Goal: Transaction & Acquisition: Register for event/course

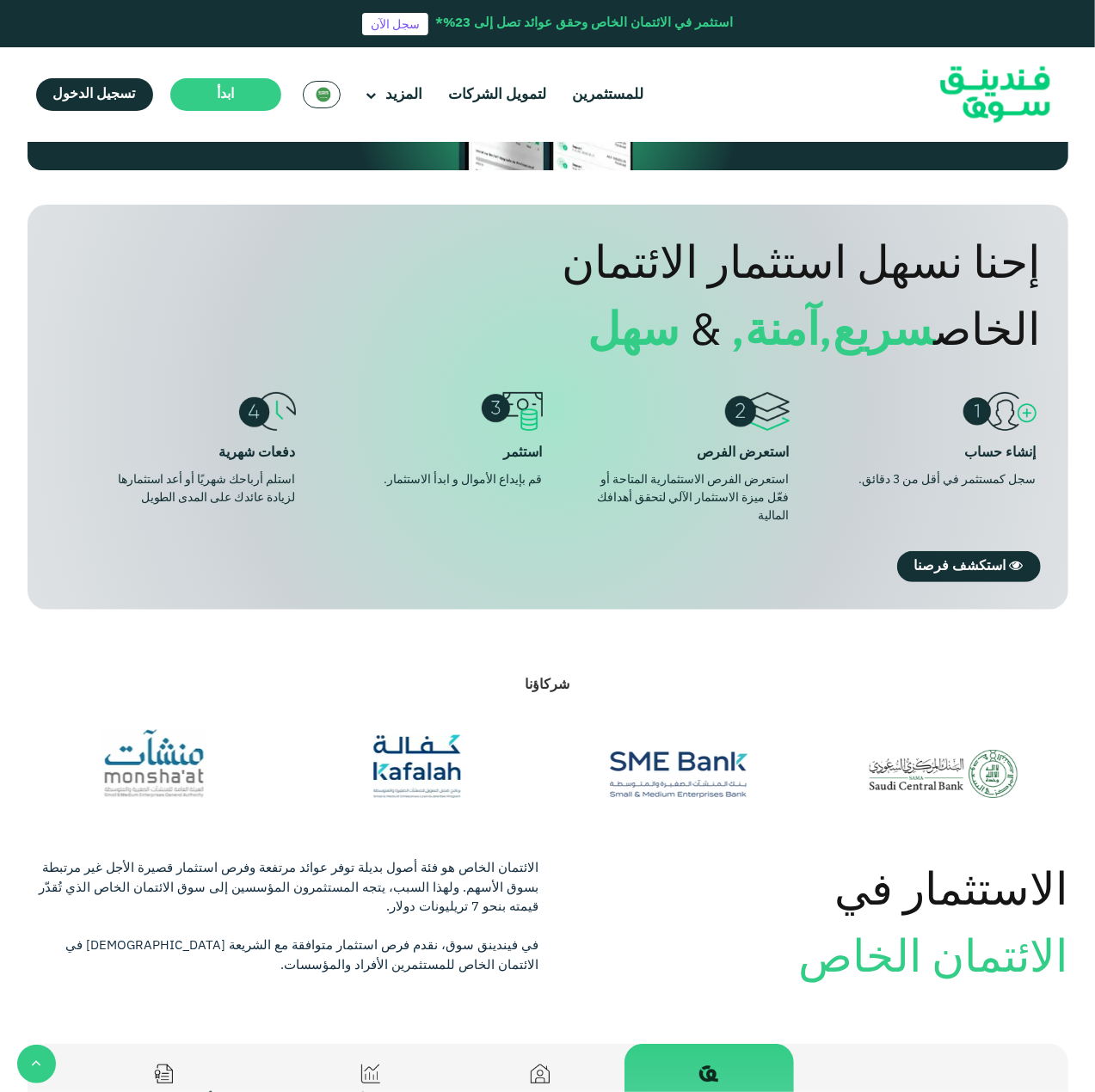
scroll to position [1376, 0]
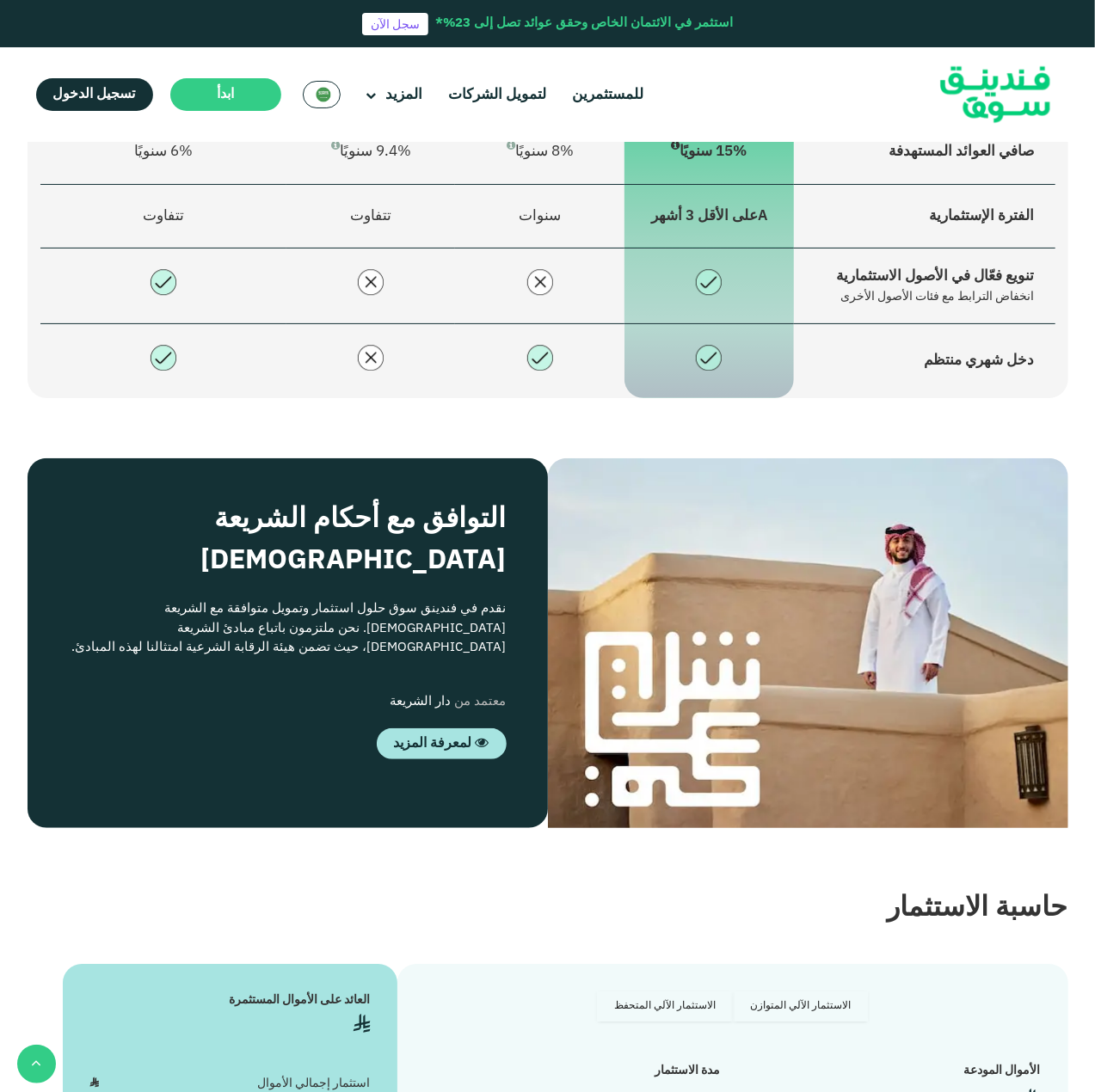
type tc-range-slider "4"
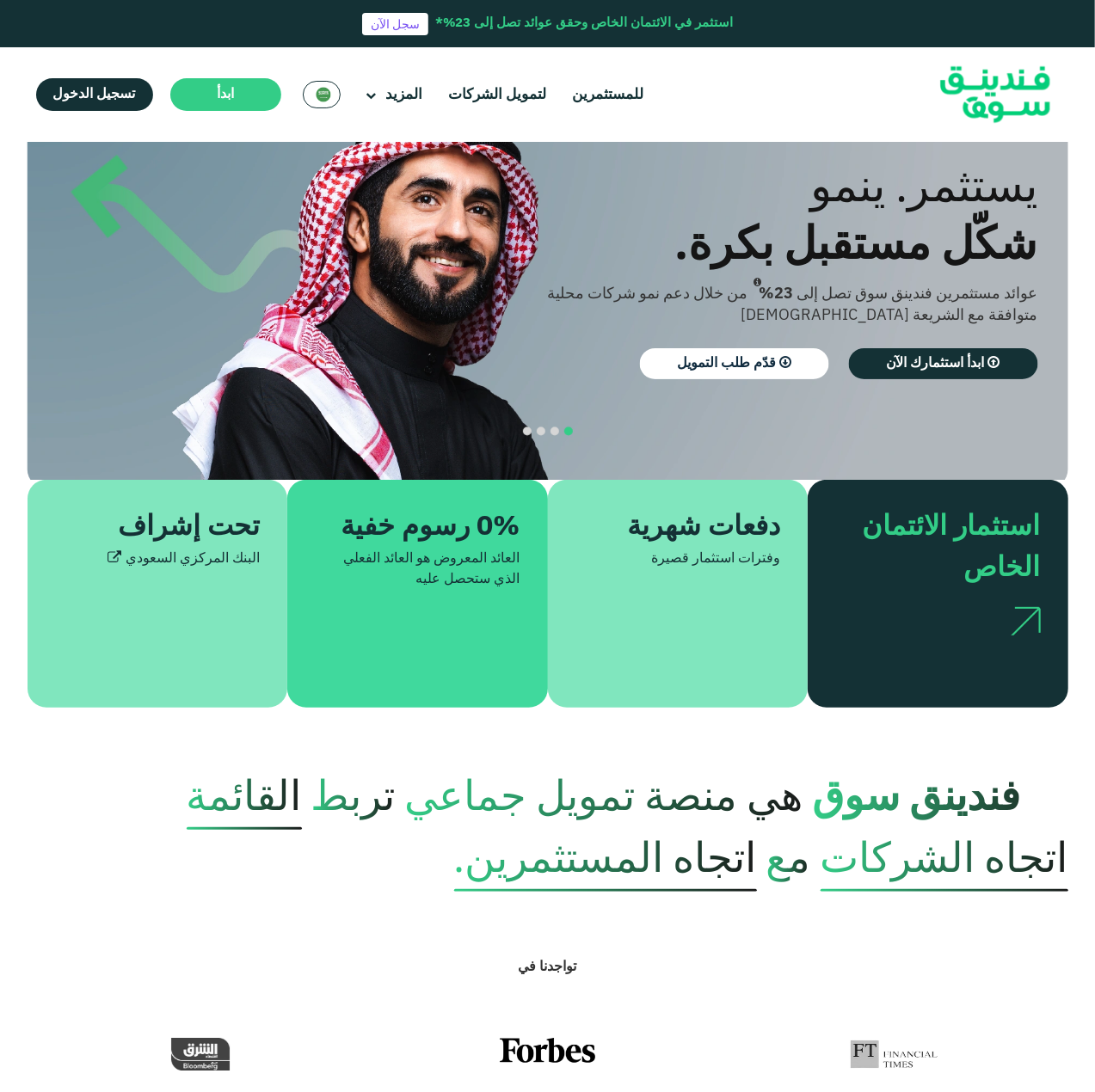
scroll to position [0, 0]
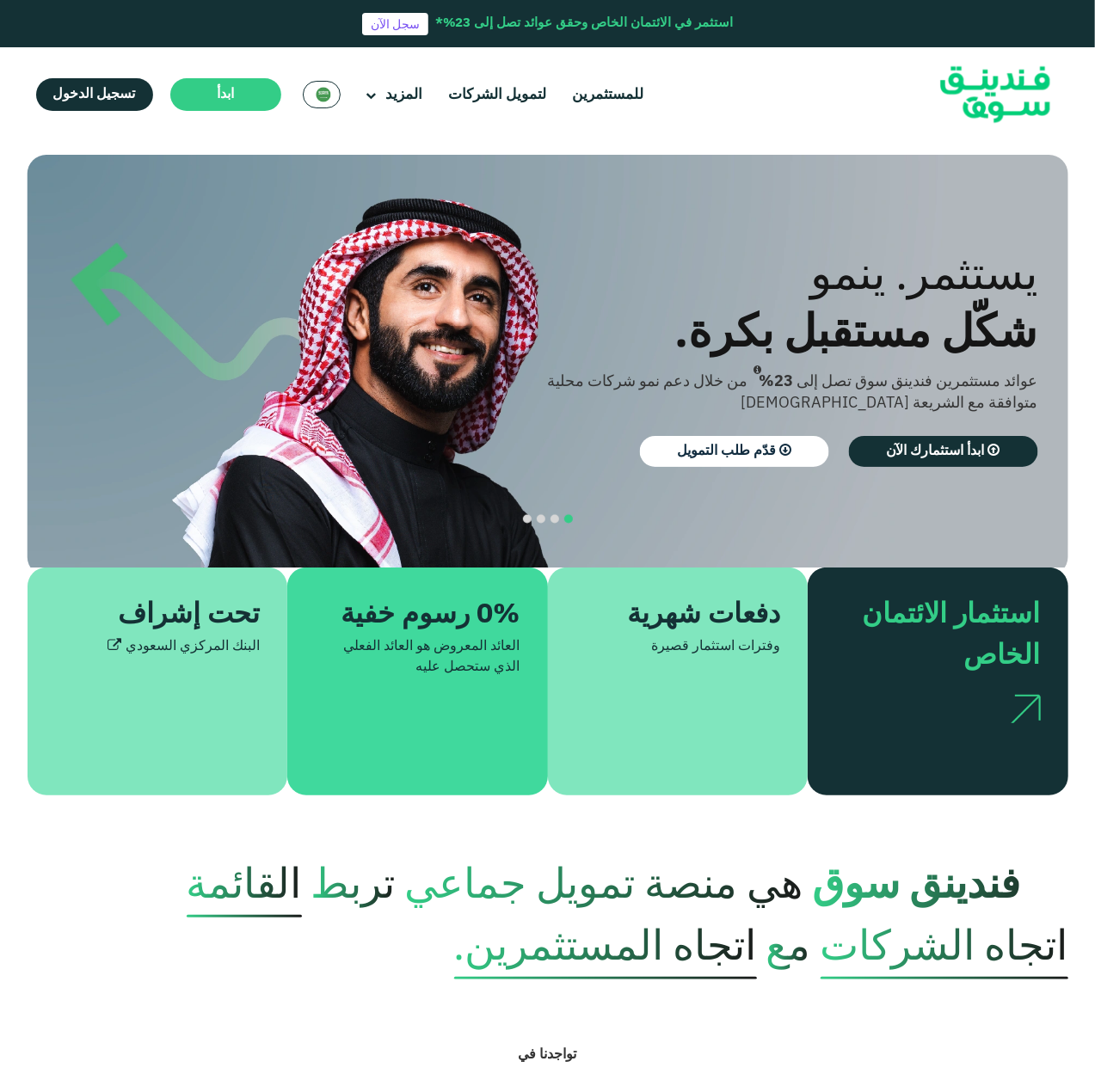
click at [74, 111] on ul "للمستثمرين لتمويل الشركات المزيد من نحن كيف تعمل" at bounding box center [340, 95] width 634 height 36
click at [82, 92] on span "تسجيل الدخول" at bounding box center [94, 95] width 82 height 13
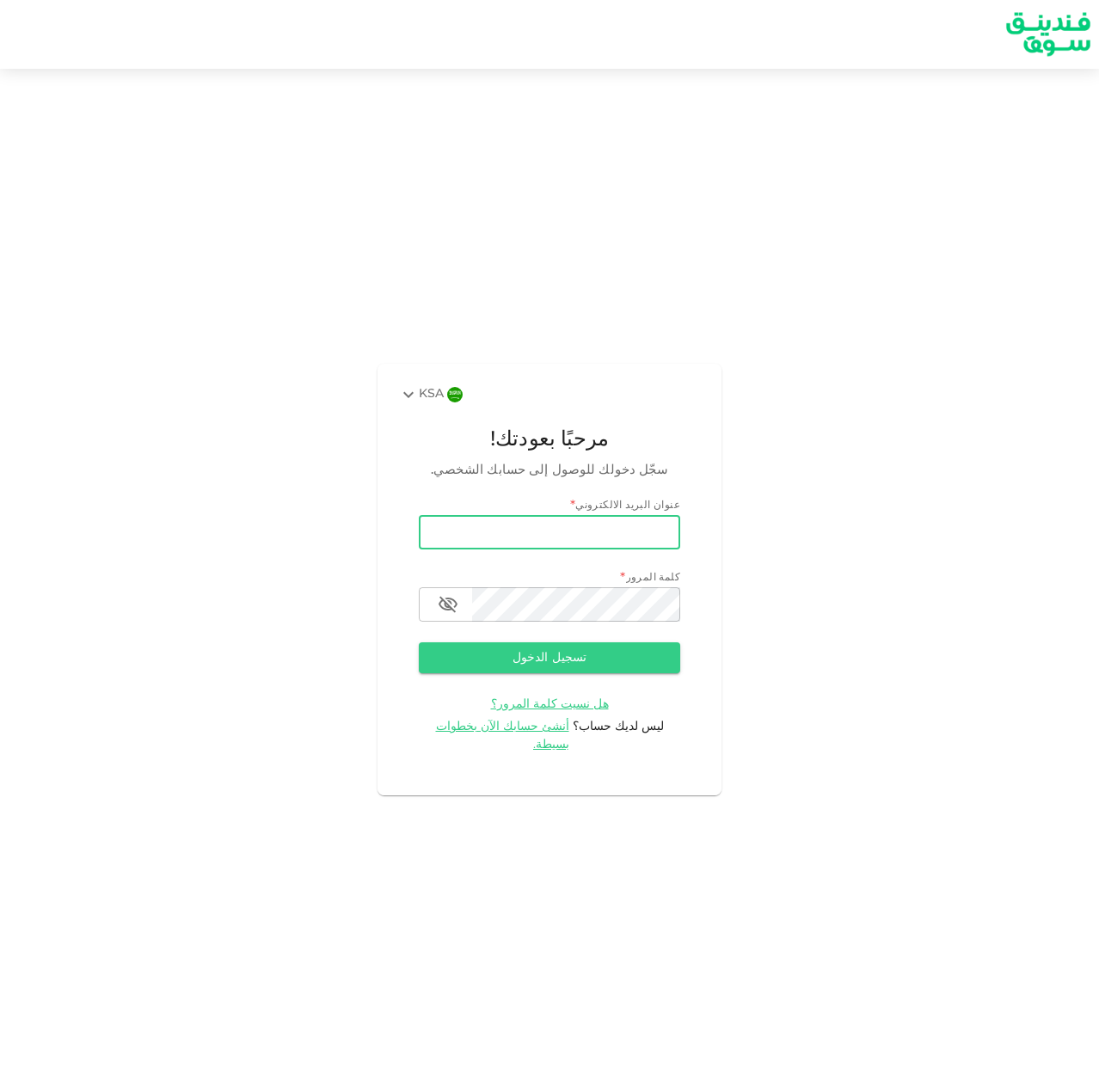
click at [536, 537] on input "email" at bounding box center [550, 532] width 261 height 34
type input "[EMAIL_ADDRESS][DOMAIN_NAME]"
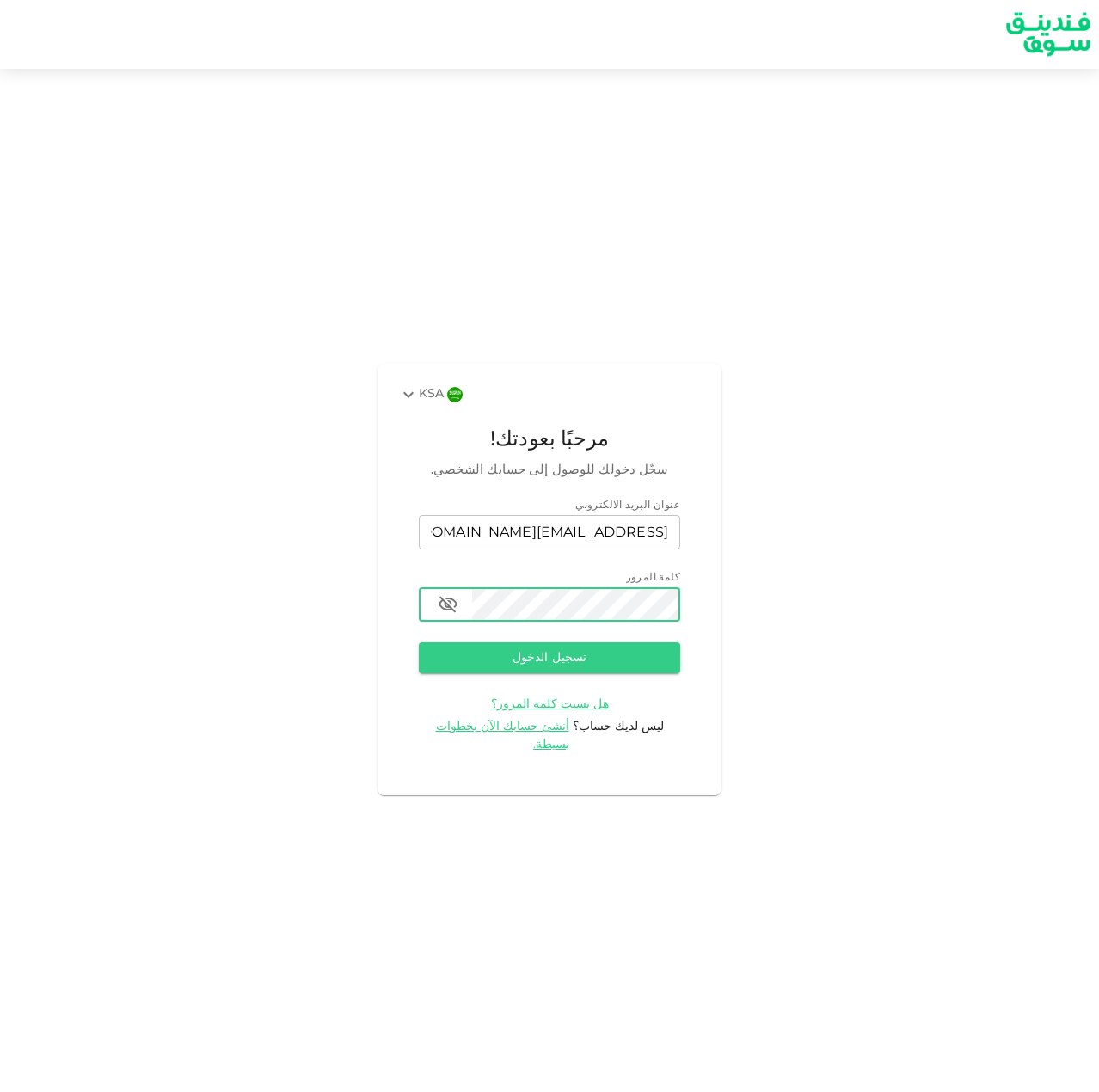
click at [419, 642] on button "تسجيل الدخول" at bounding box center [550, 657] width 261 height 31
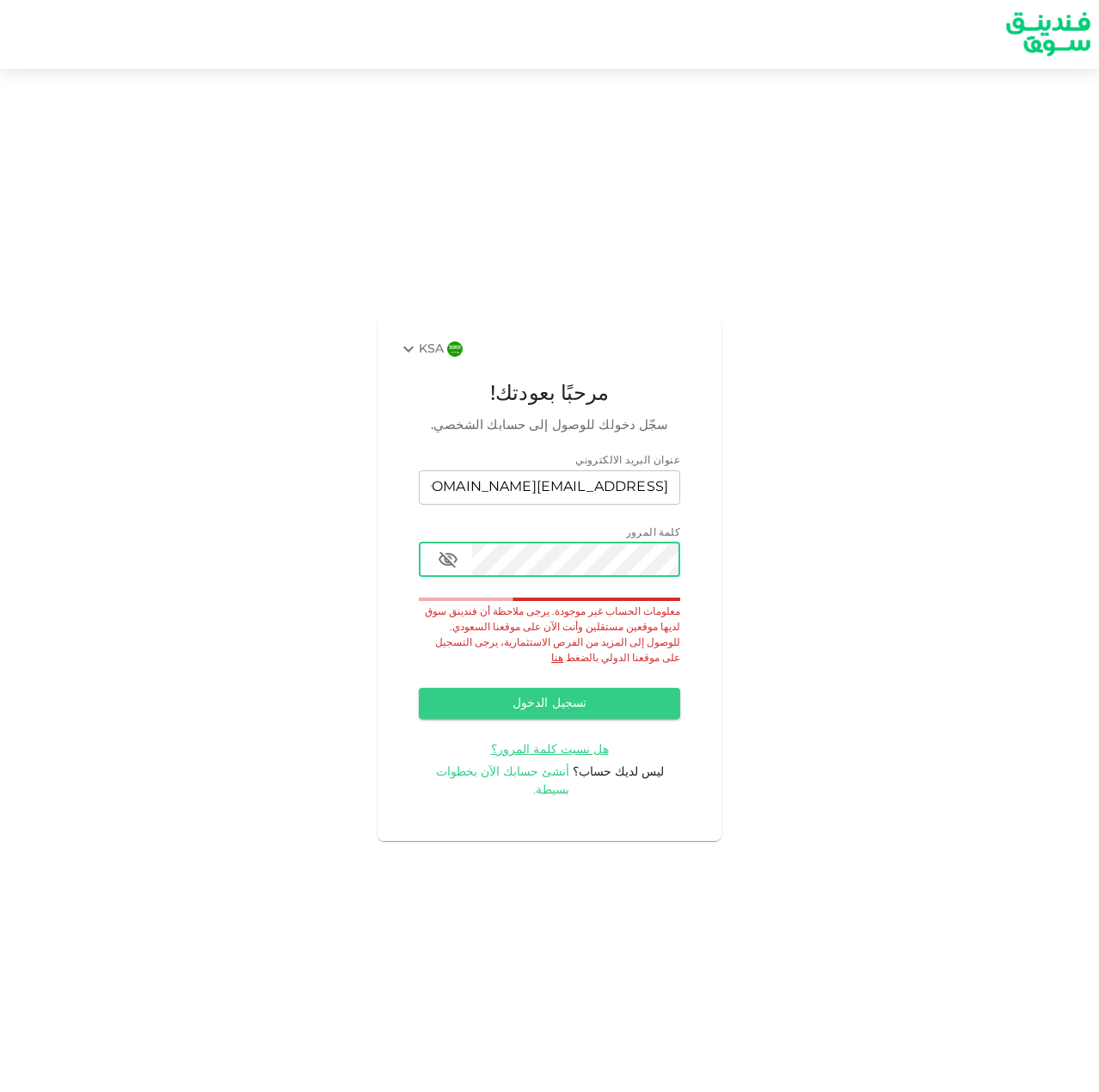
click at [519, 771] on span "أنشئ حسابك الآن بخطوات بسيطة." at bounding box center [503, 781] width 135 height 30
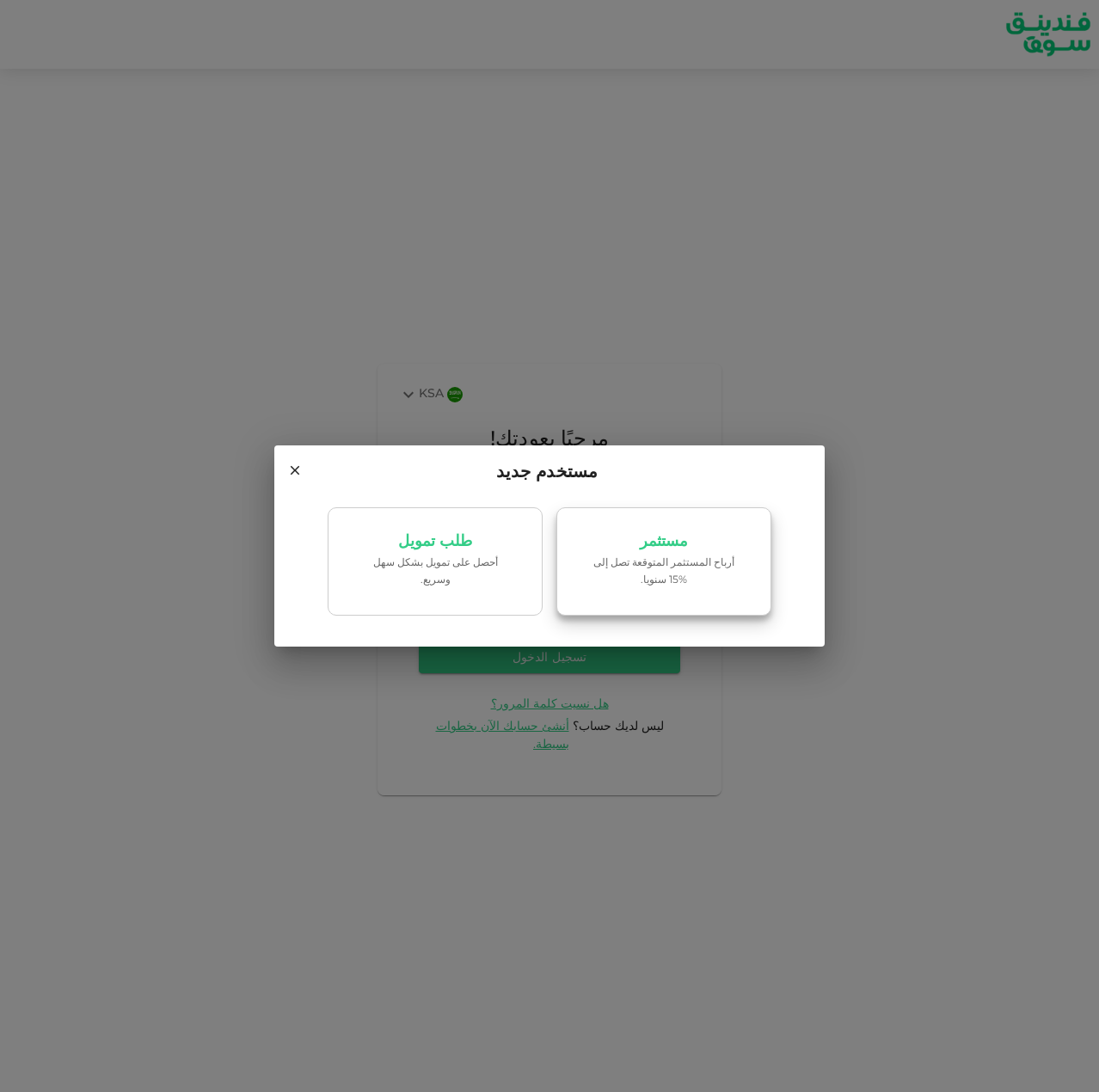
click at [676, 563] on p "أرباح المستثمر المتوقعة تصل إلى %15 سنويا." at bounding box center [664, 572] width 146 height 33
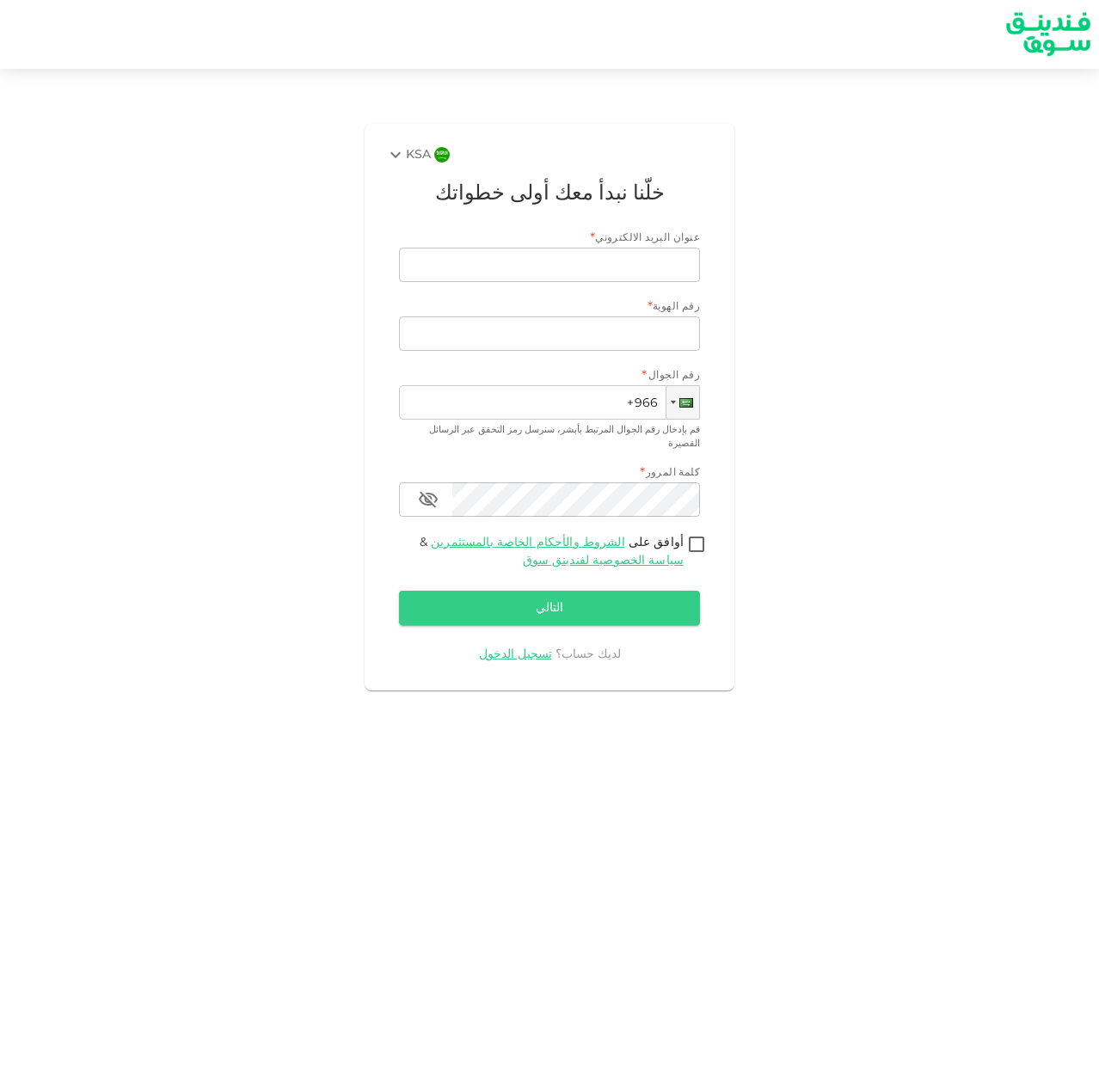
type input "Enn.swayeh@gmail.com"
click at [668, 333] on input "رقم الهوية" at bounding box center [550, 333] width 301 height 34
type input "1076206315"
type input "+966 500 011 989"
click at [694, 534] on input "أوافق على الشروط والأحكام الخاصة بالمستثمرين & سياسة الخصوصية لفندينق سوق" at bounding box center [696, 546] width 26 height 24
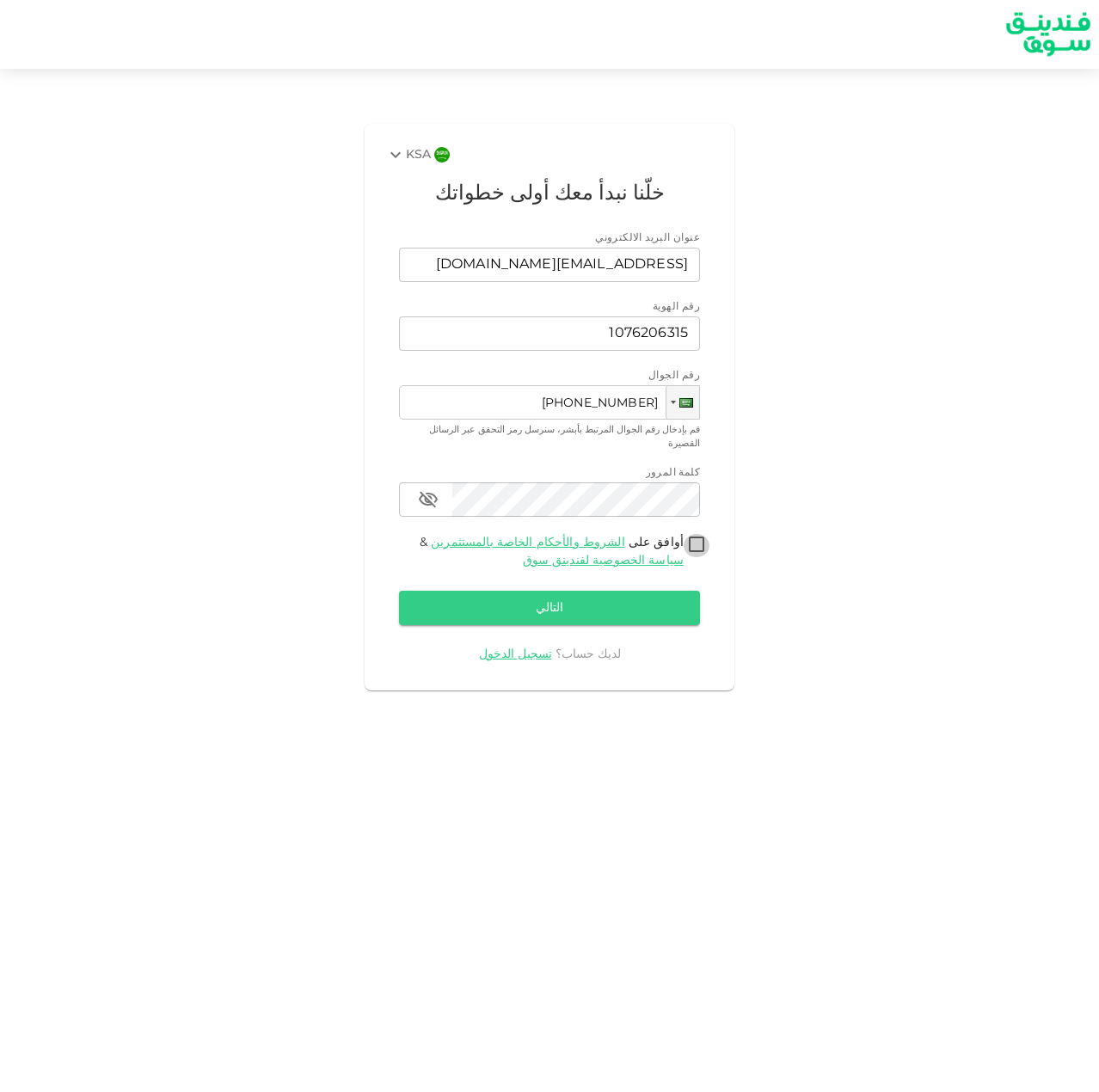
checkbox input "true"
click at [655, 591] on button "التالي" at bounding box center [550, 608] width 301 height 34
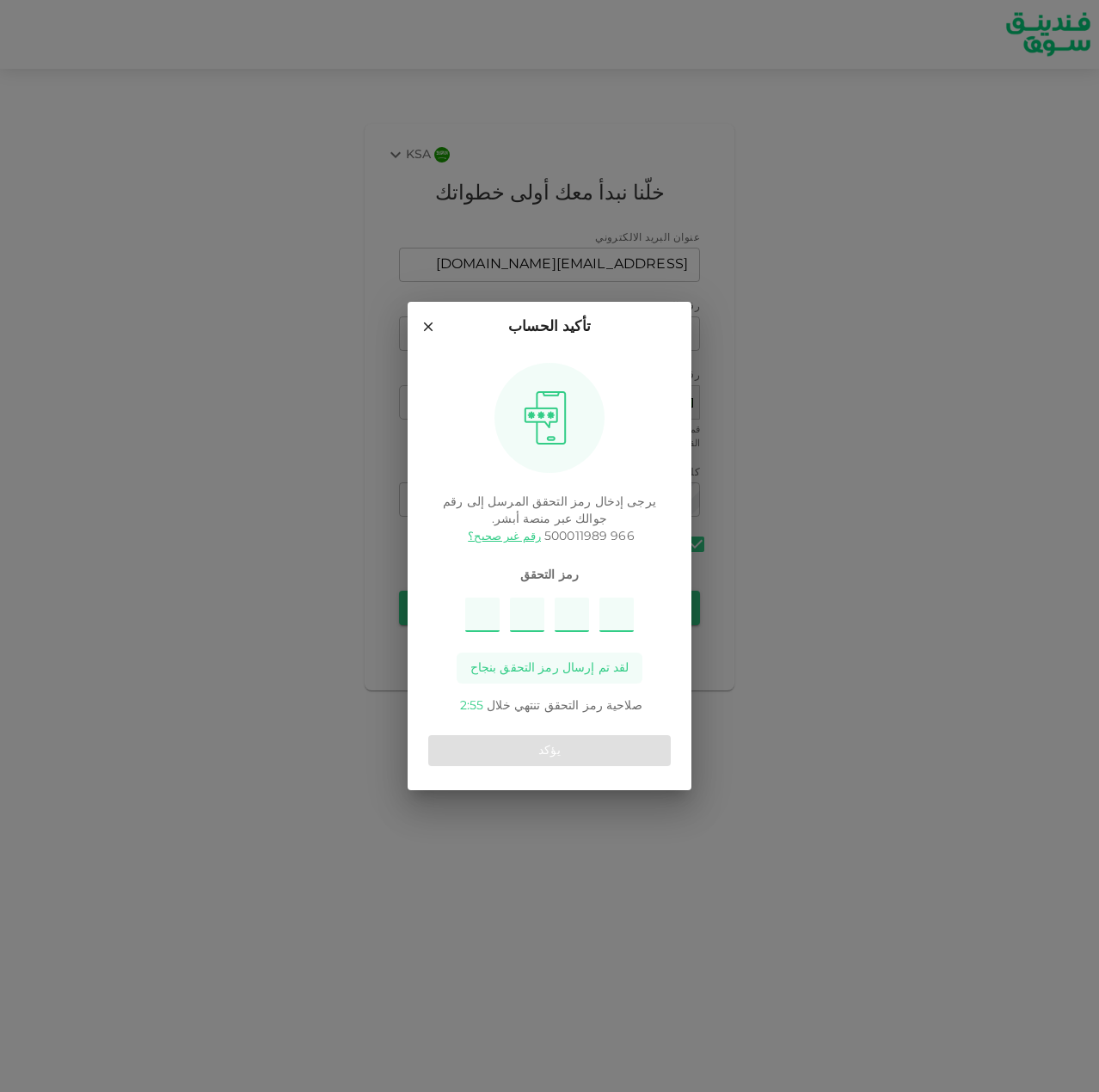
type input "1"
type input "8"
type input "7"
type input "2"
click at [540, 744] on button "يؤكد" at bounding box center [550, 750] width 243 height 31
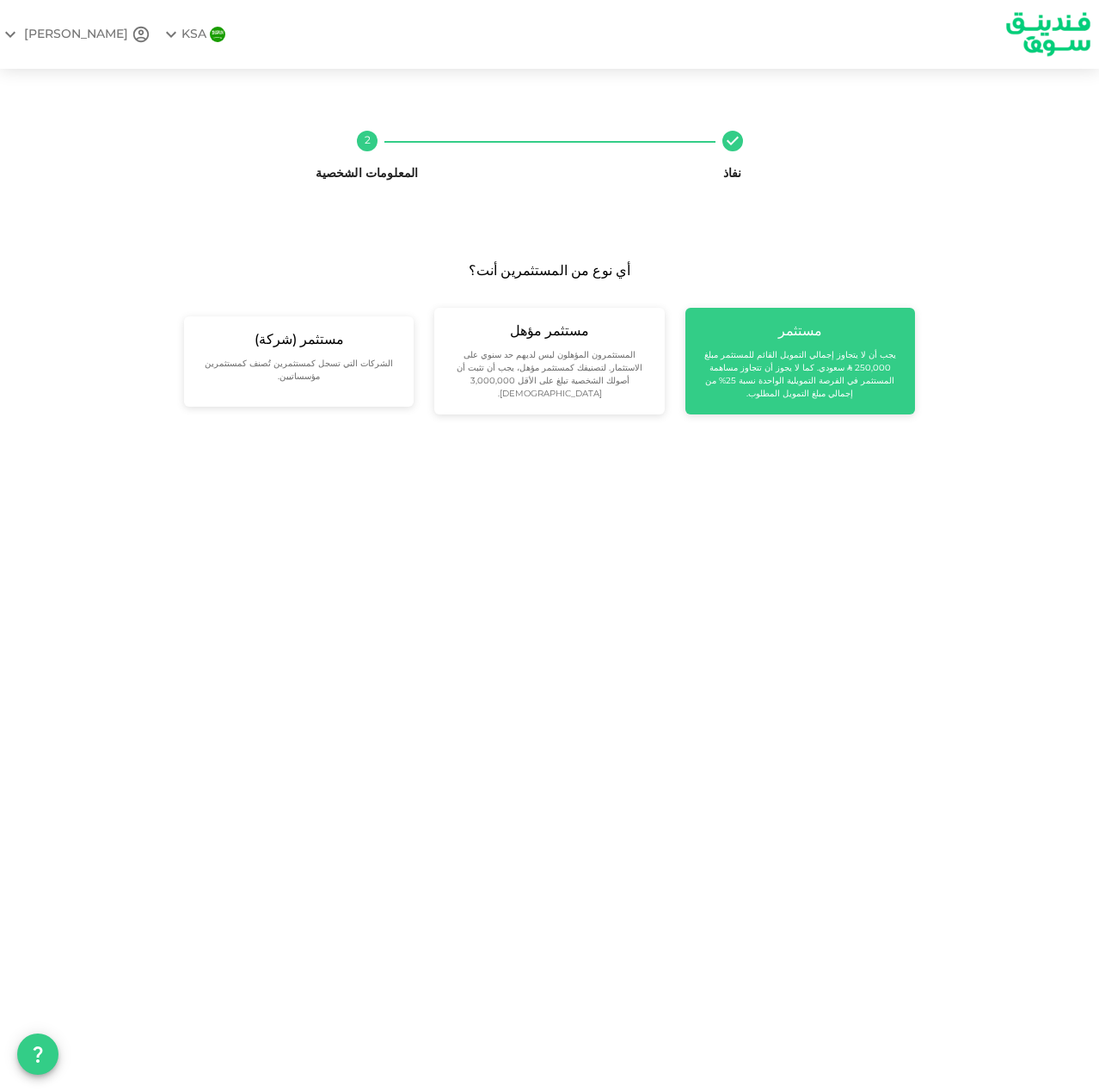
click at [799, 361] on small "يجب أن لا يتجاوز إجمالي التمويل القائم للمستثمر مبلغ 250,000 ʢ سعودي. كما لا يج…" at bounding box center [800, 375] width 202 height 51
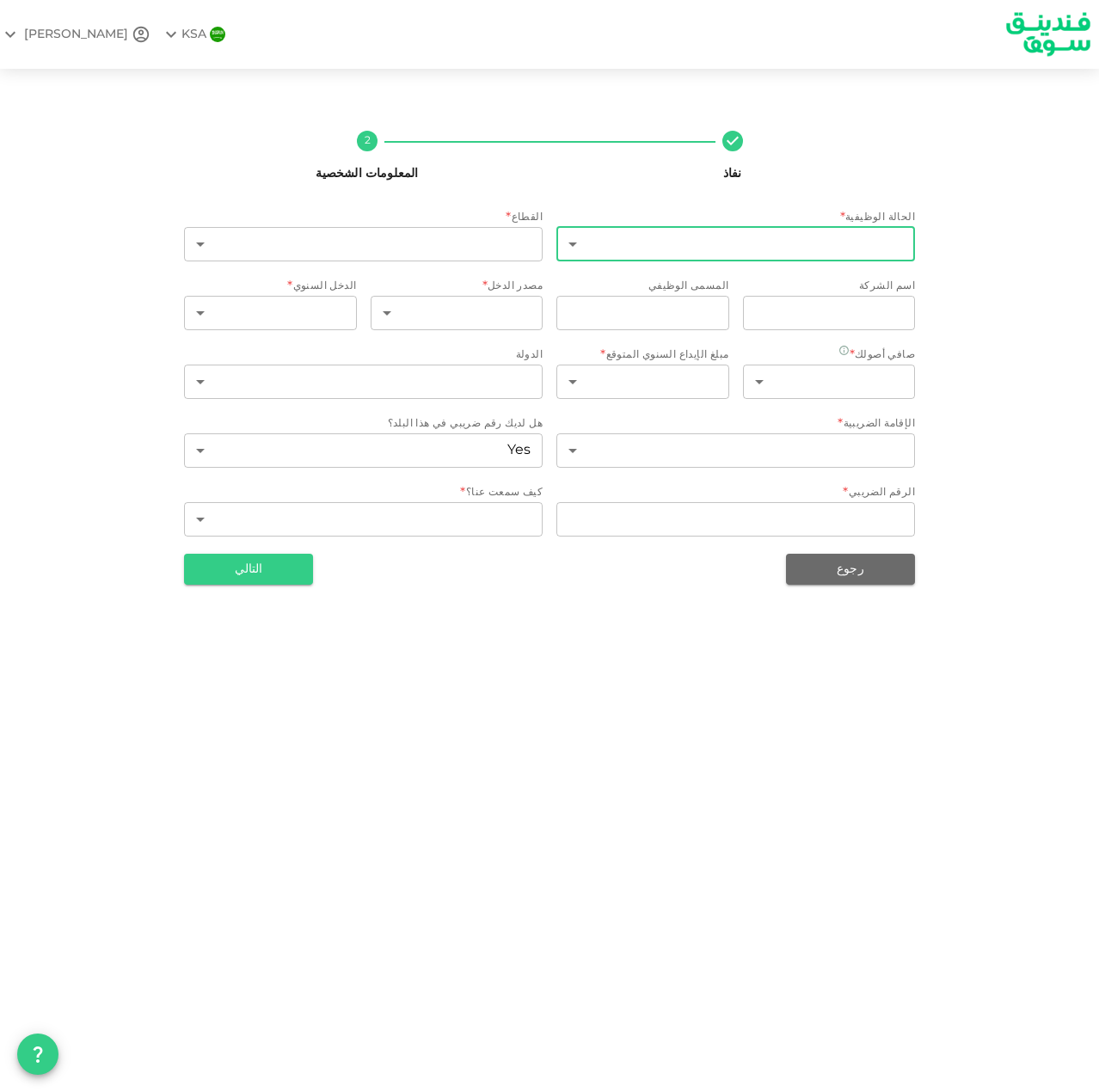
click at [806, 249] on body "KSA NASSER نفاذ 2 المعلومات الشخصية الحالة الوظيفية * ​ ​ القطاع * ​ ​ اسم الشر…" at bounding box center [550, 546] width 1099 height 1092
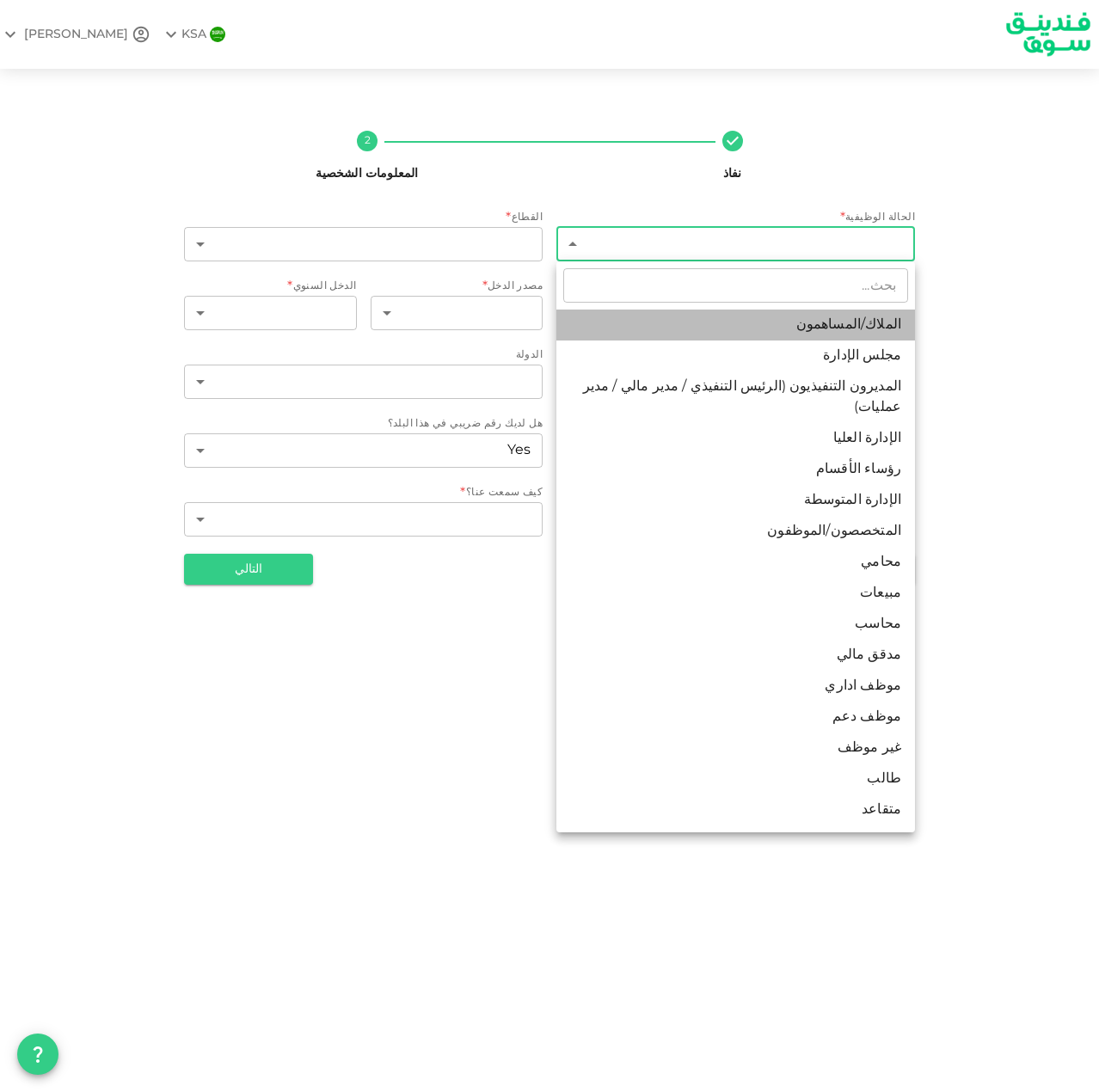
click at [719, 313] on li "الملاك/المساهمون" at bounding box center [735, 325] width 359 height 31
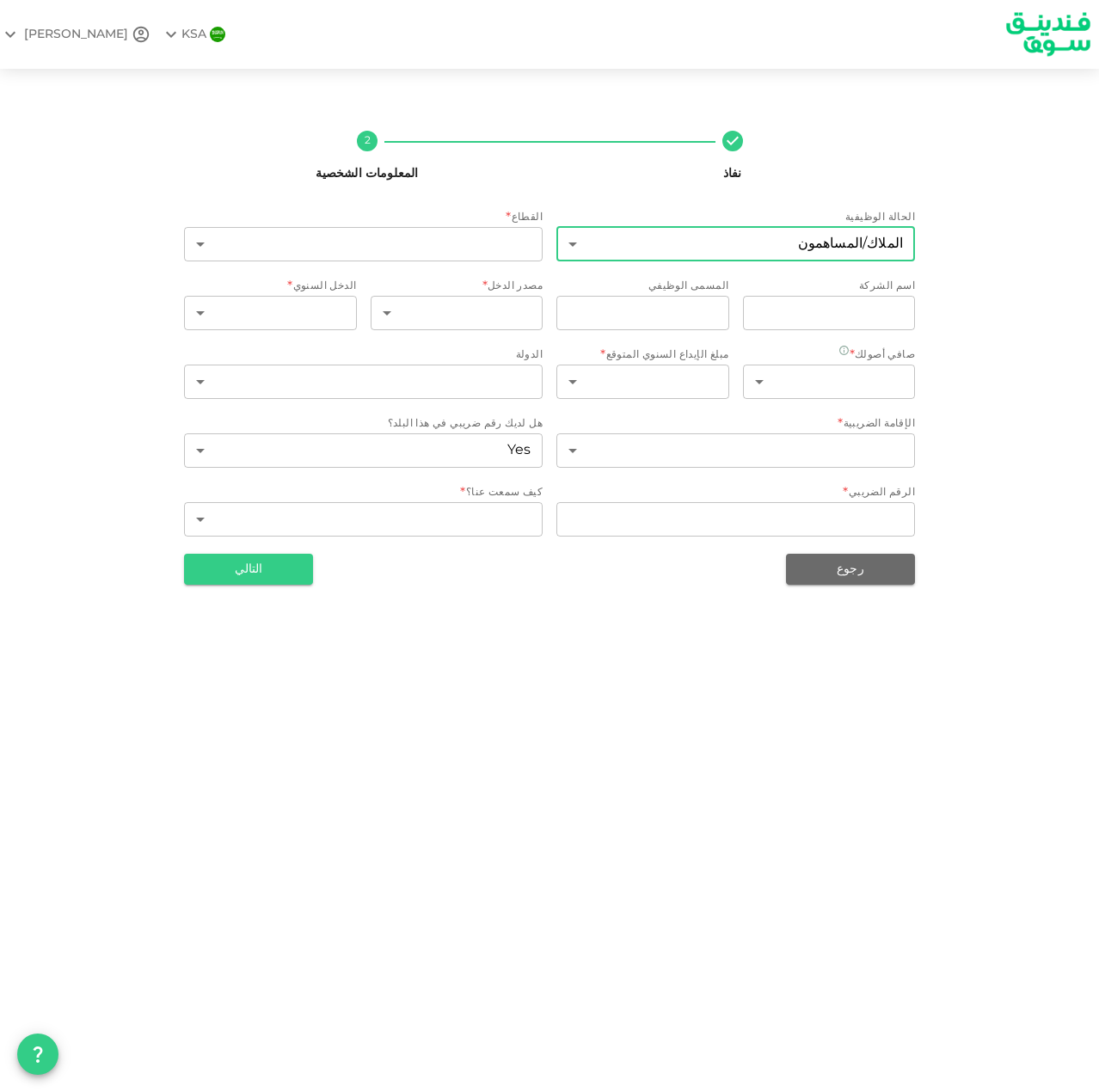
click at [772, 260] on body "KSA NASSER نفاذ 2 المعلومات الشخصية الحالة الوظيفية الملاك/المساهمون 1 ​ القطاع…" at bounding box center [550, 546] width 1099 height 1092
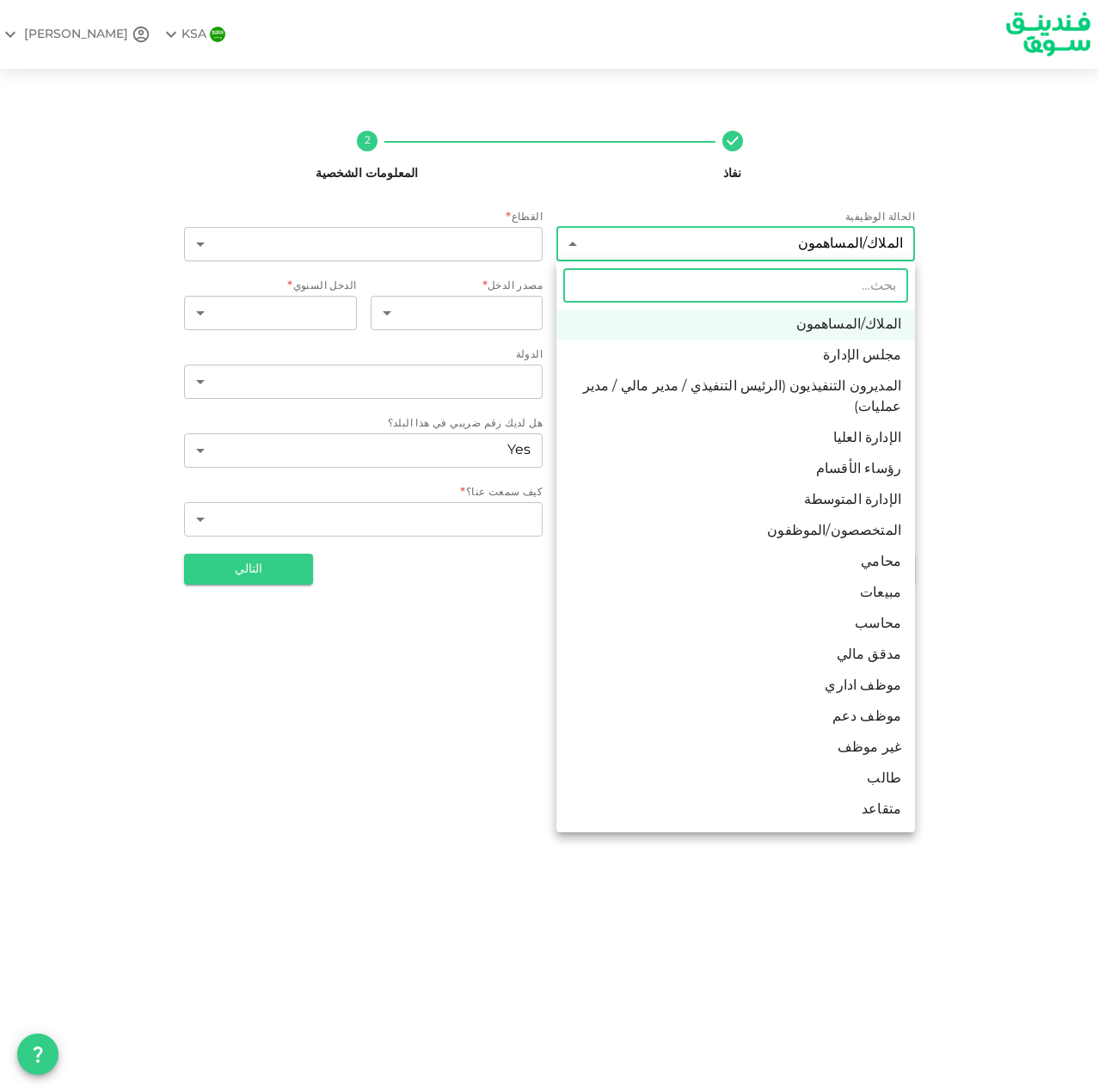
click at [845, 462] on li "رؤساء الأقسام" at bounding box center [735, 469] width 359 height 31
type input "5"
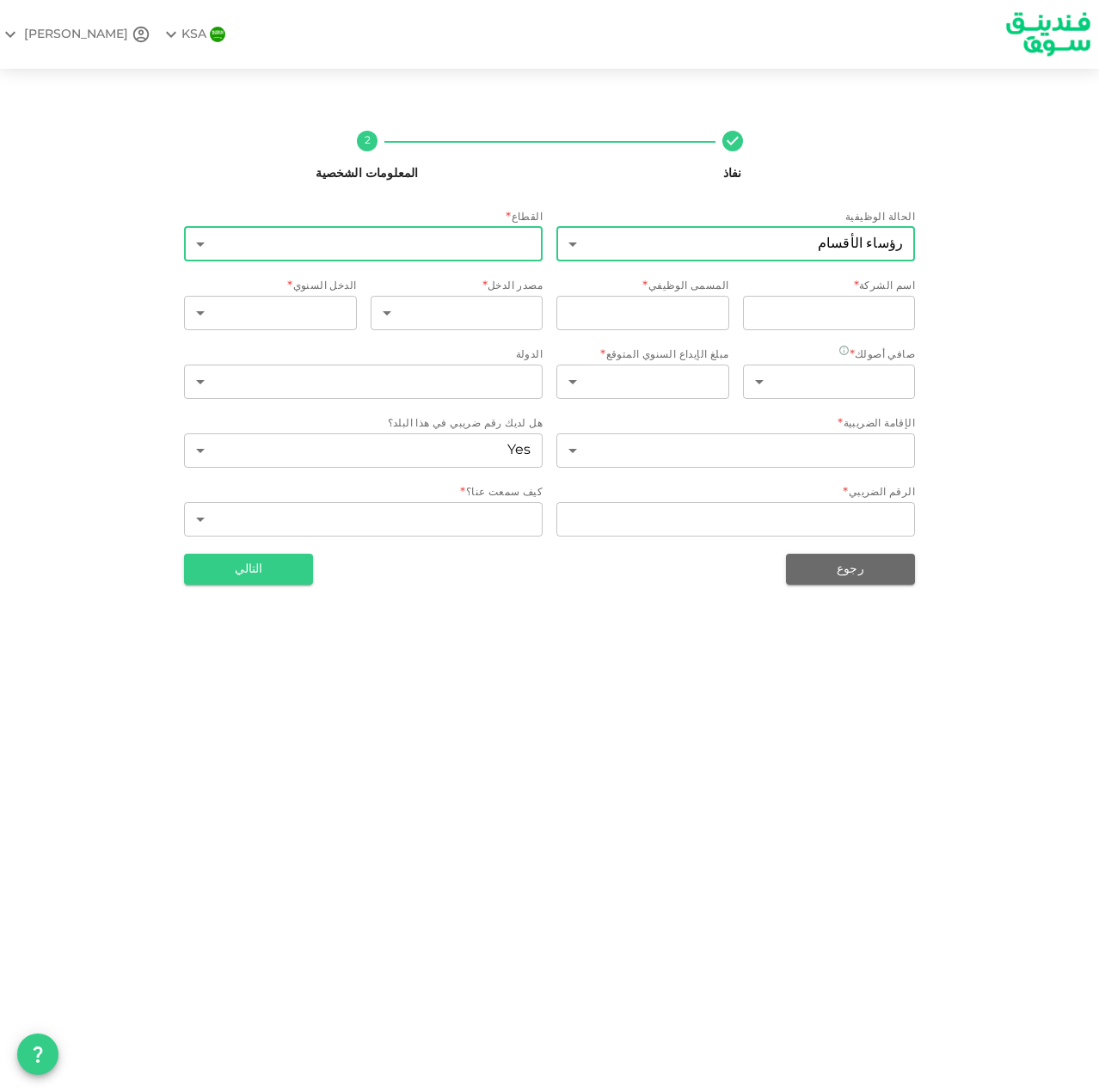
click at [496, 248] on body "KSA NASSER نفاذ 2 المعلومات الشخصية الحالة الوظيفية رؤساء الأقسام 5 ​ القطاع * …" at bounding box center [550, 546] width 1099 height 1092
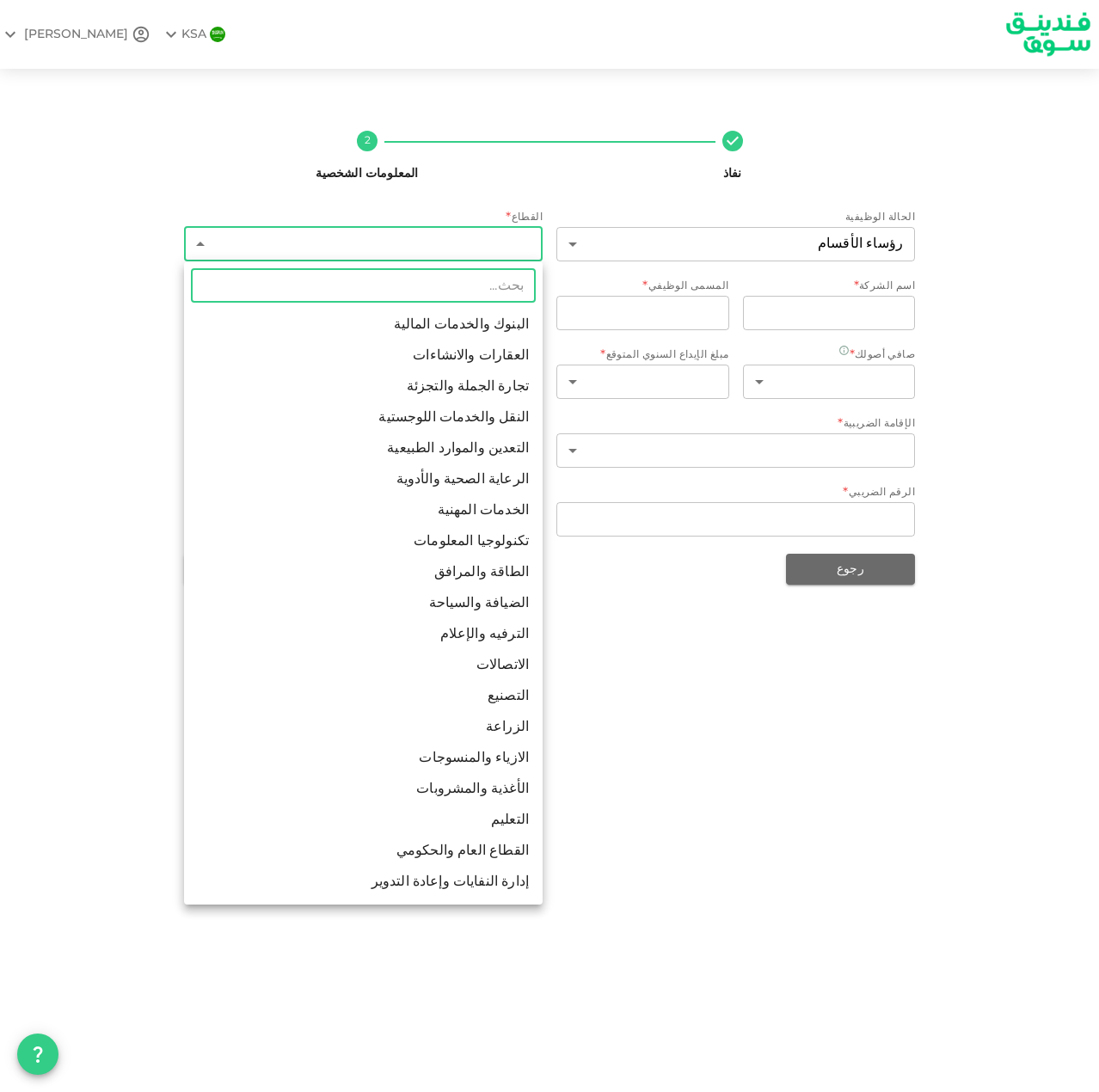
click at [467, 499] on li "الخدمات المهنية" at bounding box center [363, 510] width 359 height 31
type input "7"
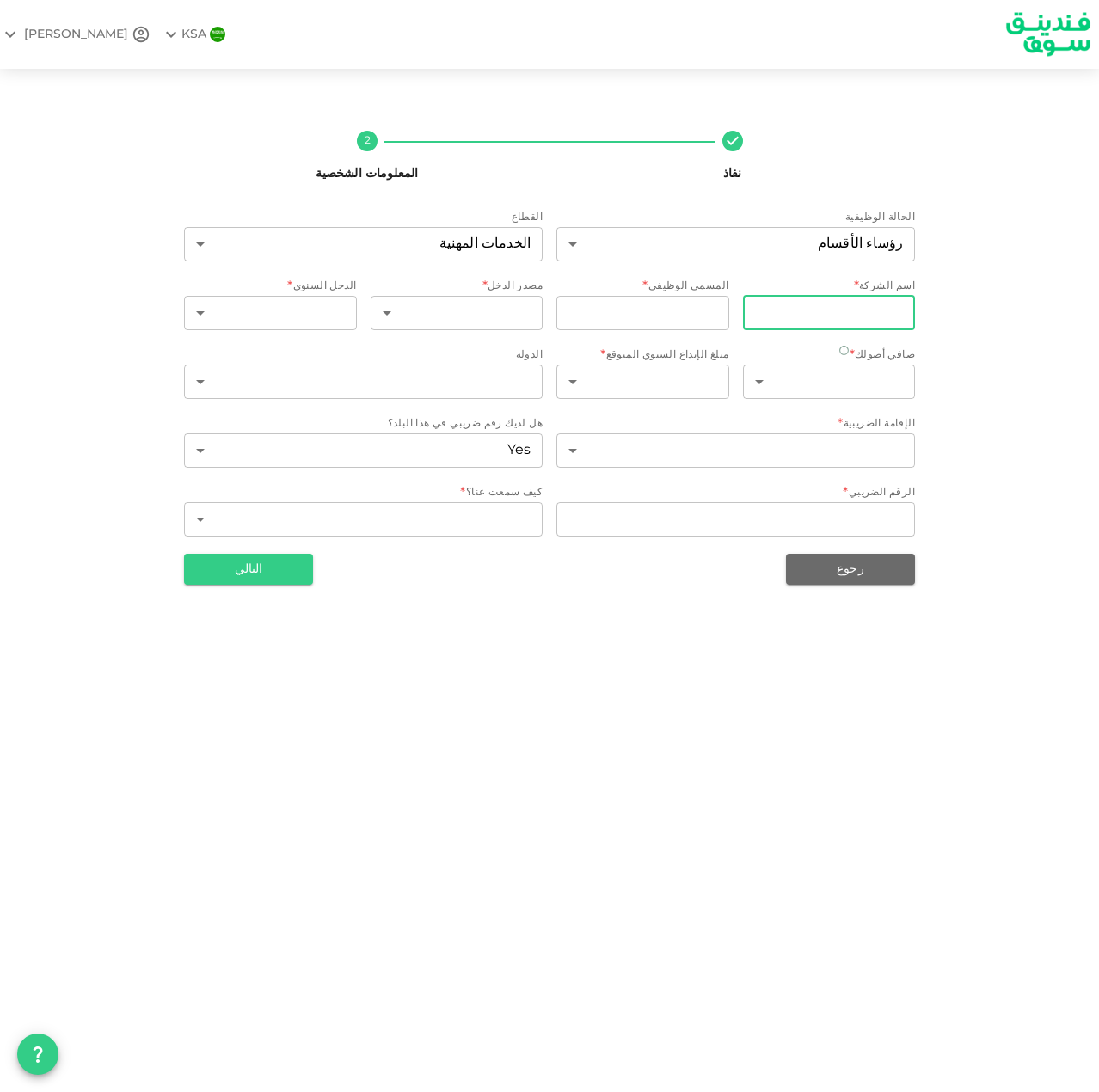
click at [819, 318] on input "companyName" at bounding box center [829, 313] width 172 height 34
type input "hgj"
type input "التميز لحلول الأعمال"
type input "مدير مشروع"
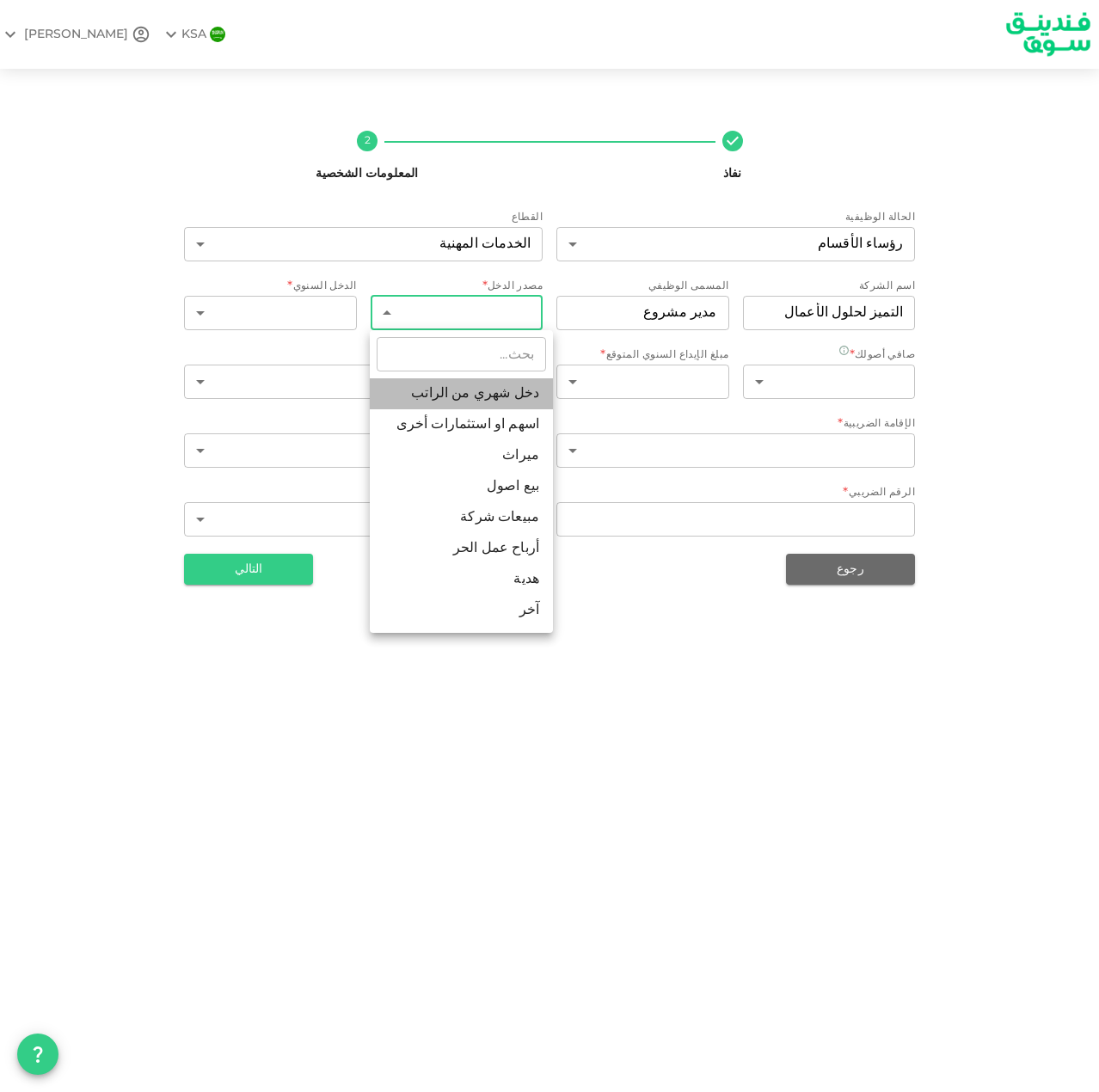
click at [477, 400] on li "دخل شهري من الراتب" at bounding box center [460, 394] width 183 height 31
type input "1"
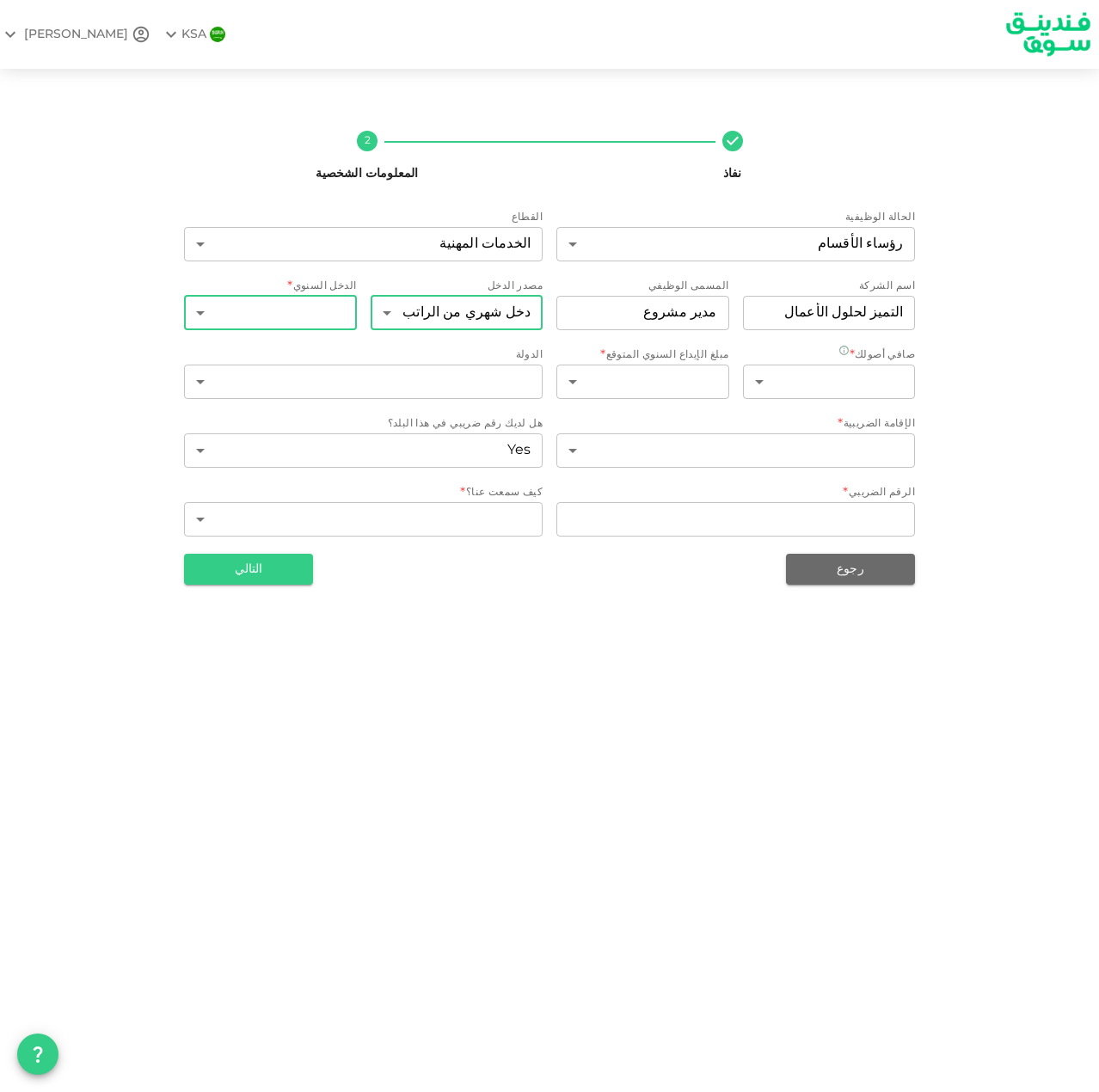
click at [283, 315] on body "KSA NASSER نفاذ 2 المعلومات الشخصية الحالة الوظيفية رؤساء الأقسام 5 ​ القطاع ال…" at bounding box center [550, 546] width 1099 height 1092
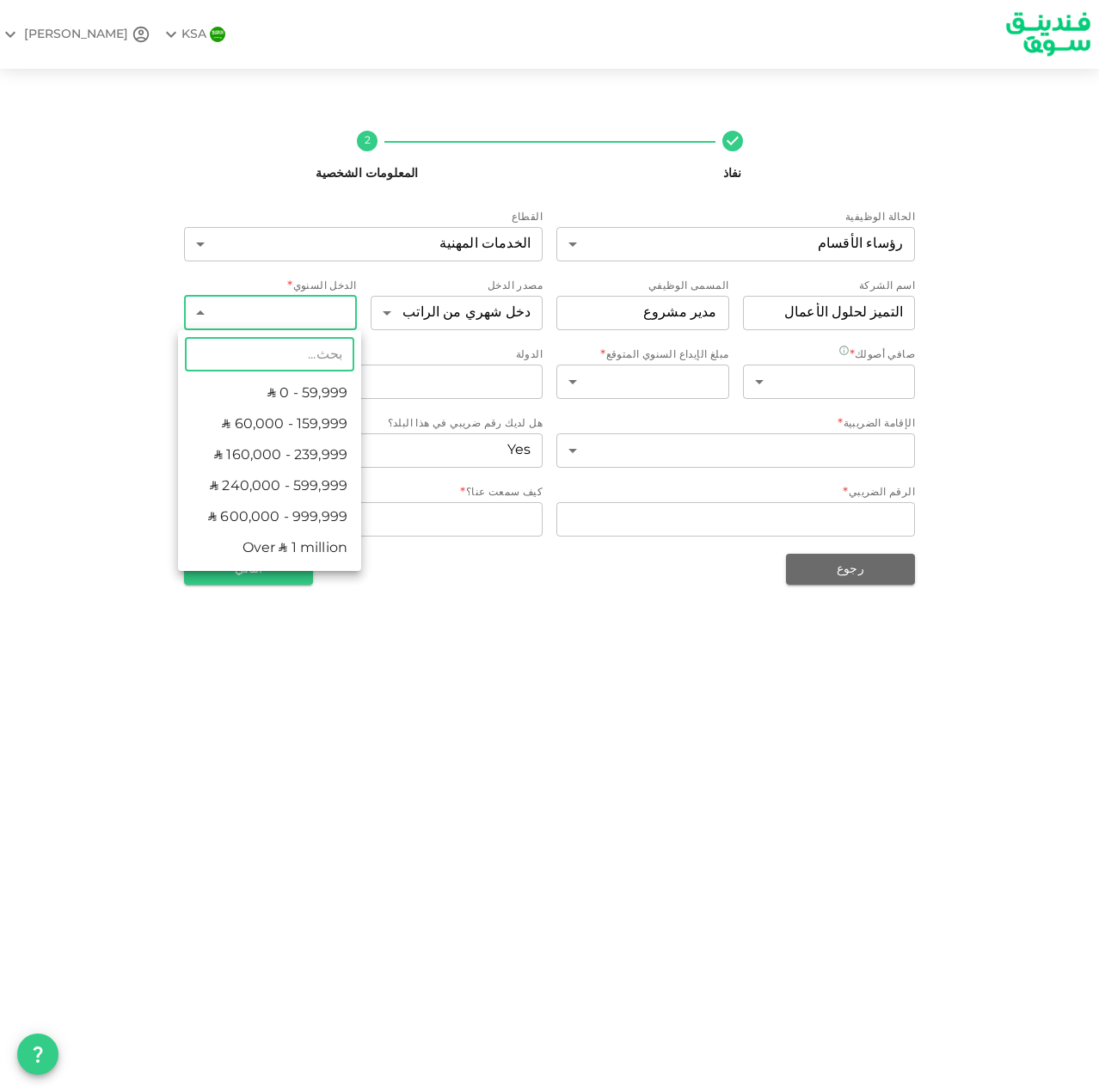
click at [315, 485] on li "ʢ 240,000 - 599,999" at bounding box center [269, 487] width 183 height 31
type input "4"
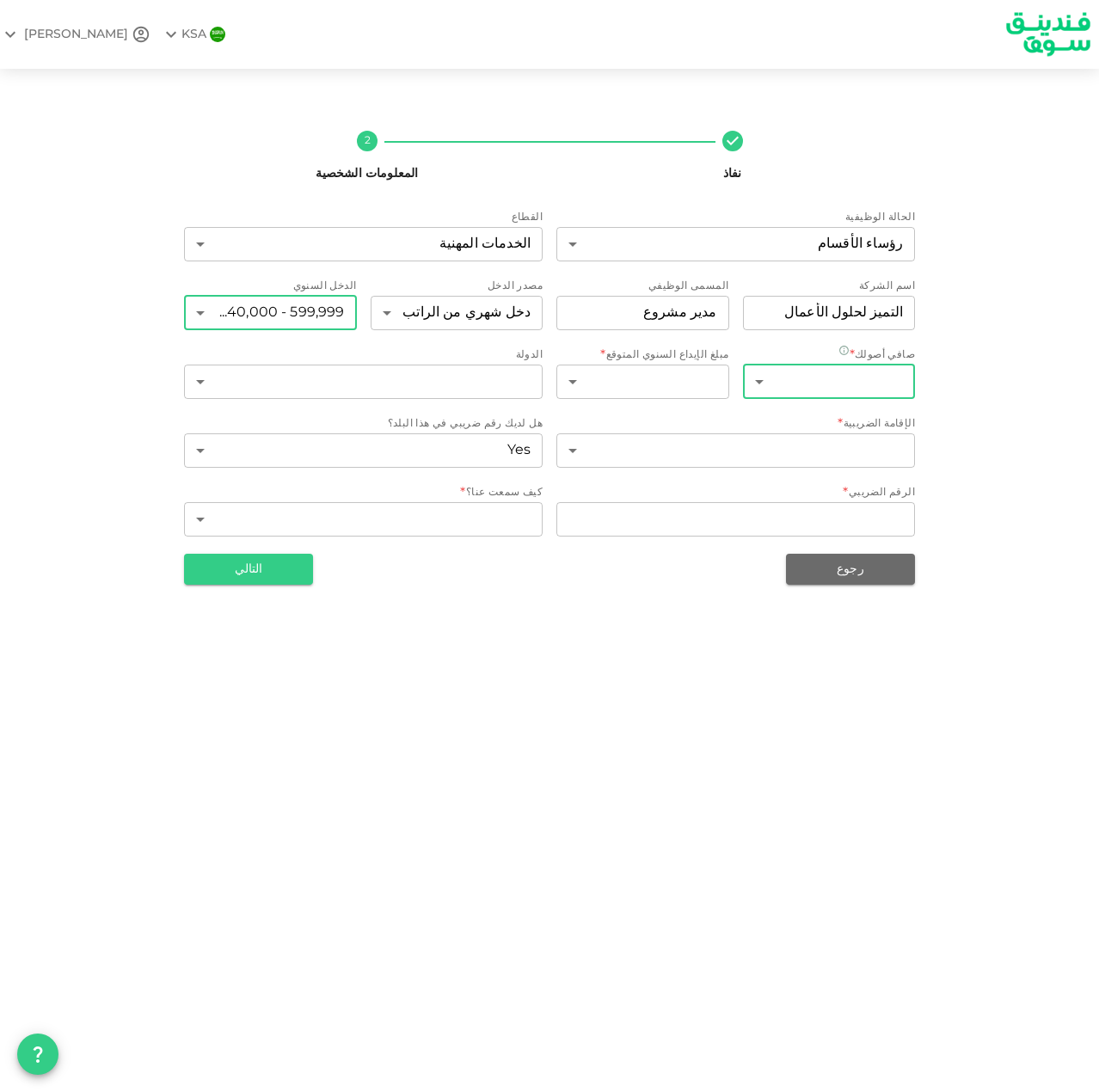
click at [860, 377] on body "KSA NASSER نفاذ 2 المعلومات الشخصية الحالة الوظيفية رؤساء الأقسام 5 ​ القطاع ال…" at bounding box center [550, 546] width 1099 height 1092
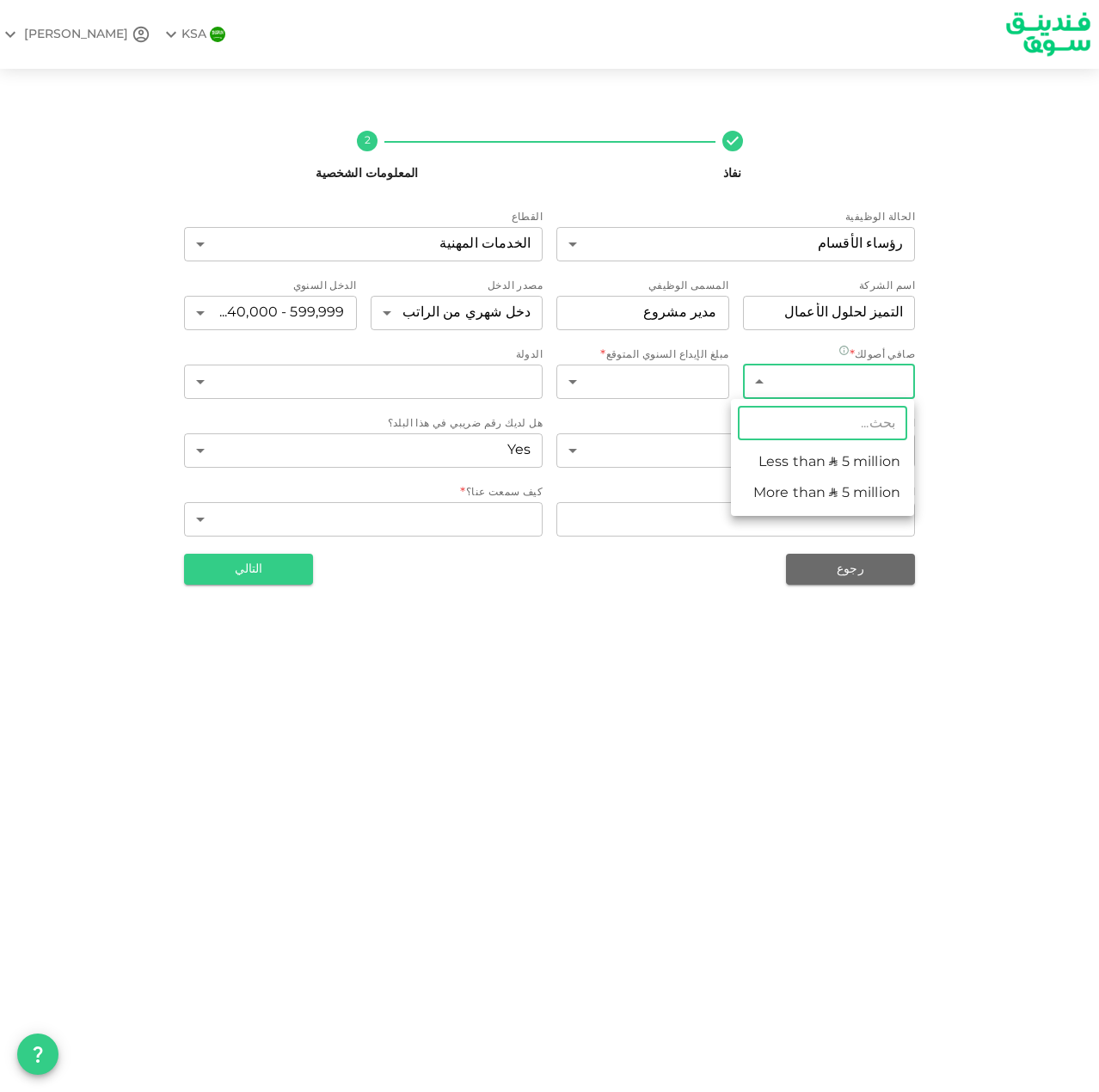
click at [790, 456] on li "Less than ʢ 5 million" at bounding box center [822, 462] width 183 height 31
type input "1"
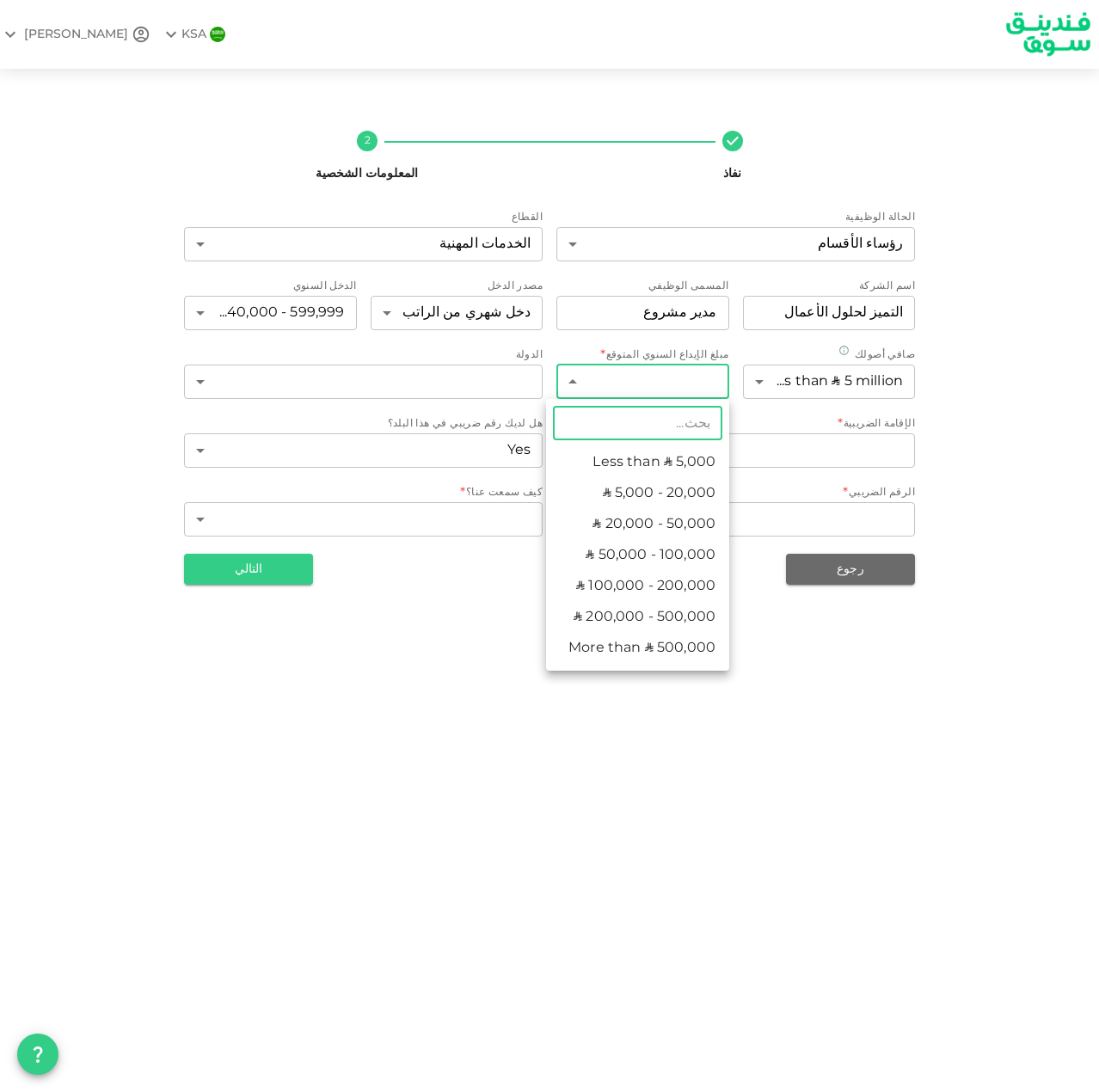
click at [661, 386] on body "KSA NASSER نفاذ 2 المعلومات الشخصية الحالة الوظيفية رؤساء الأقسام 5 ​ القطاع ال…" at bounding box center [550, 546] width 1099 height 1092
click at [613, 640] on li "More than ʢ 500,000" at bounding box center [638, 648] width 183 height 31
type input "7"
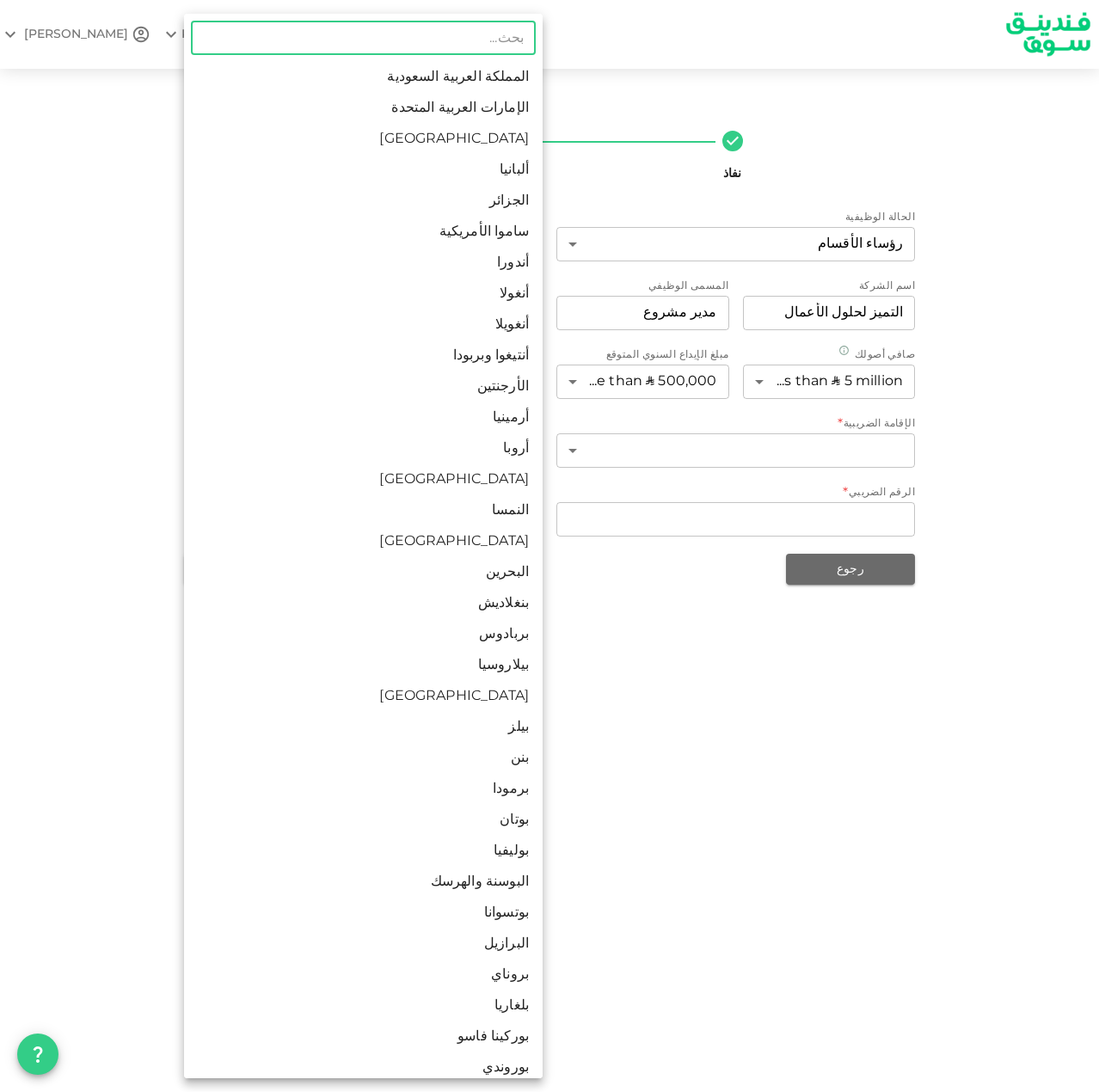
click at [427, 367] on body "KSA NASSER نفاذ 2 المعلومات الشخصية الحالة الوظيفية رؤساء الأقسام 5 ​ القطاع ال…" at bounding box center [550, 546] width 1099 height 1092
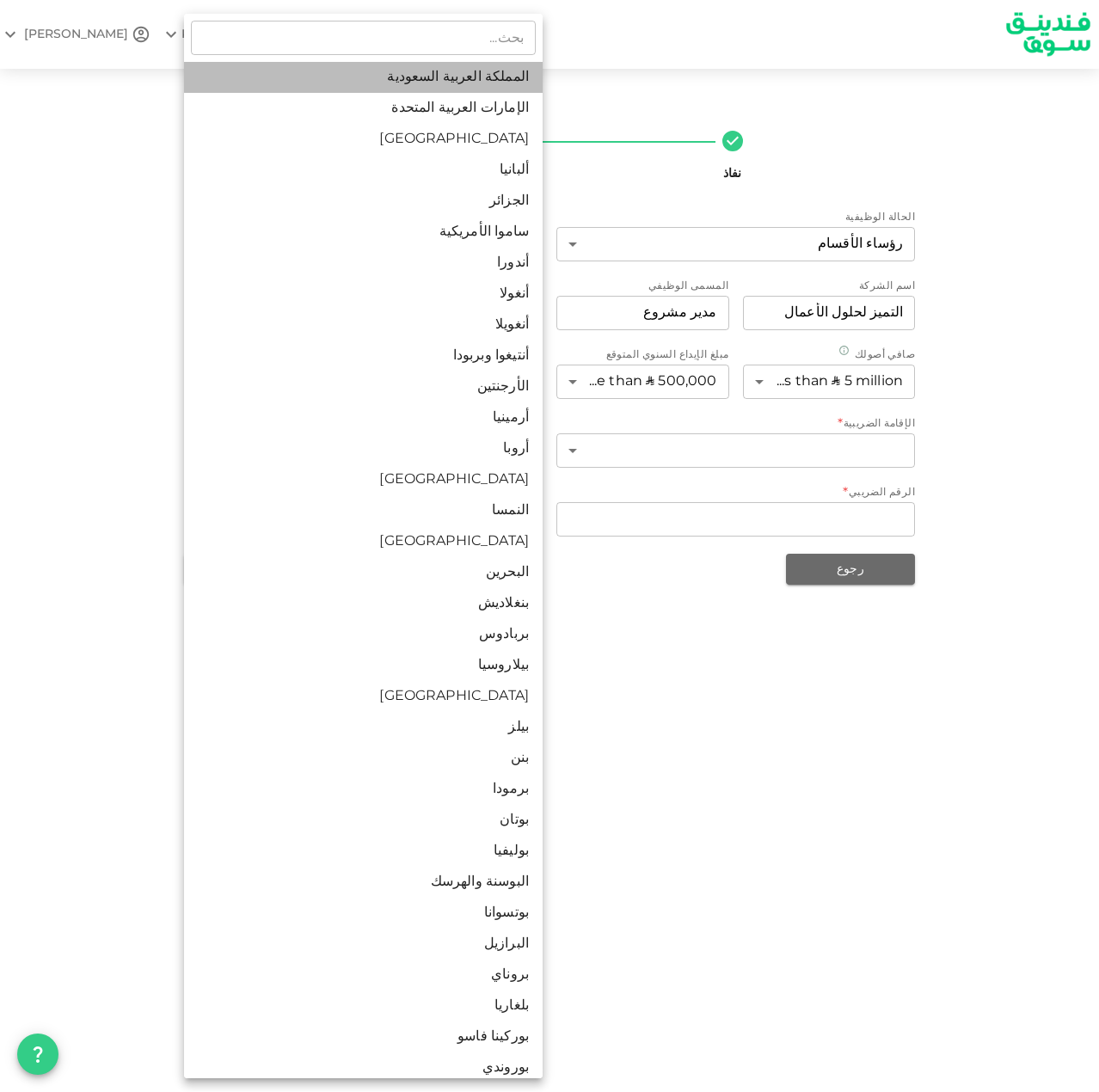
click at [385, 80] on li "المملكة العربية السعودية" at bounding box center [363, 77] width 359 height 31
type input "1"
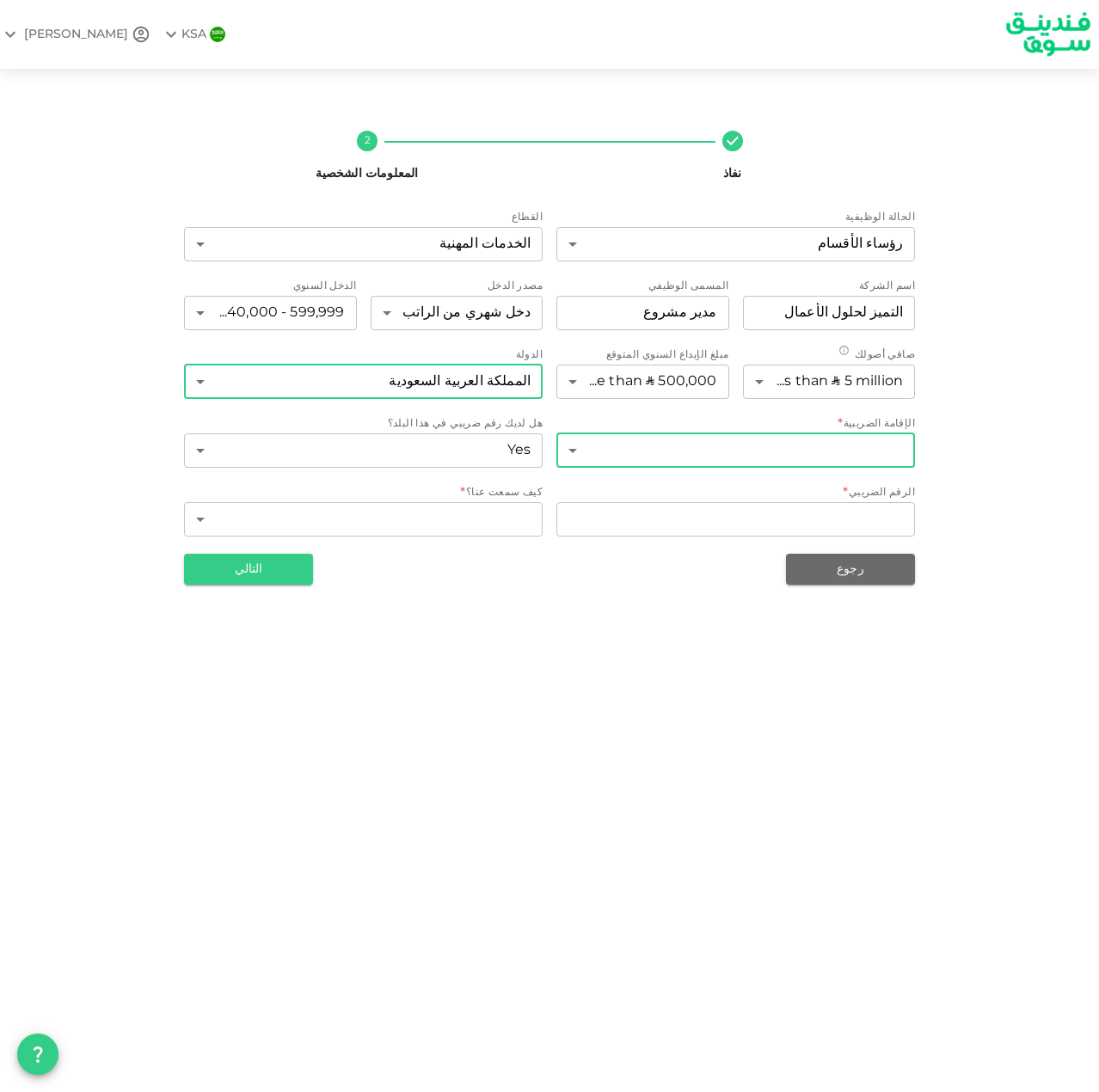
click at [594, 452] on body "KSA NASSER نفاذ 2 المعلومات الشخصية الحالة الوظيفية رؤساء الأقسام 5 ​ القطاع ال…" at bounding box center [550, 546] width 1099 height 1092
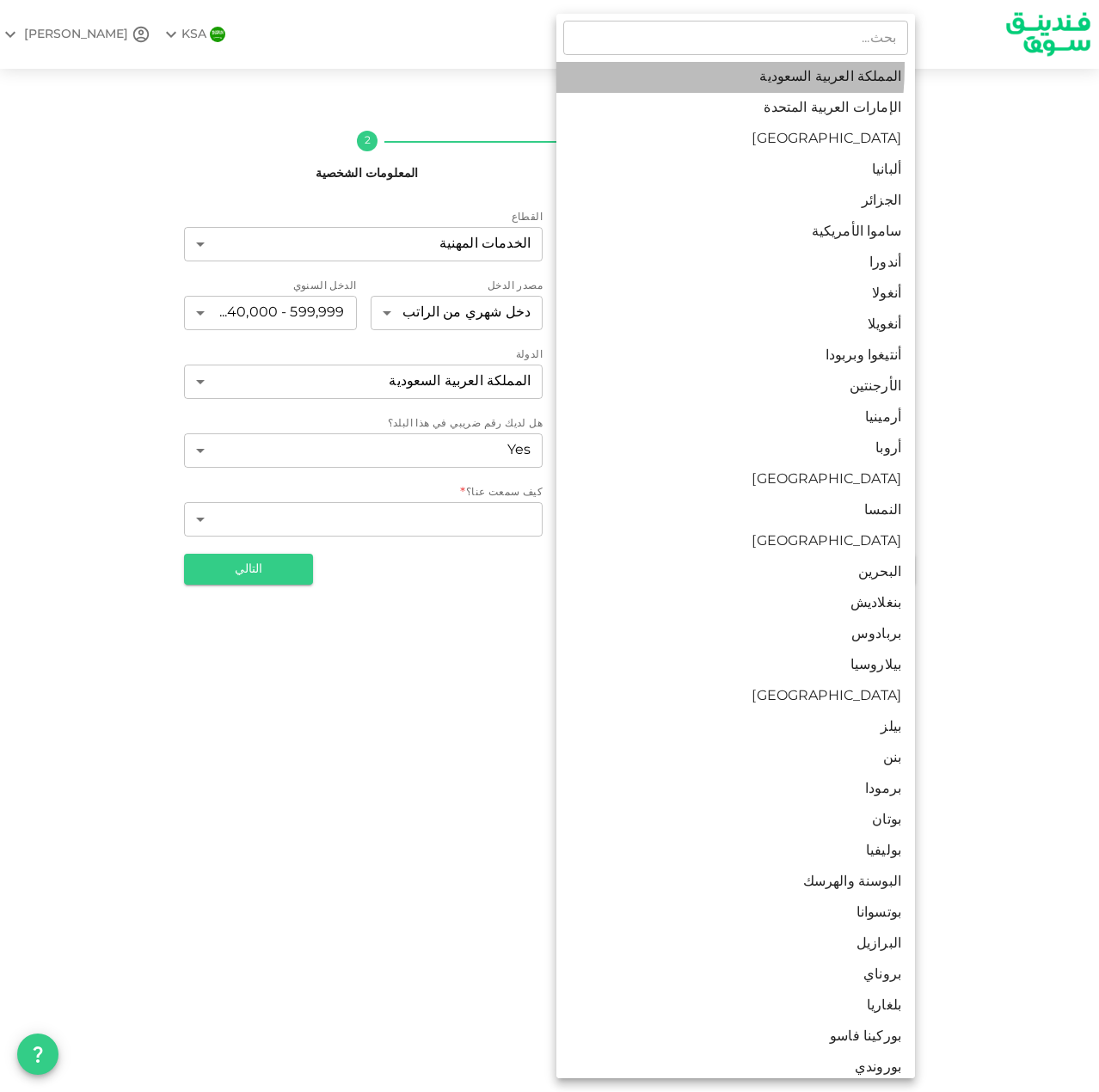
click at [631, 66] on li "المملكة العربية السعودية" at bounding box center [735, 77] width 359 height 31
type input "1"
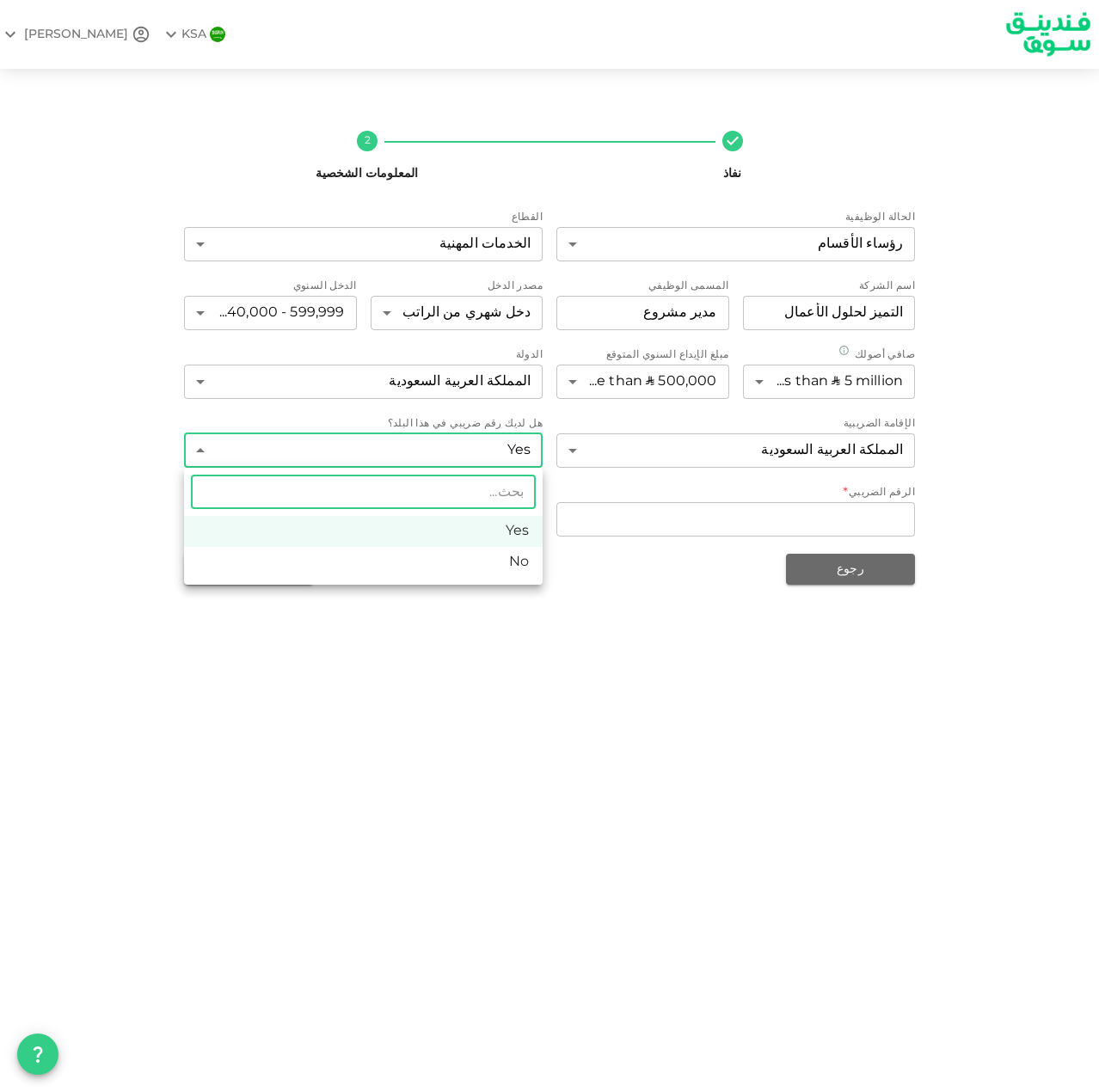
click at [367, 565] on li "No" at bounding box center [363, 562] width 359 height 31
type input "false"
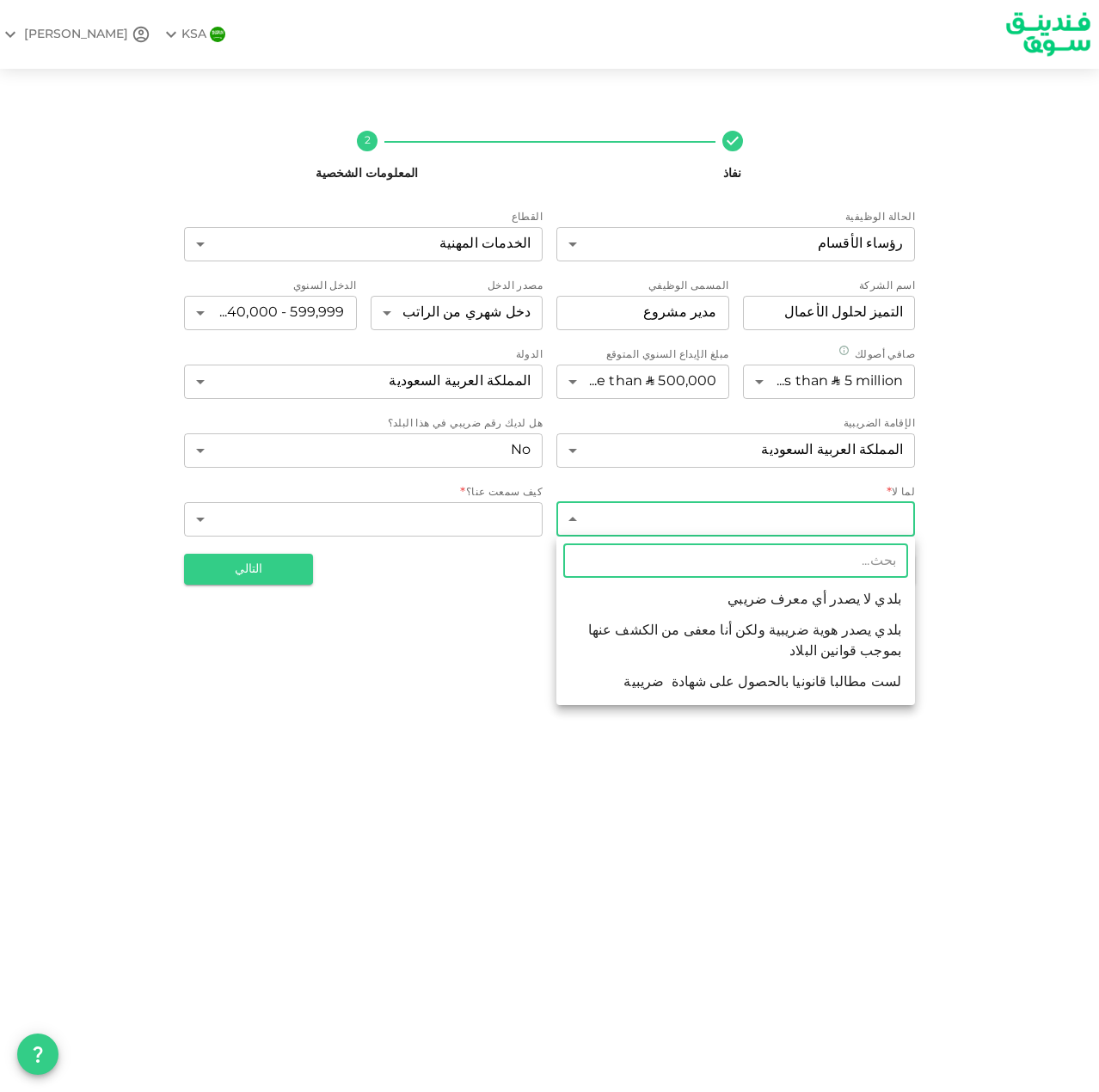
click at [734, 510] on body "KSA NASSER نفاذ 2 المعلومات الشخصية الحالة الوظيفية رؤساء الأقسام 5 ​ القطاع ال…" at bounding box center [550, 546] width 1099 height 1092
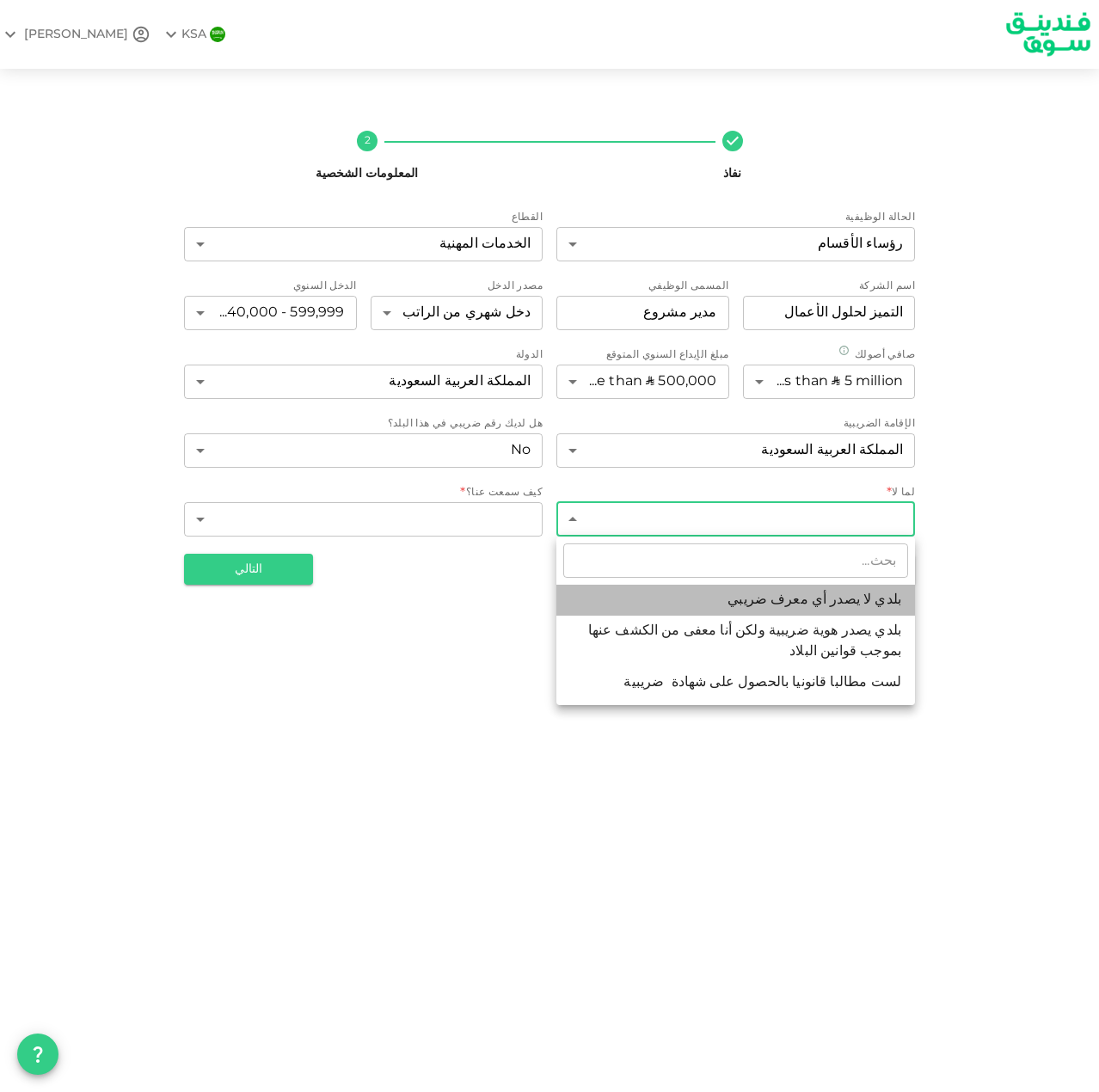
click at [756, 614] on li "بلدي لا يصدر أي معرف ضريبي" at bounding box center [735, 600] width 359 height 31
type input "1"
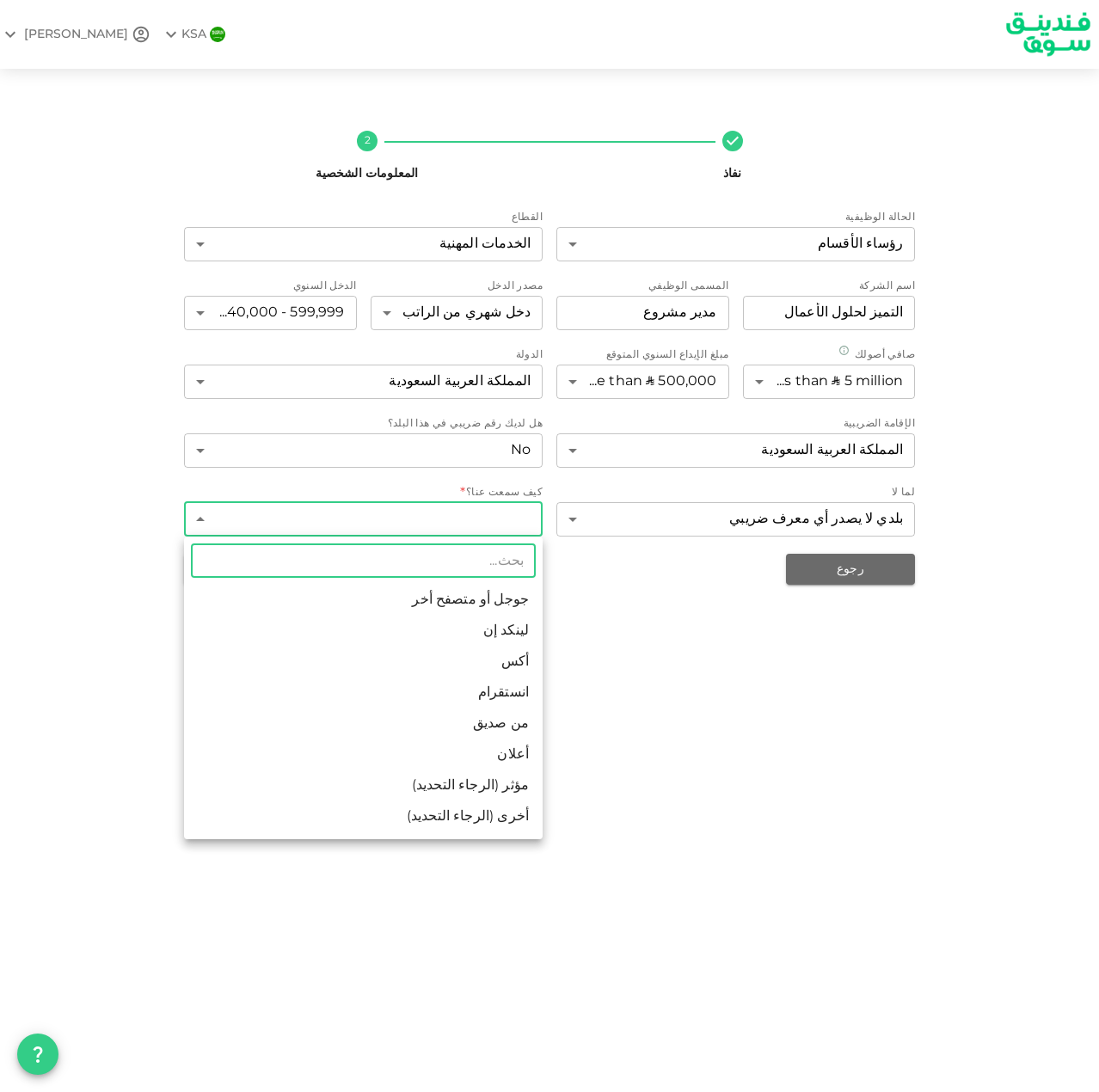
click at [509, 520] on body "KSA NASSER نفاذ 2 المعلومات الشخصية الحالة الوظيفية رؤساء الأقسام 5 ​ القطاع ال…" at bounding box center [550, 546] width 1099 height 1092
click at [494, 718] on li "من صديق" at bounding box center [363, 724] width 359 height 31
type input "10"
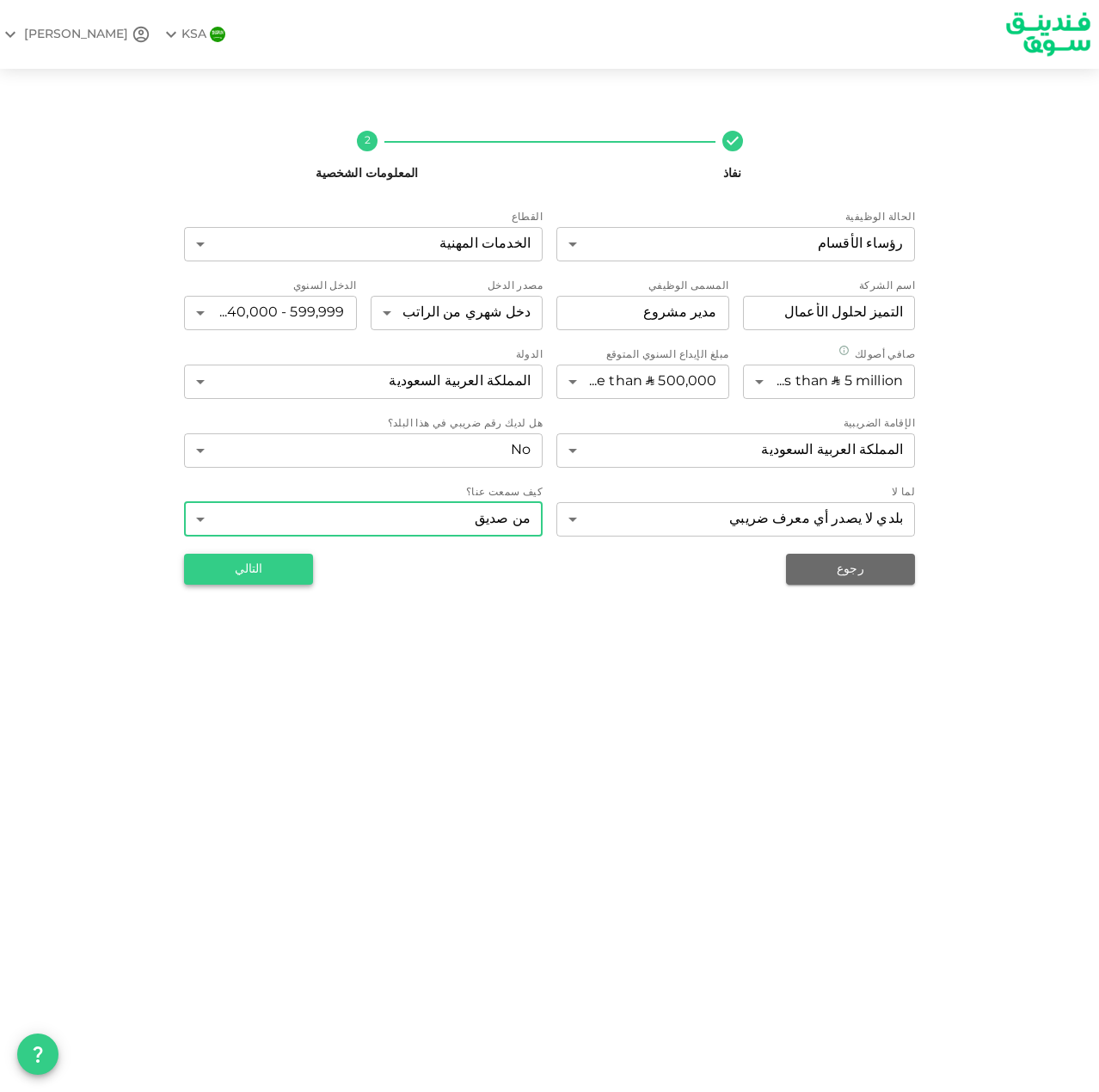
click at [305, 575] on button "التالي" at bounding box center [248, 569] width 129 height 31
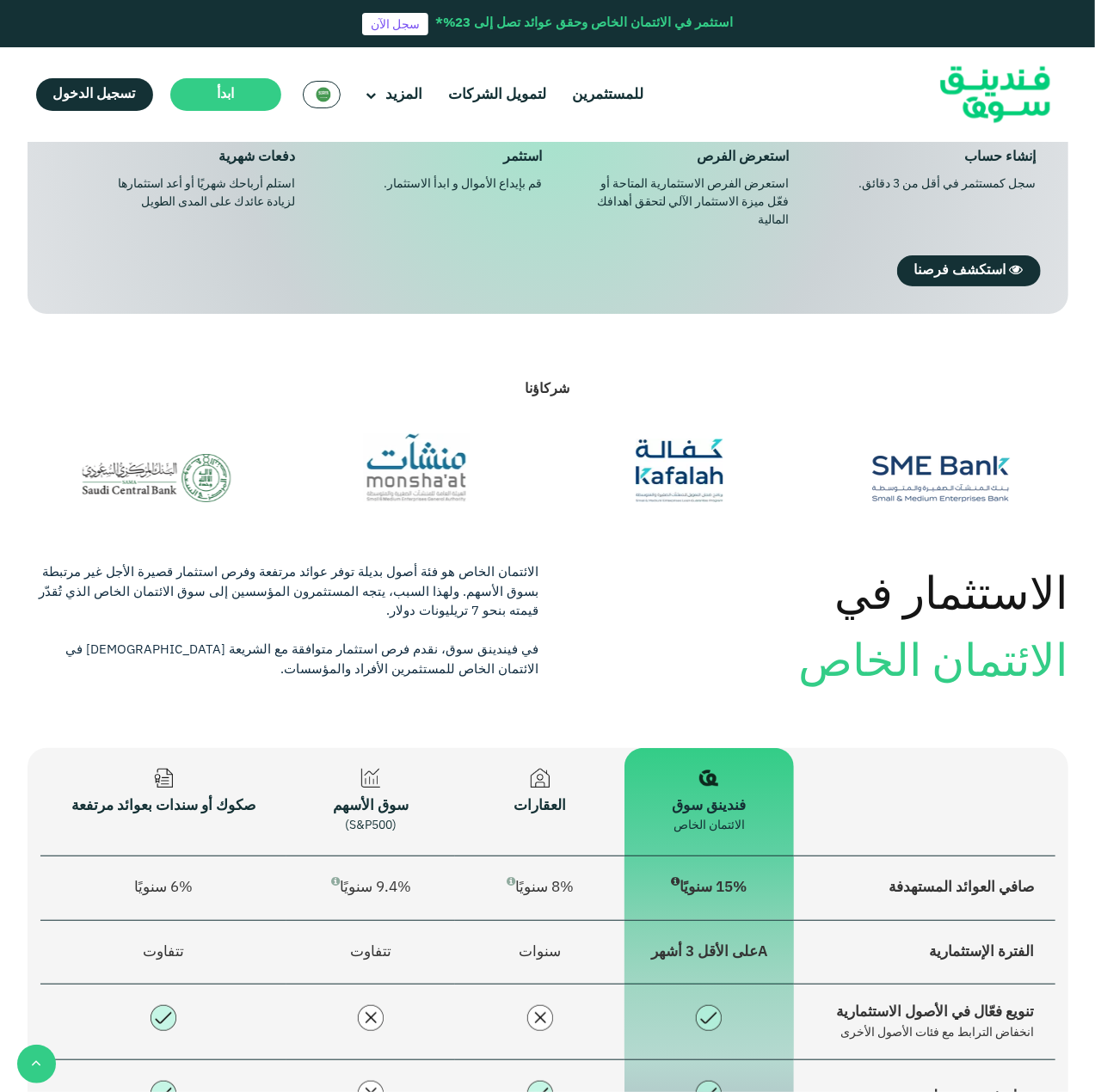
scroll to position [1548, 0]
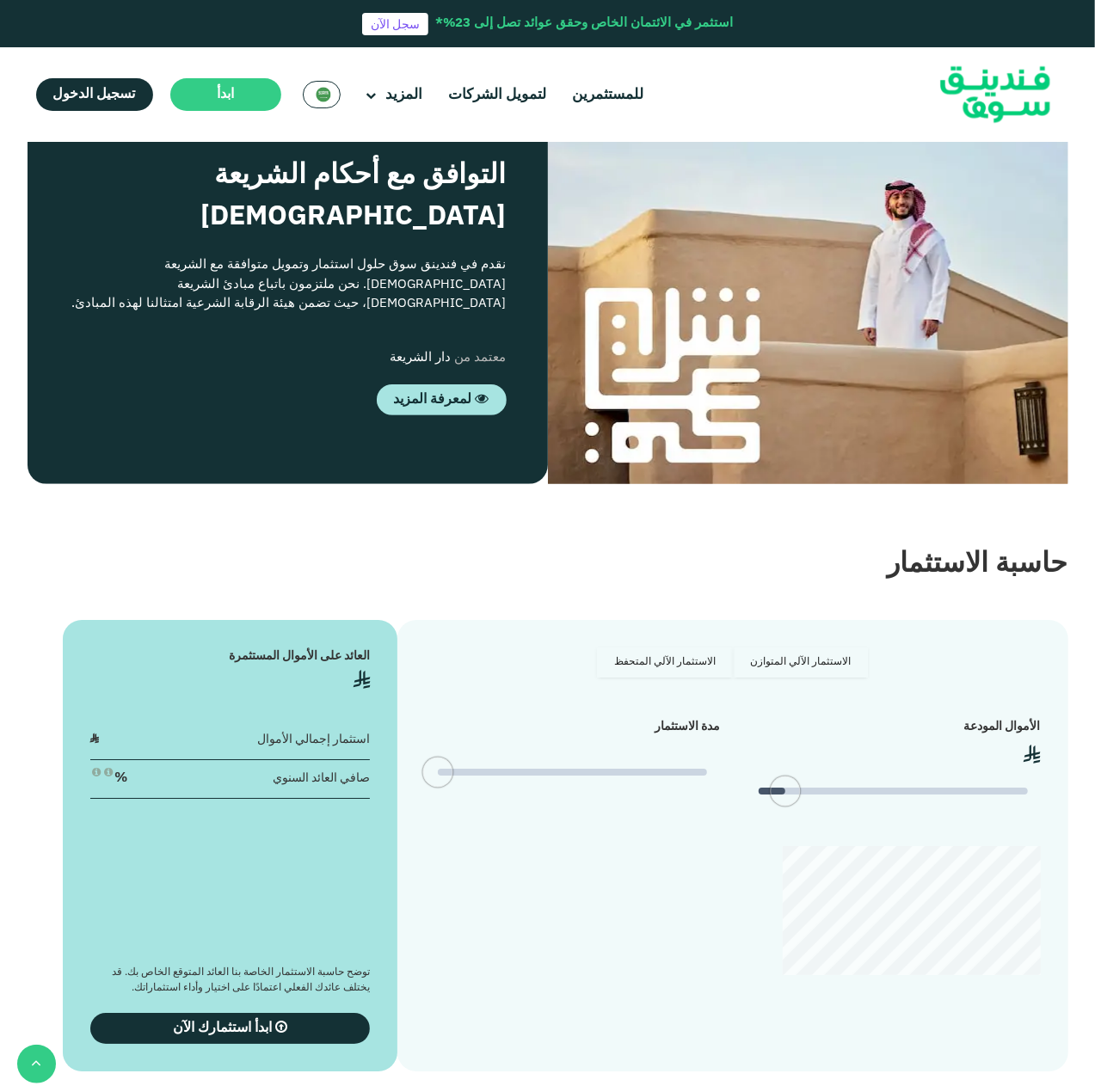
type tc-range-slider "4"
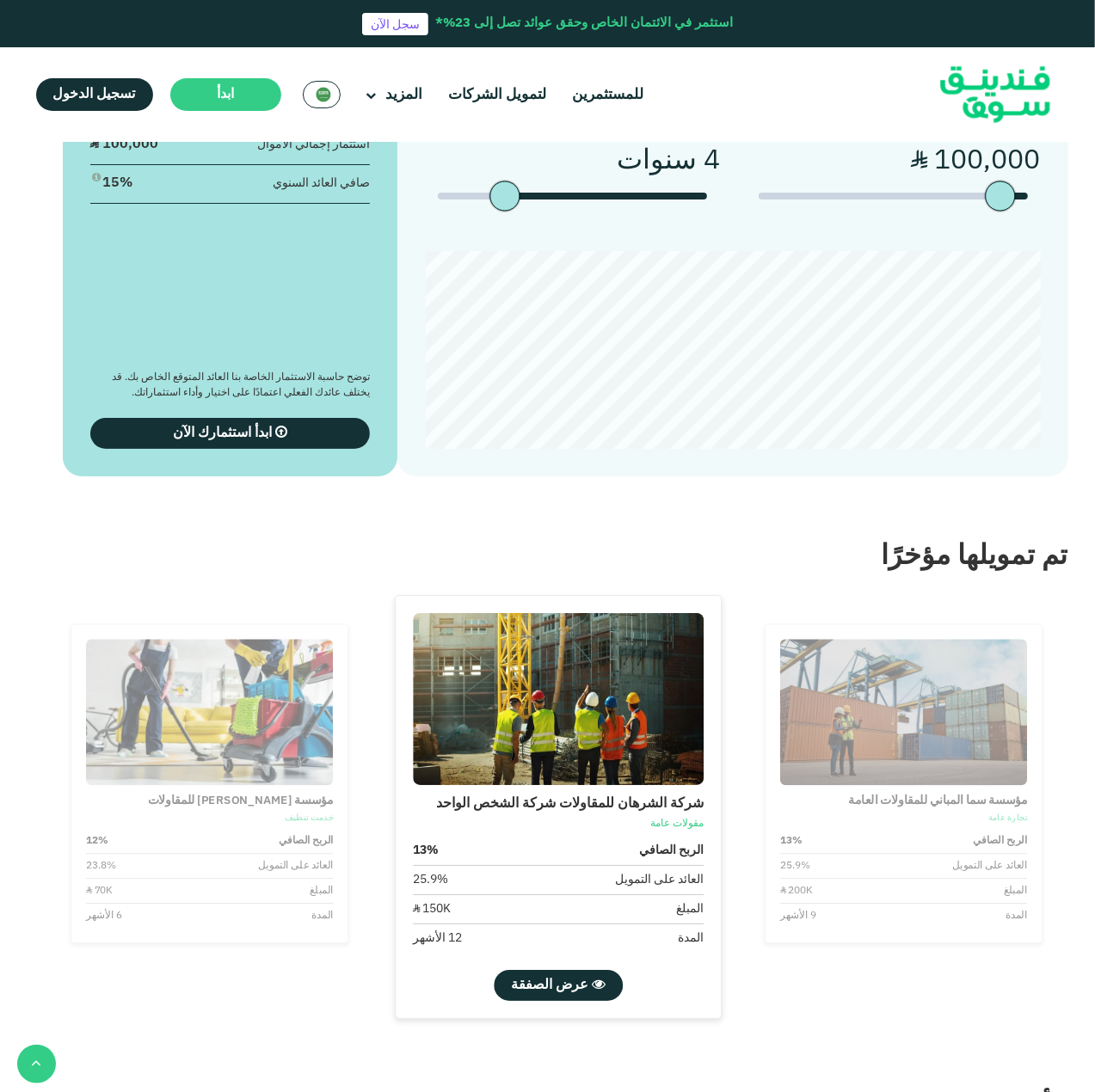
scroll to position [3267, 0]
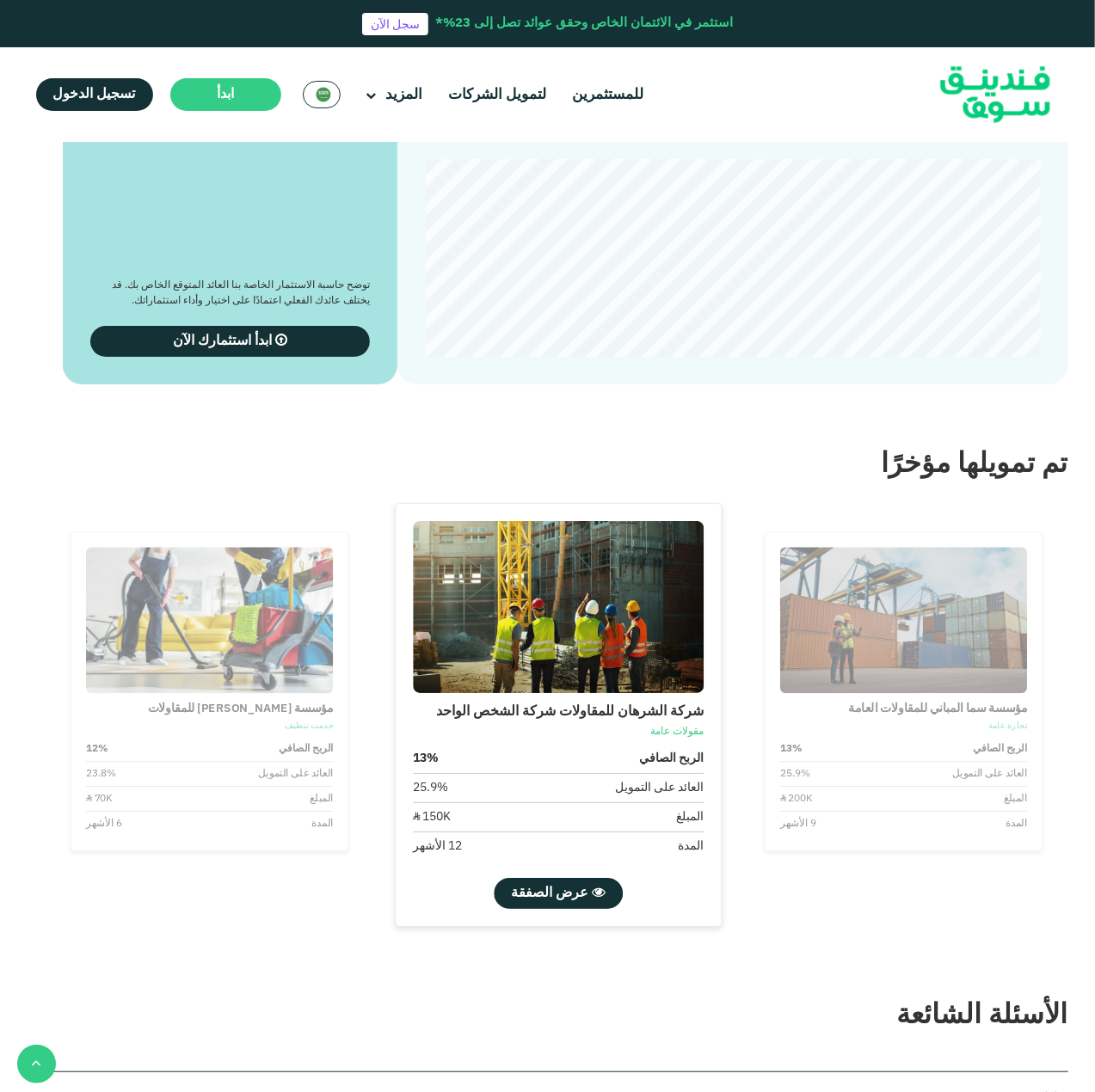
click at [316, 115] on div "للمستثمرين لتمويل الشركات المزيد من نحن" at bounding box center [548, 95] width 1050 height 95
click at [320, 96] on img at bounding box center [323, 95] width 15 height 15
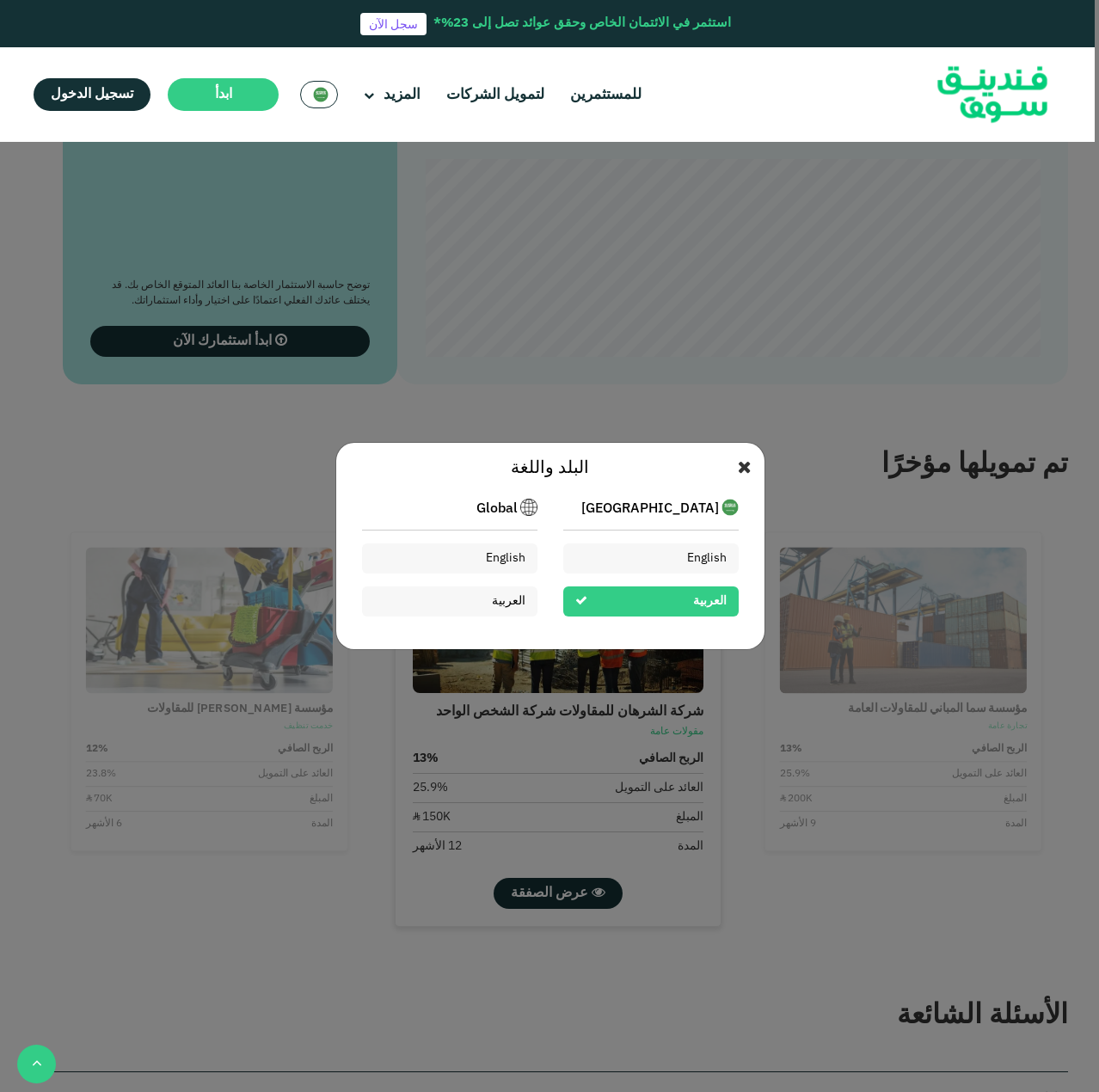
click at [742, 469] on icon at bounding box center [745, 469] width 14 height 17
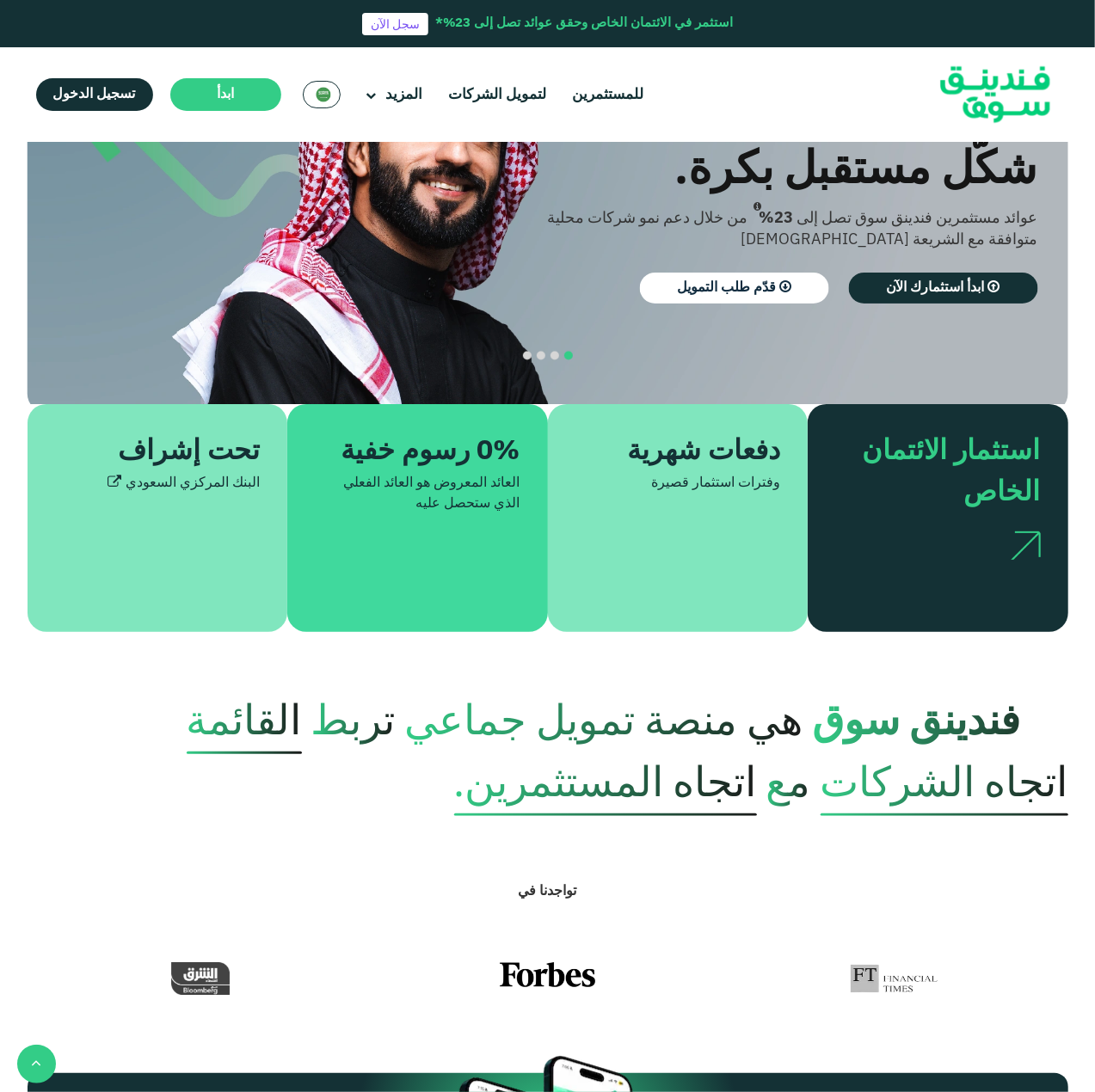
scroll to position [0, 0]
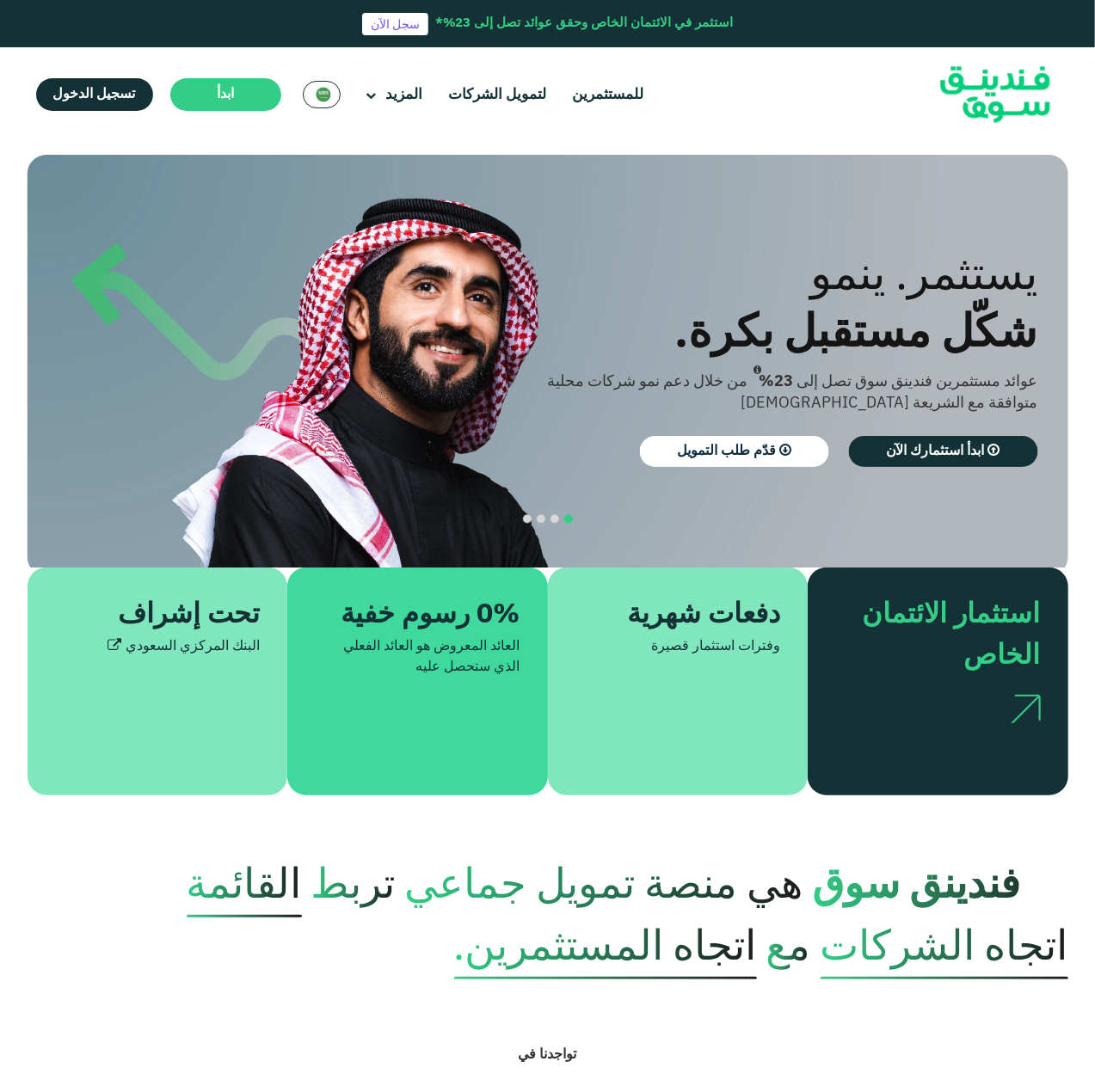
click at [533, 896] on span "هي منصة تمويل جماعي" at bounding box center [604, 886] width 398 height 74
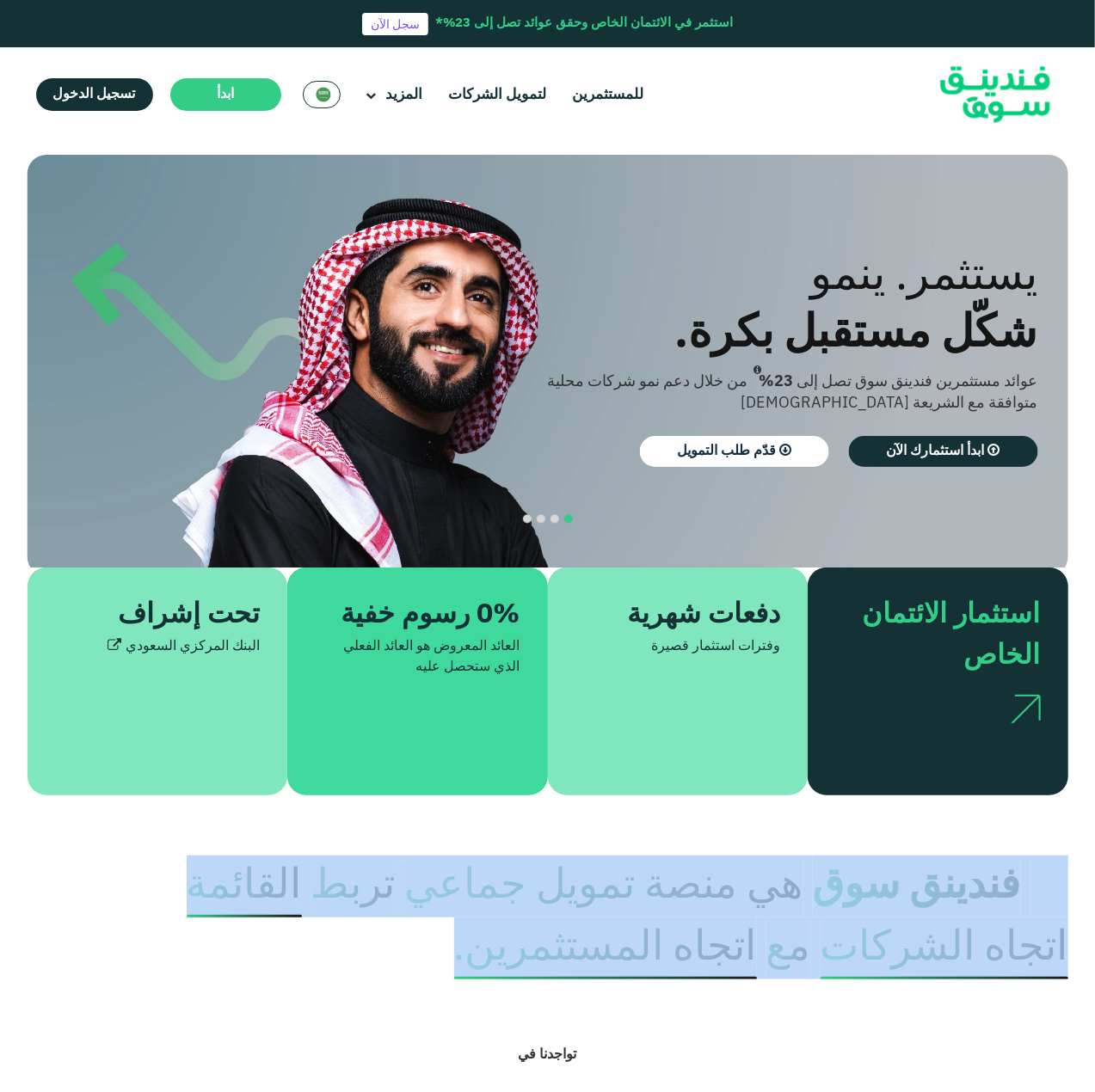
click at [533, 896] on span "هي منصة تمويل جماعي" at bounding box center [604, 886] width 398 height 74
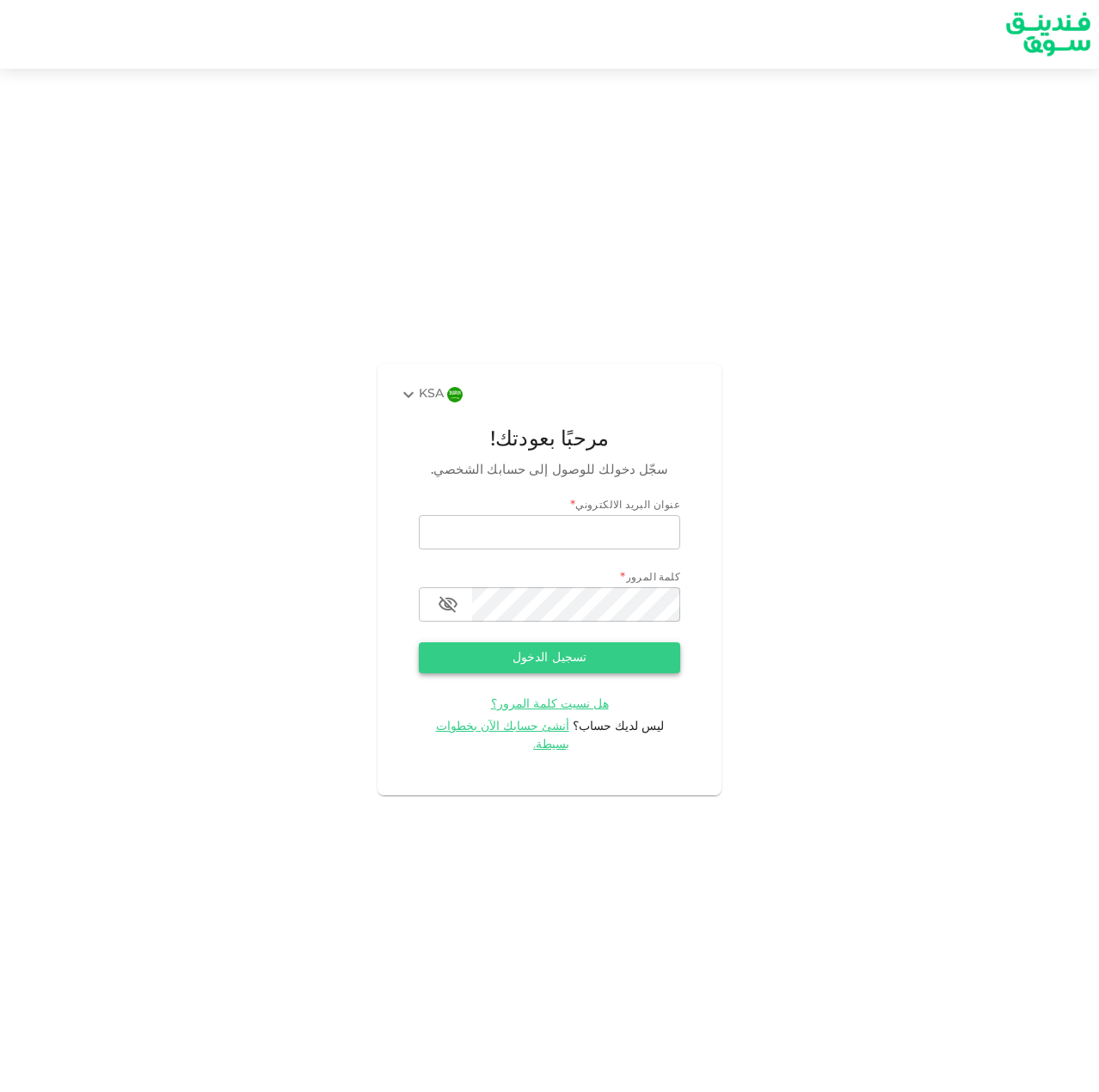
type input "[EMAIL_ADDRESS][DOMAIN_NAME]"
click at [489, 671] on button "تسجيل الدخول" at bounding box center [550, 657] width 261 height 31
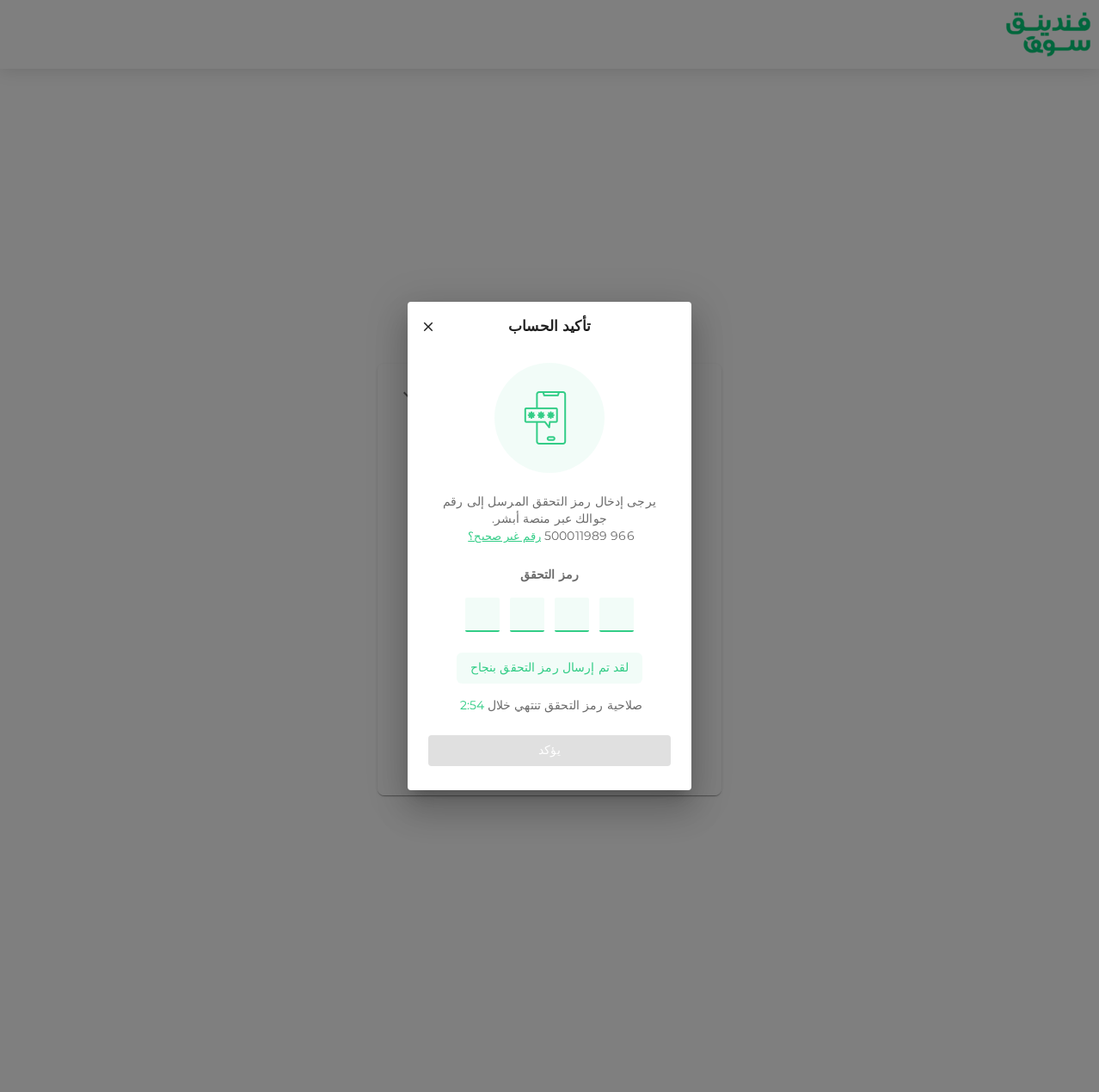
type input "3"
type input "8"
type input "9"
type input "4"
click at [556, 764] on button "يؤكد" at bounding box center [550, 750] width 243 height 31
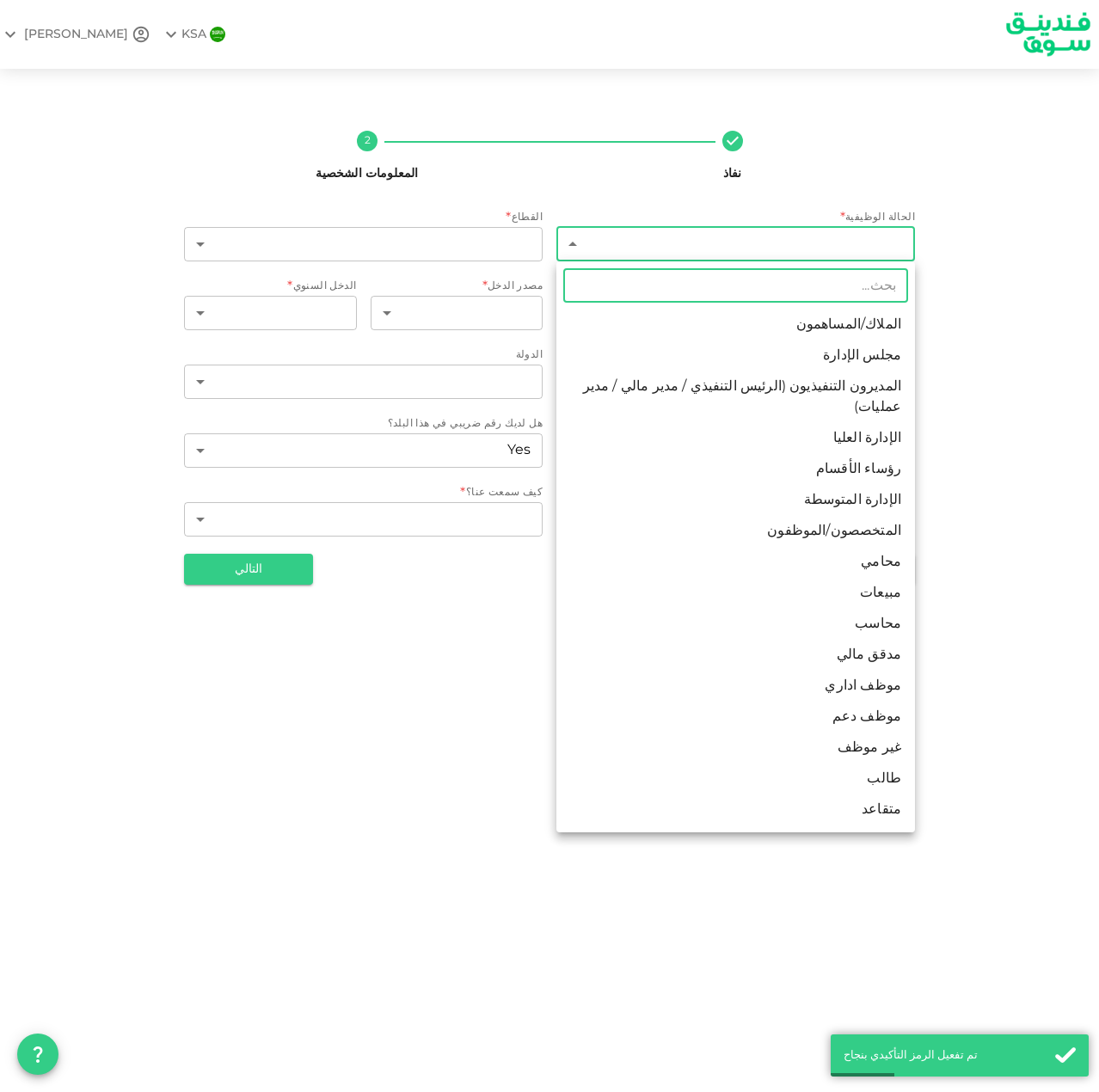
click at [633, 240] on body "KSA NASSER نفاذ 2 المعلومات الشخصية الحالة الوظيفية * ​ ​ القطاع * ​ ​ اسم الشر…" at bounding box center [550, 546] width 1099 height 1092
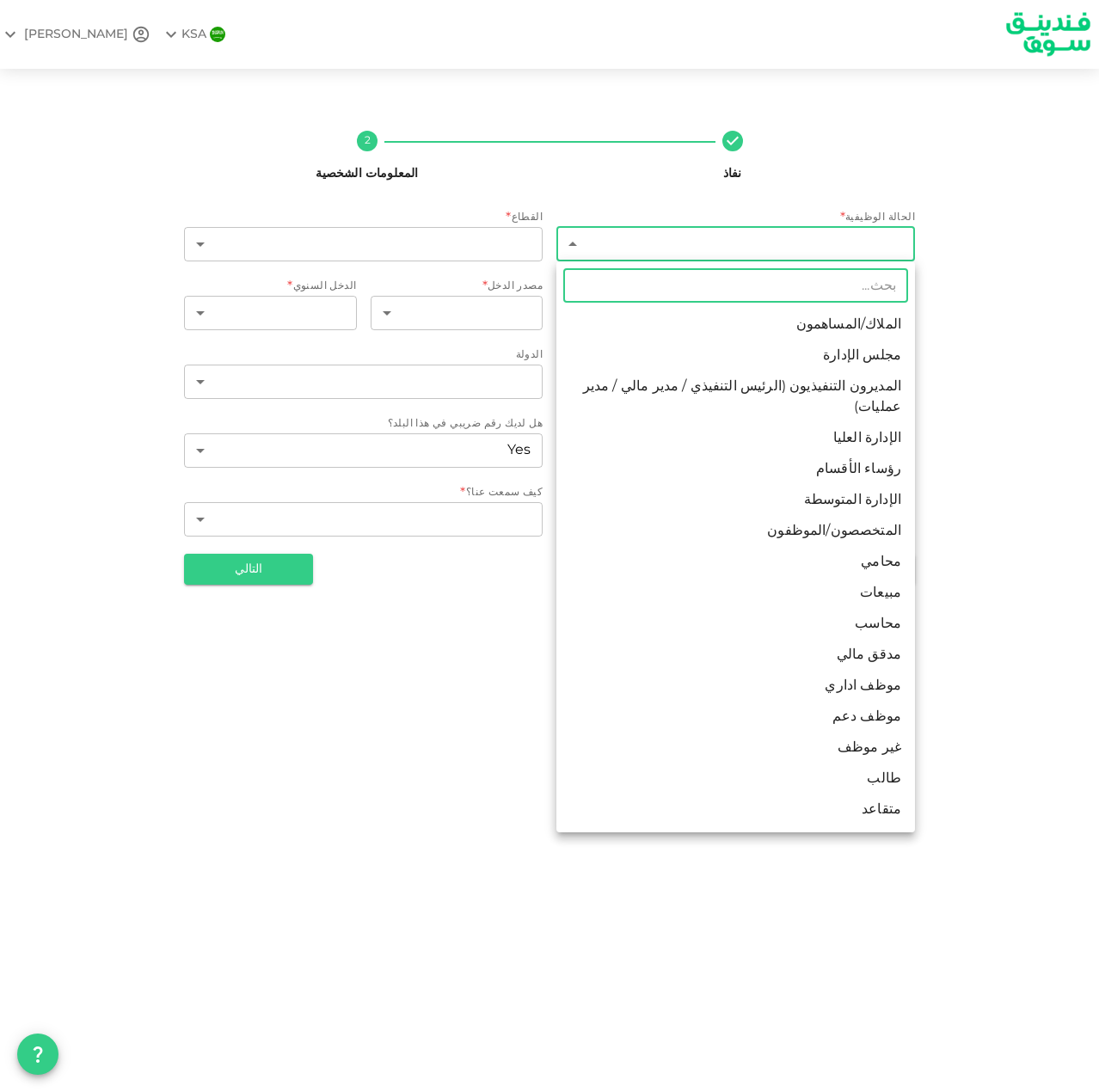
click at [744, 454] on li "رؤساء الأقسام" at bounding box center [735, 469] width 359 height 31
type input "5"
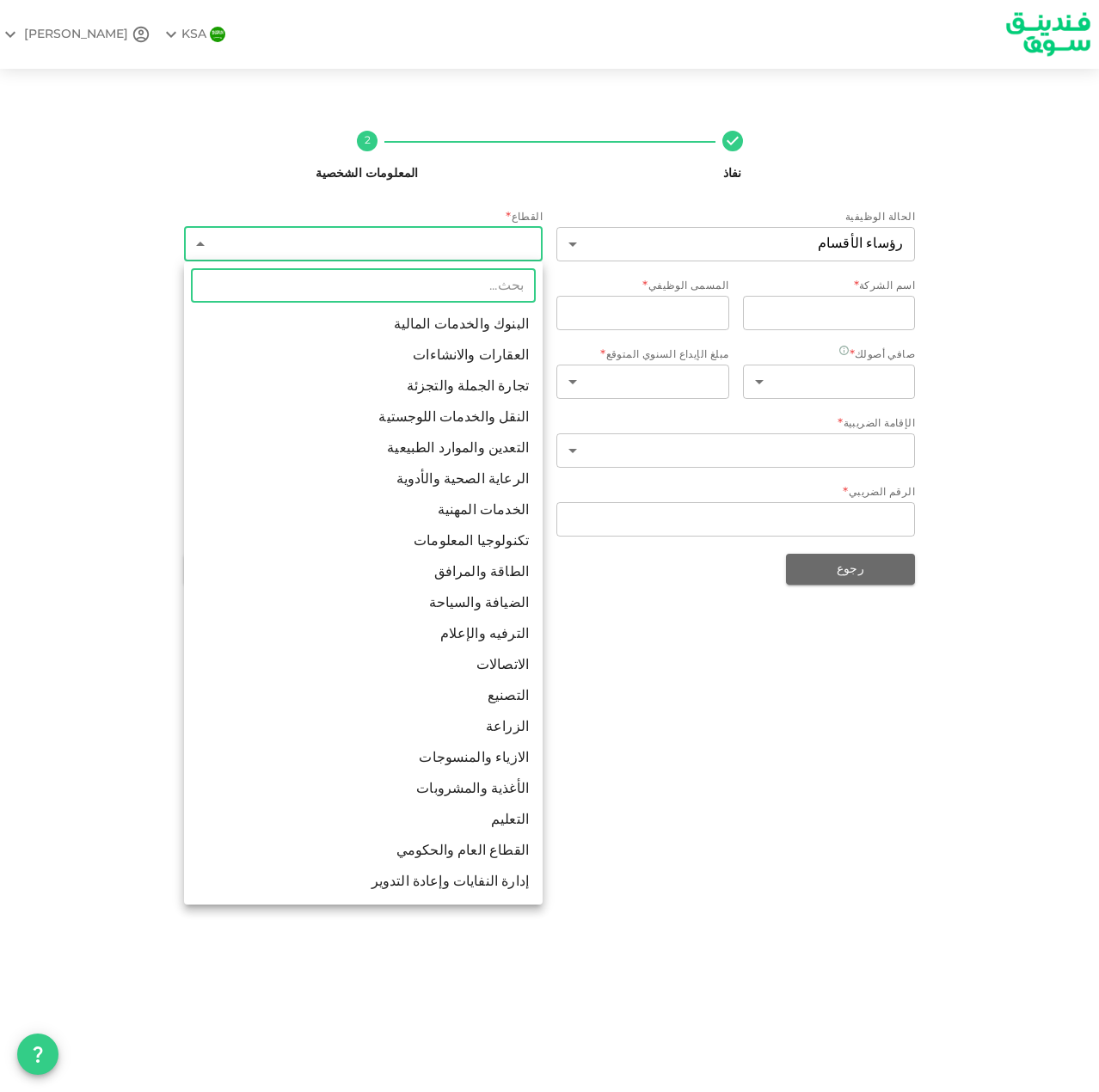
click at [389, 232] on body "KSA NASSER نفاذ 2 المعلومات الشخصية الحالة الوظيفية رؤساء الأقسام 5 ​ القطاع * …" at bounding box center [550, 546] width 1099 height 1092
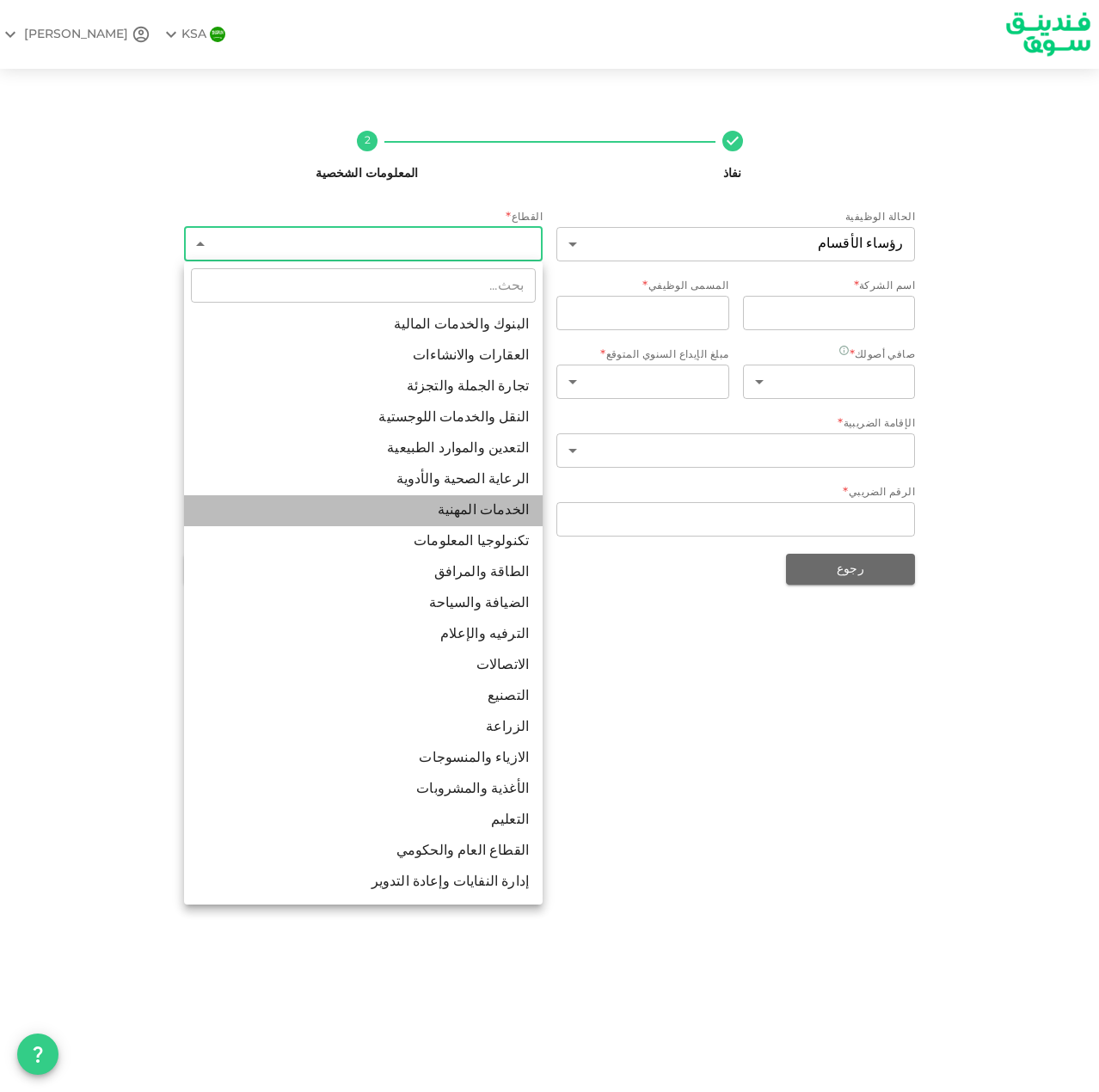
click at [433, 503] on li "الخدمات المهنية" at bounding box center [363, 510] width 359 height 31
type input "7"
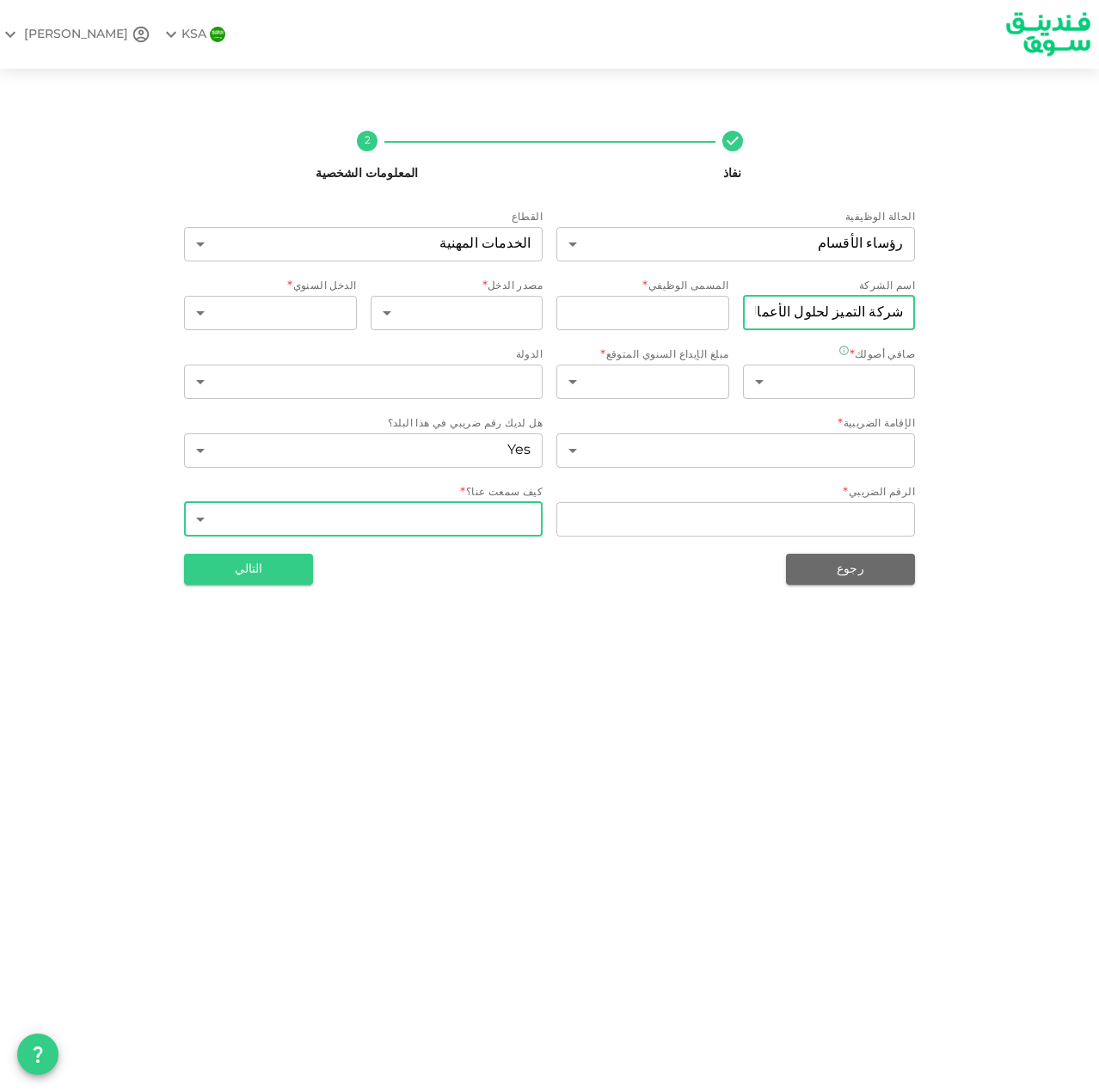
type input "شركة التميز لحلول الأعمال"
type input "مدير مشروع"
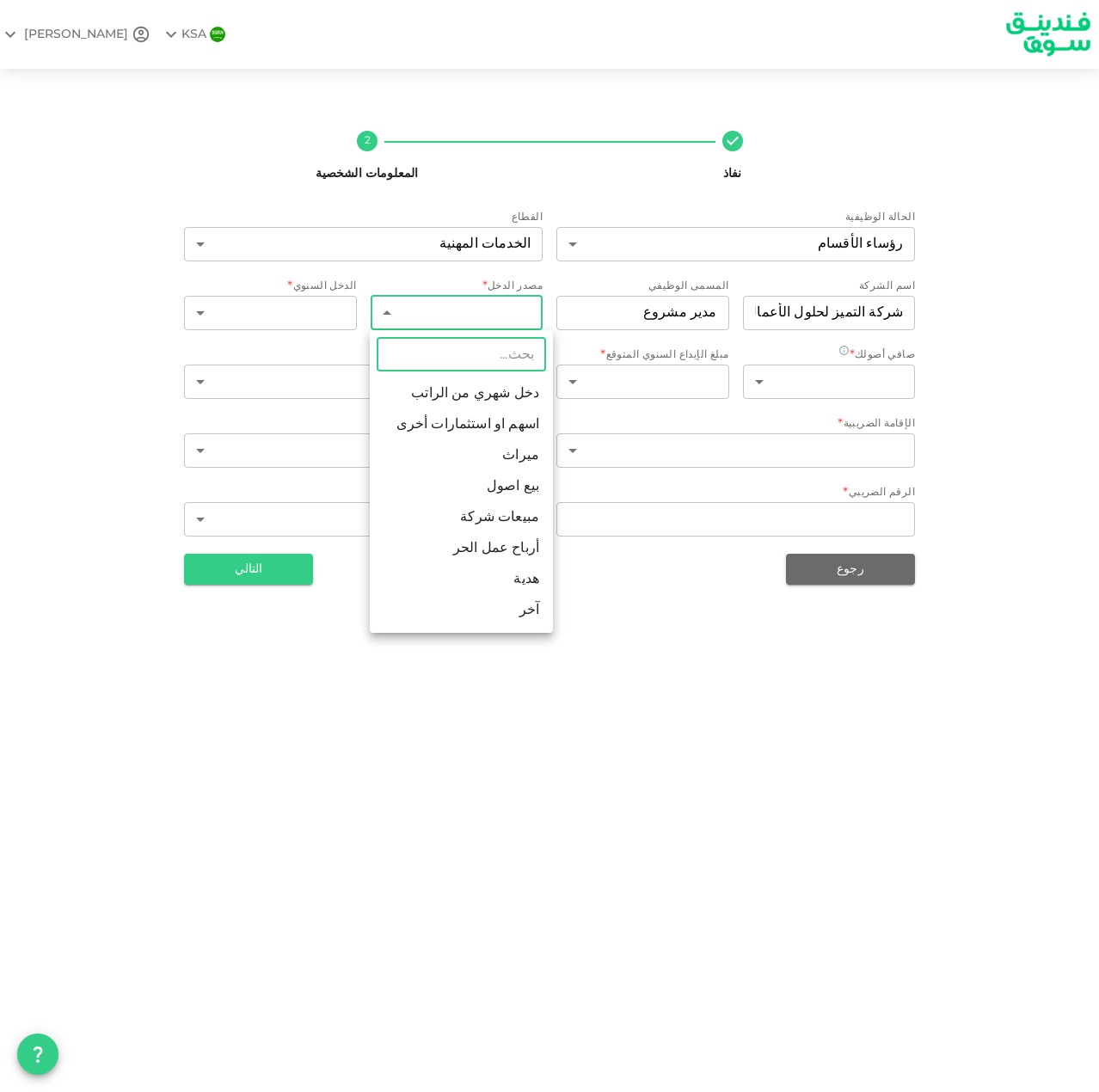
click at [451, 404] on li "دخل شهري من الراتب" at bounding box center [460, 394] width 183 height 31
type input "1"
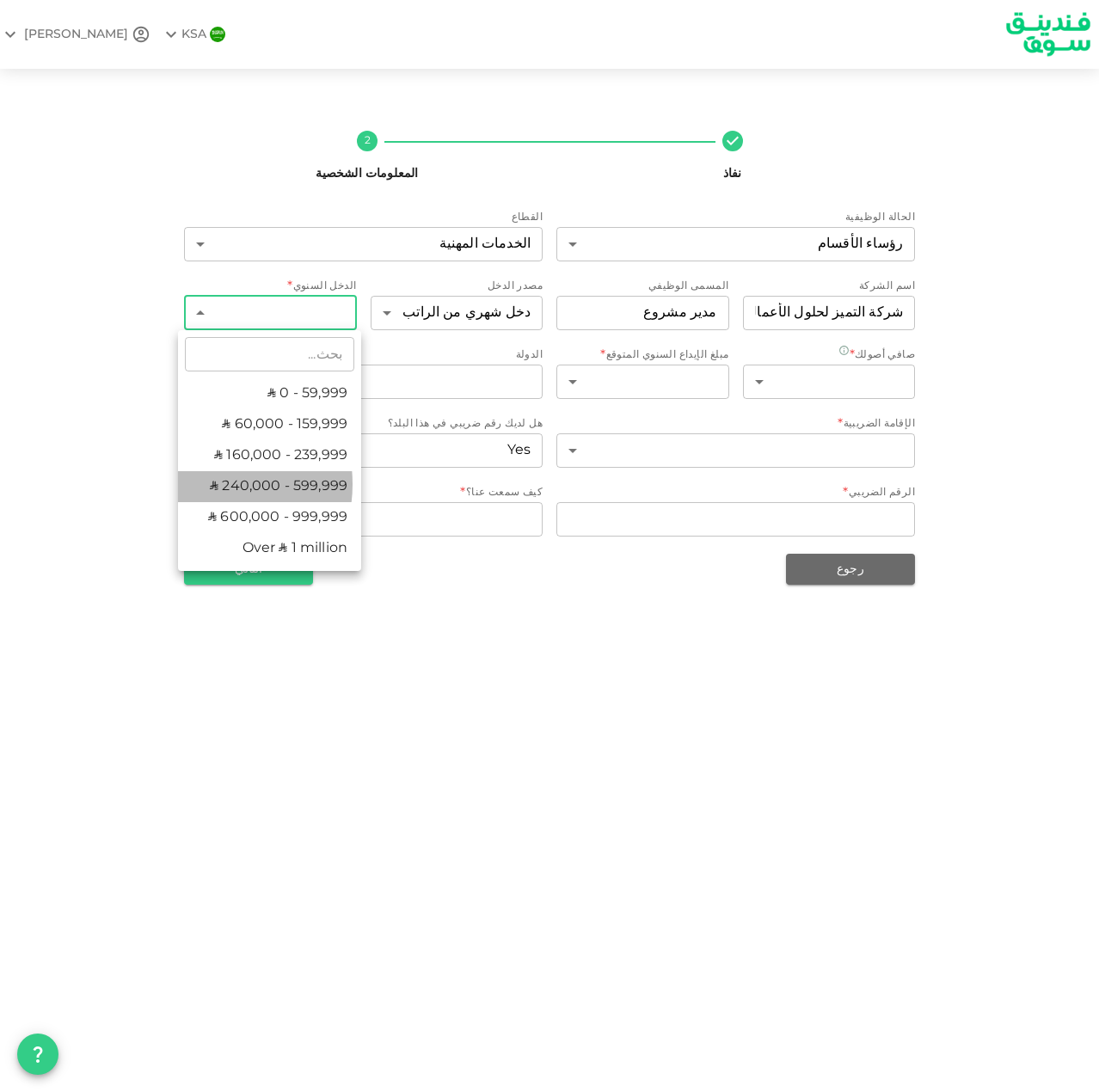
click at [202, 484] on li "ʢ 240,000 - 599,999" at bounding box center [269, 487] width 183 height 31
type input "4"
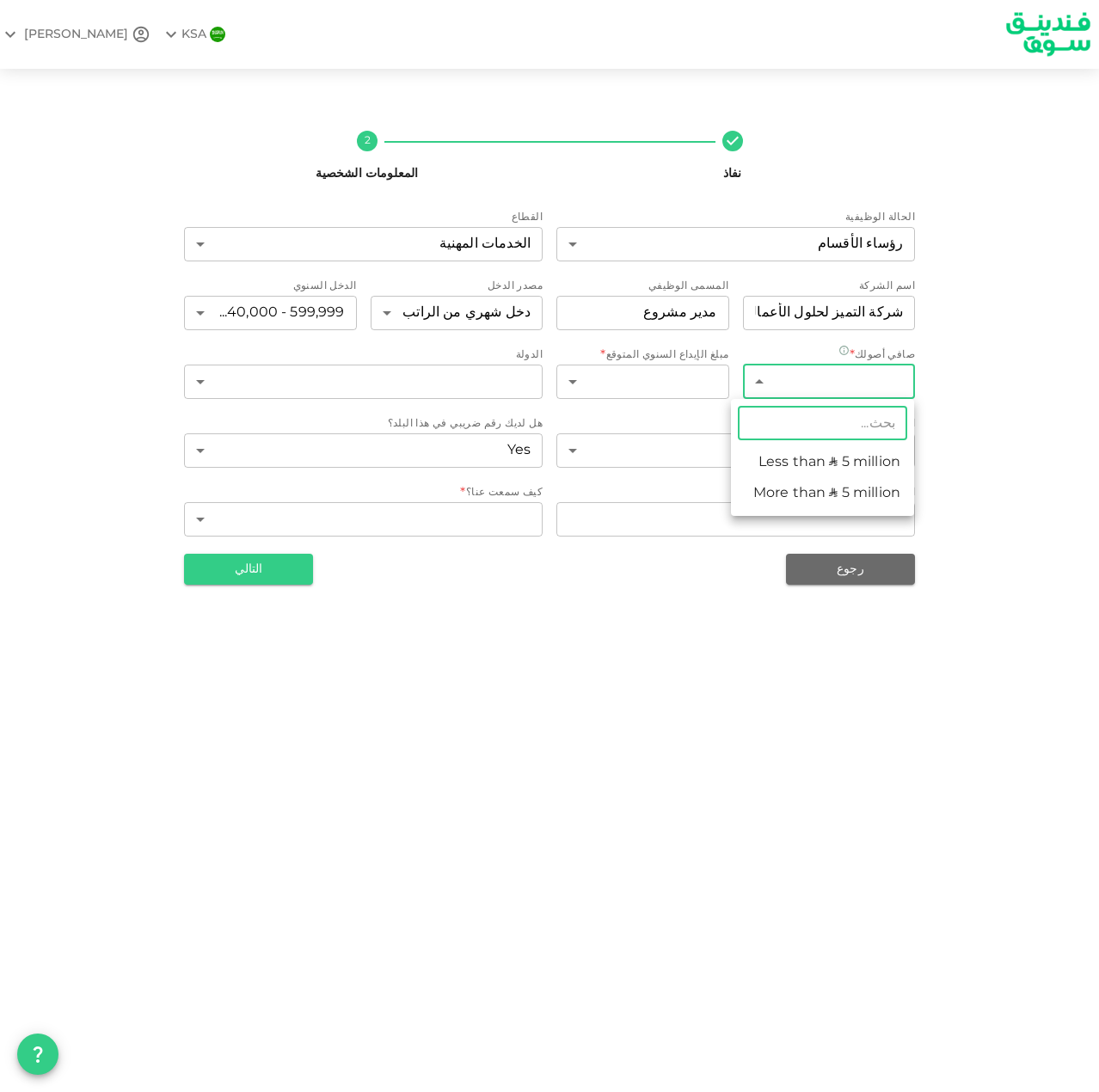
click at [822, 382] on body "KSA NASSER نفاذ 2 المعلومات الشخصية الحالة الوظيفية رؤساء الأقسام 5 ​ القطاع ال…" at bounding box center [550, 546] width 1099 height 1092
click at [820, 449] on li "Less than ʢ 5 million" at bounding box center [822, 462] width 183 height 31
type input "1"
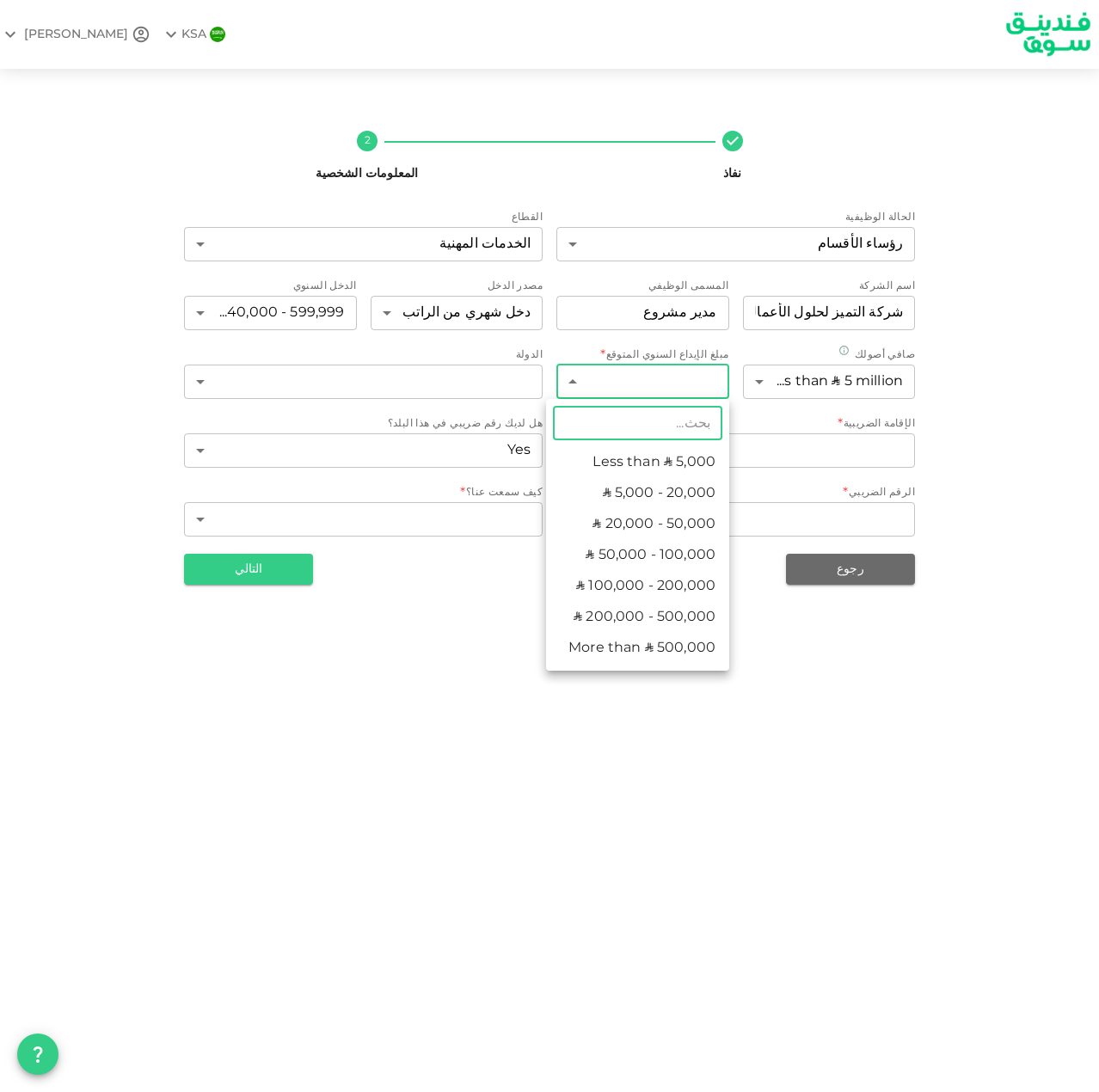
click at [659, 378] on body "KSA NASSER نفاذ 2 المعلومات الشخصية الحالة الوظيفية رؤساء الأقسام 5 ​ القطاع ال…" at bounding box center [550, 546] width 1099 height 1092
click at [625, 629] on li "ʢ 200,000 - 500,000" at bounding box center [638, 618] width 183 height 31
type input "6"
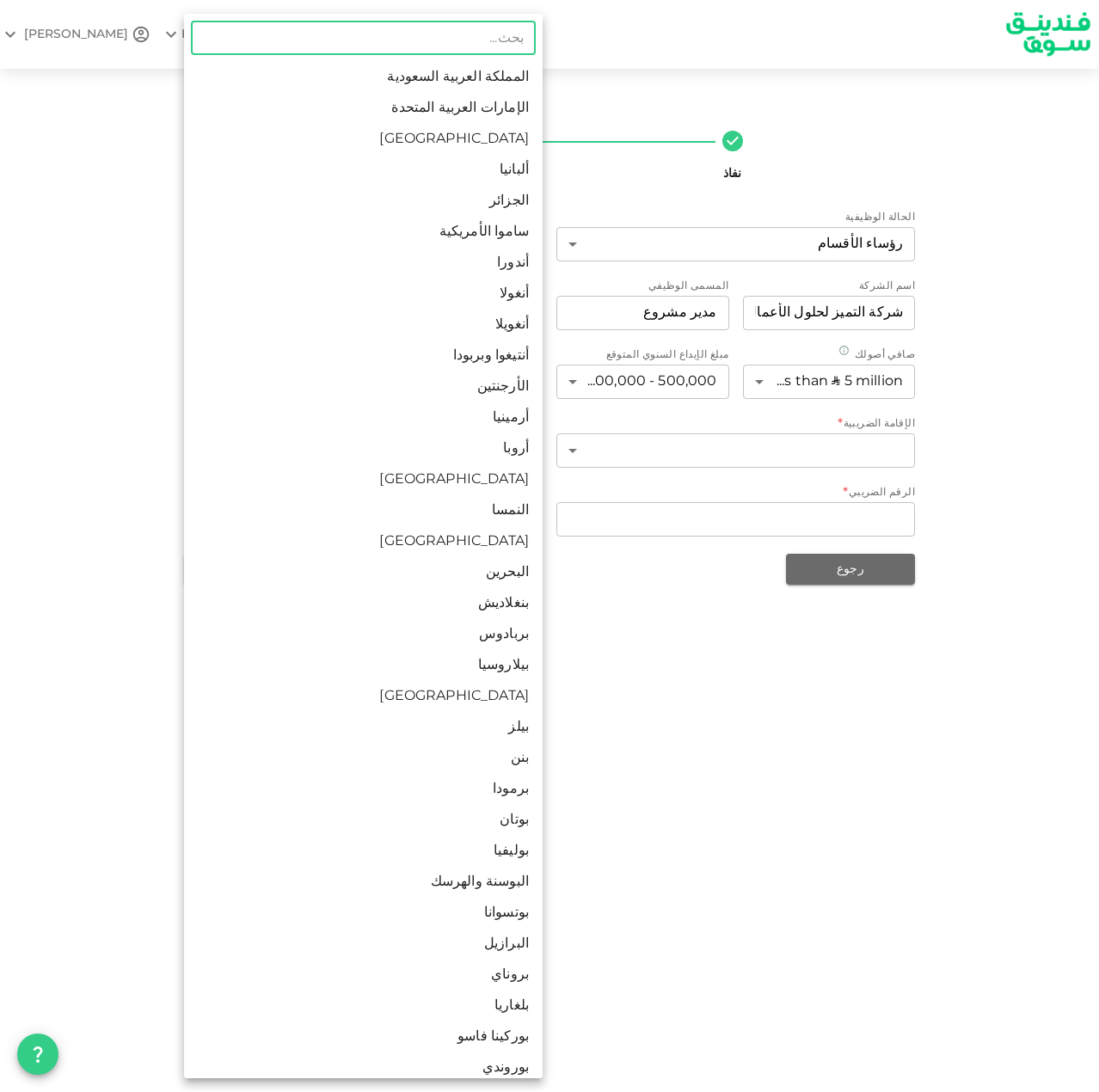
click at [477, 397] on body "KSA NASSER نفاذ 2 المعلومات الشخصية الحالة الوظيفية رؤساء الأقسام 5 ​ القطاع ال…" at bounding box center [550, 546] width 1099 height 1092
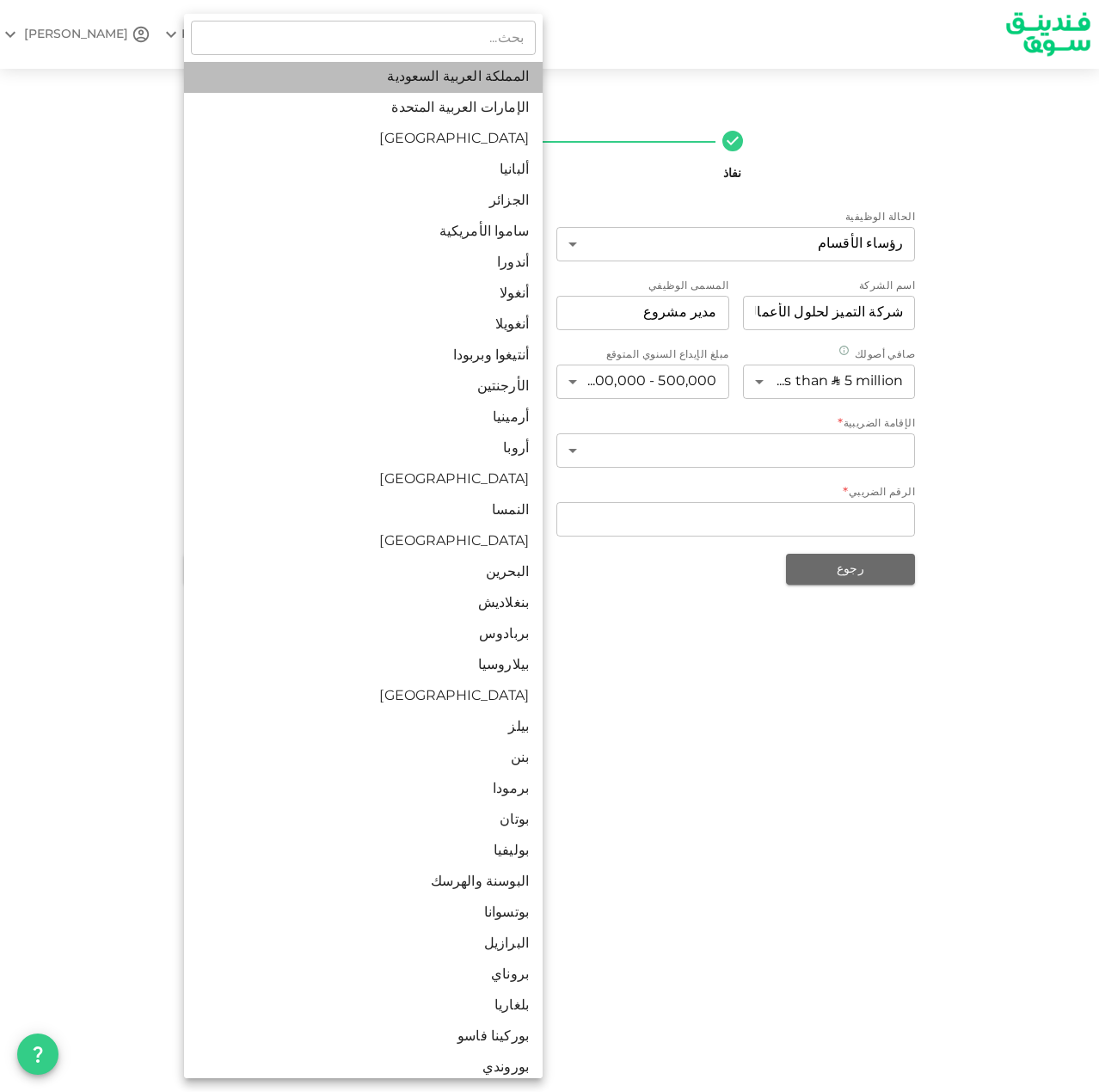
click at [401, 83] on li "المملكة العربية السعودية" at bounding box center [363, 77] width 359 height 31
type input "1"
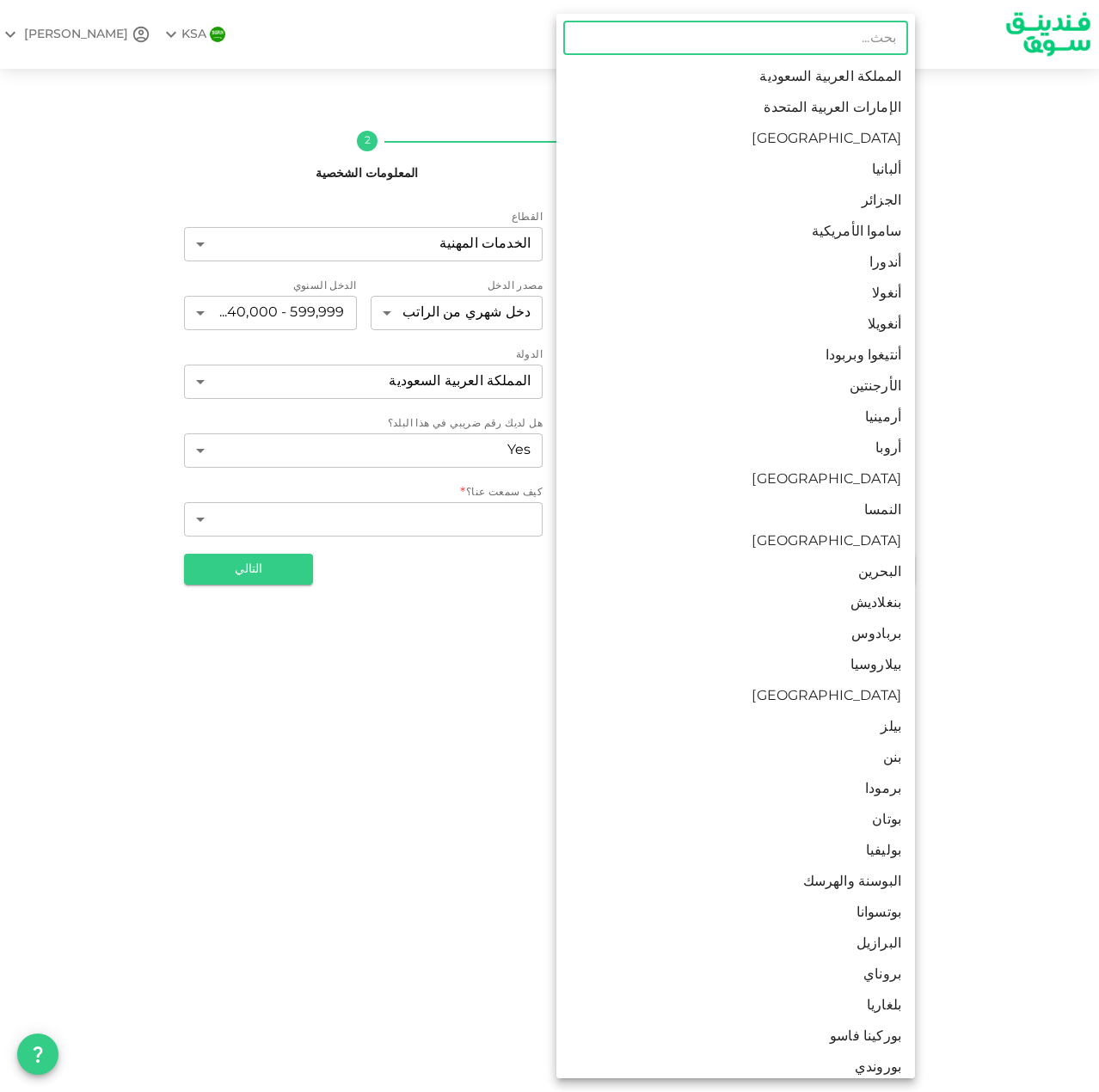
click at [808, 439] on body "KSA NASSER نفاذ 2 المعلومات الشخصية الحالة الوظيفية رؤساء الأقسام 5 ​ القطاع ال…" at bounding box center [550, 546] width 1099 height 1092
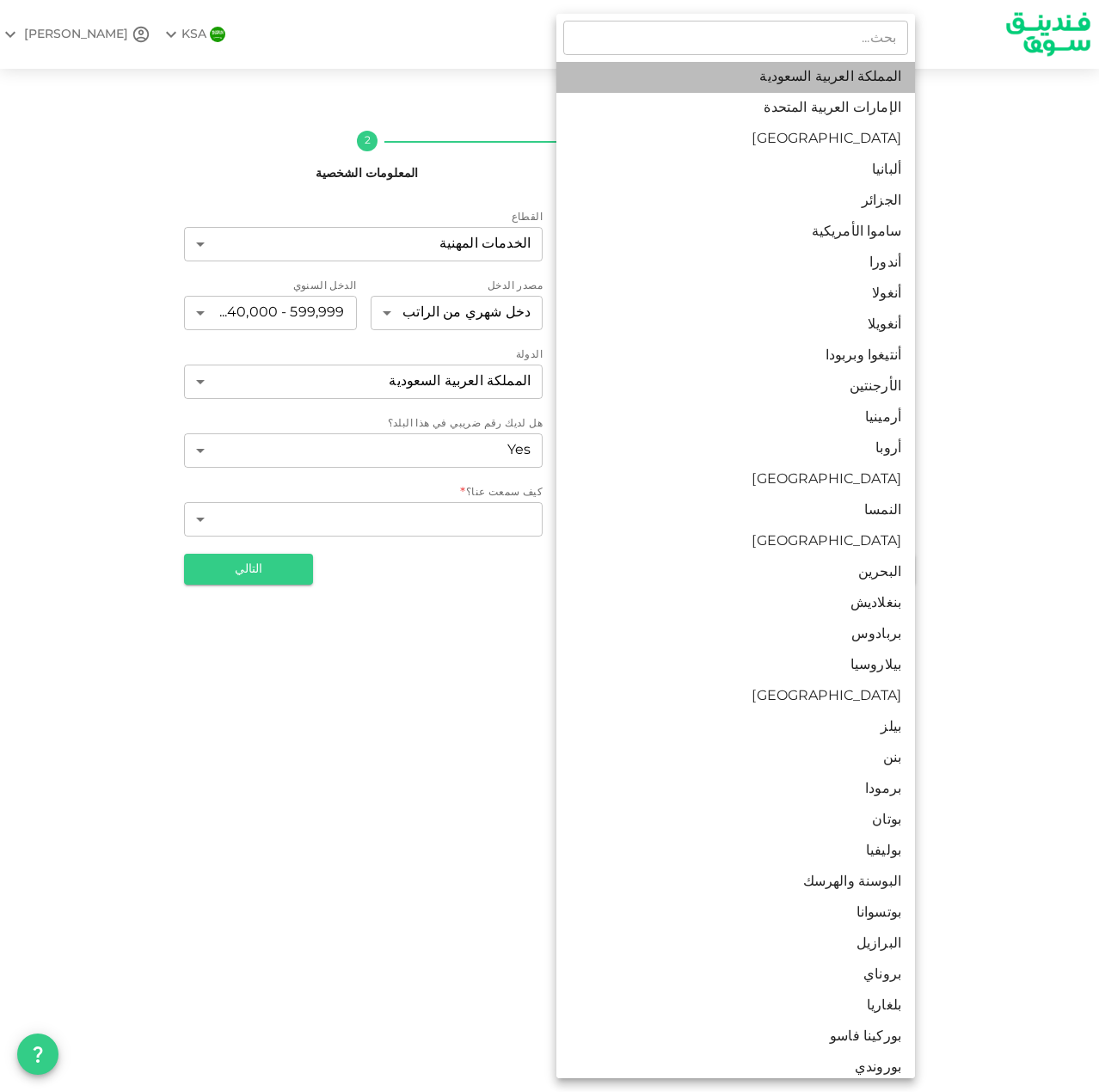
click at [800, 63] on li "المملكة العربية السعودية" at bounding box center [735, 77] width 359 height 31
type input "1"
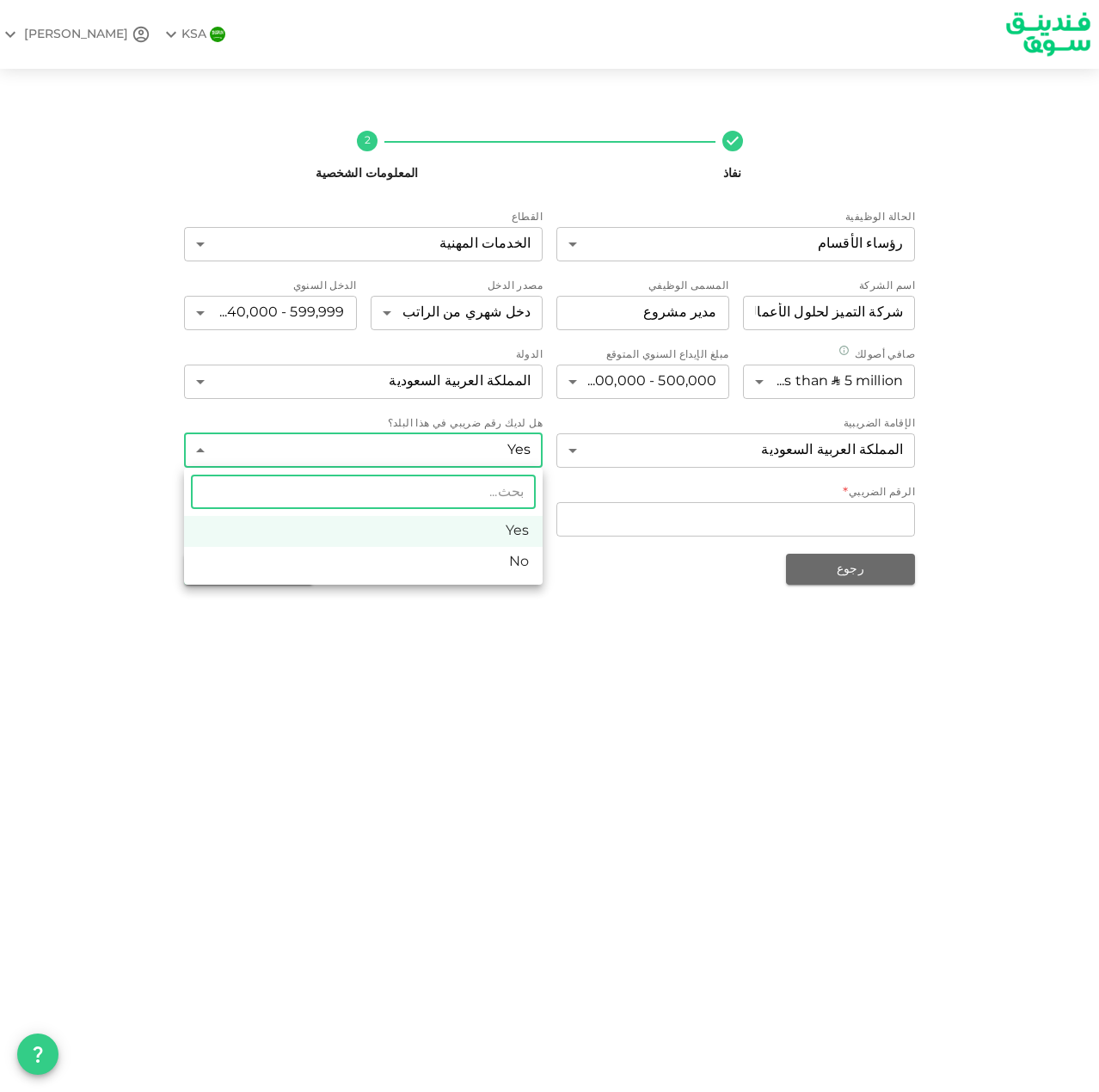
click at [449, 463] on body "KSA NASSER نفاذ 2 المعلومات الشخصية الحالة الوظيفية رؤساء الأقسام 5 ​ القطاع ال…" at bounding box center [550, 546] width 1099 height 1092
click at [487, 571] on li "No" at bounding box center [363, 562] width 359 height 31
type input "false"
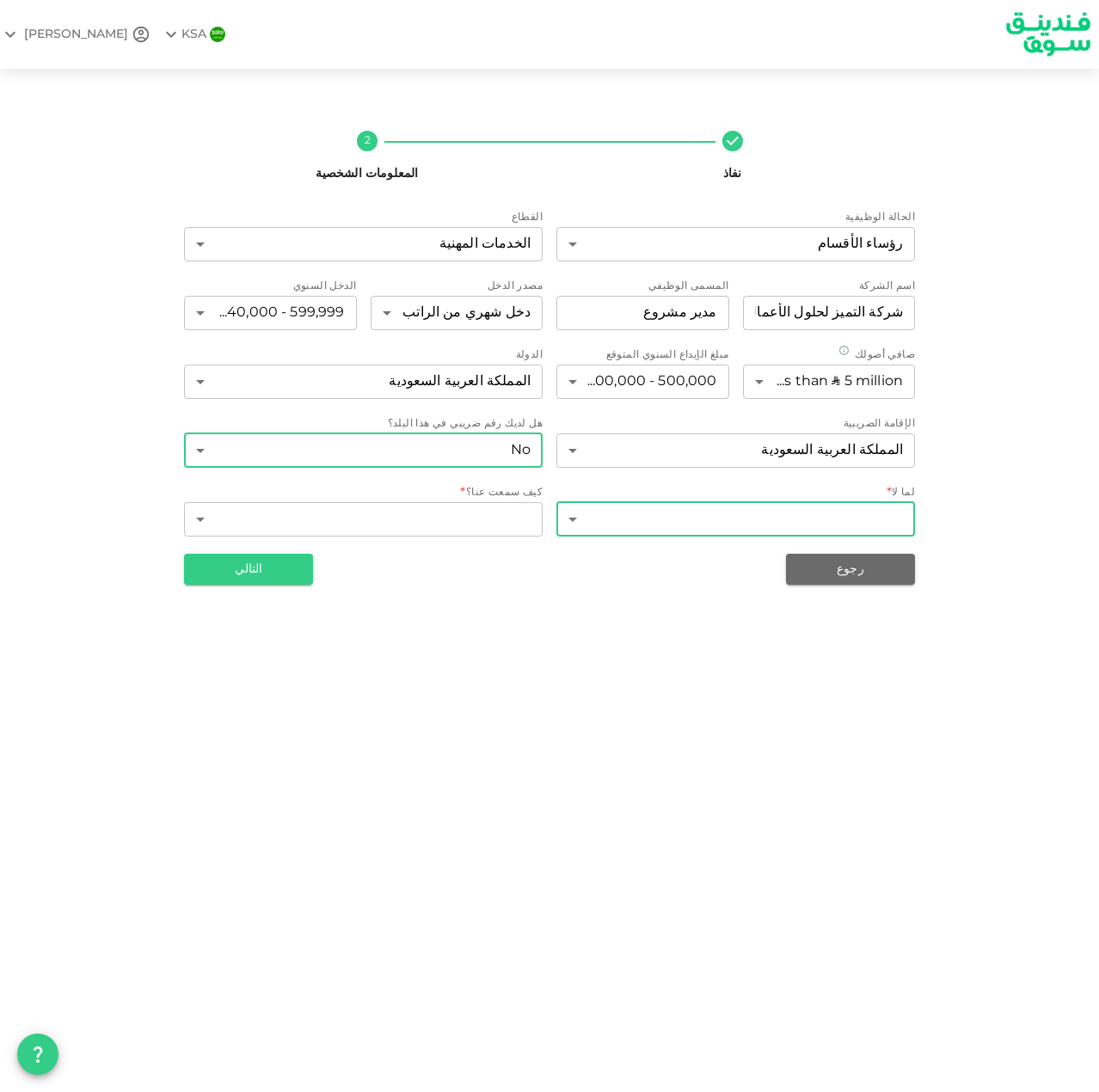
click at [698, 508] on body "KSA NASSER نفاذ 2 المعلومات الشخصية الحالة الوظيفية رؤساء الأقسام 5 ​ القطاع ال…" at bounding box center [550, 546] width 1099 height 1092
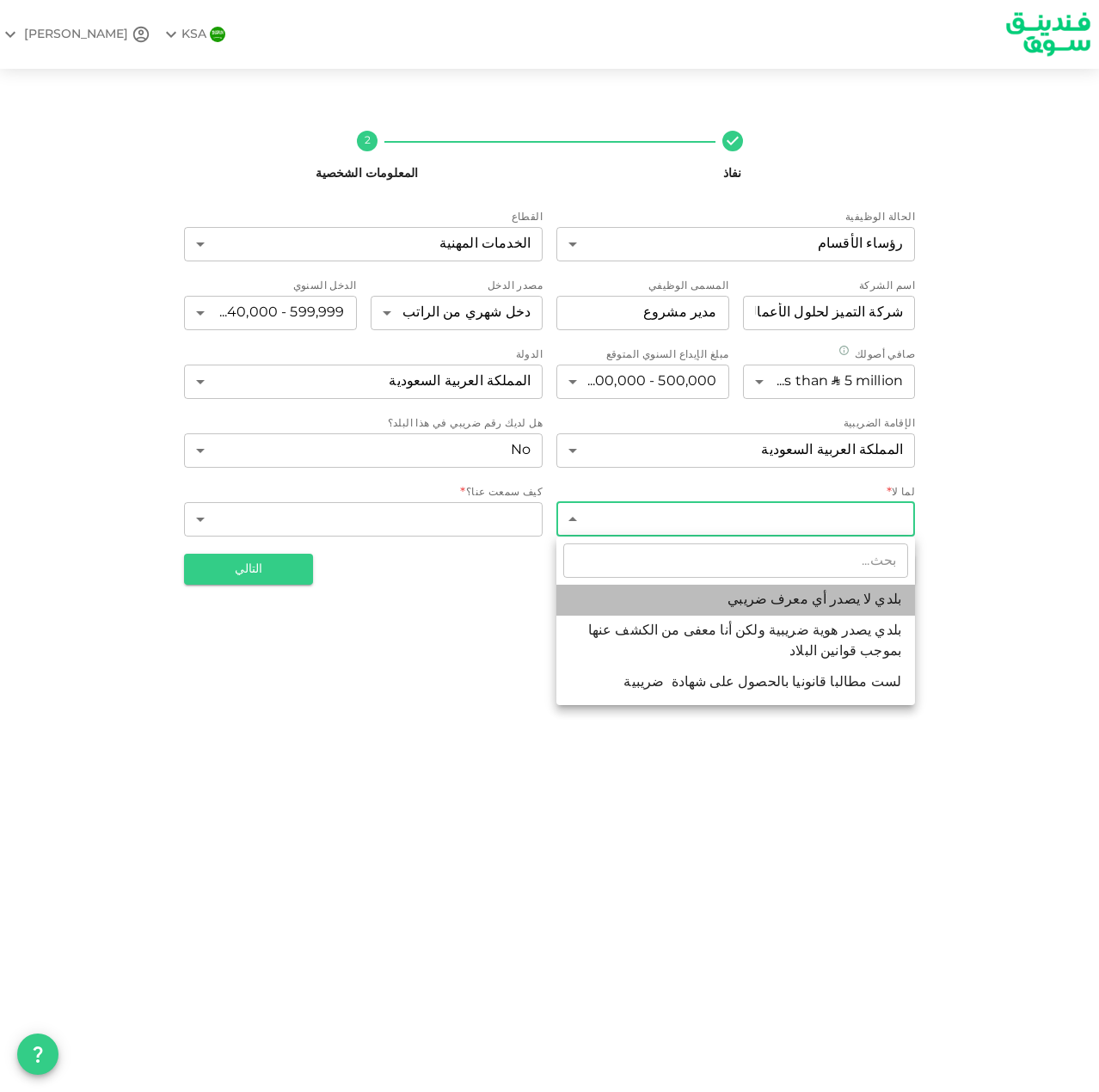
click at [719, 594] on li "بلدي لا يصدر أي معرف ضريبي" at bounding box center [735, 600] width 359 height 31
type input "1"
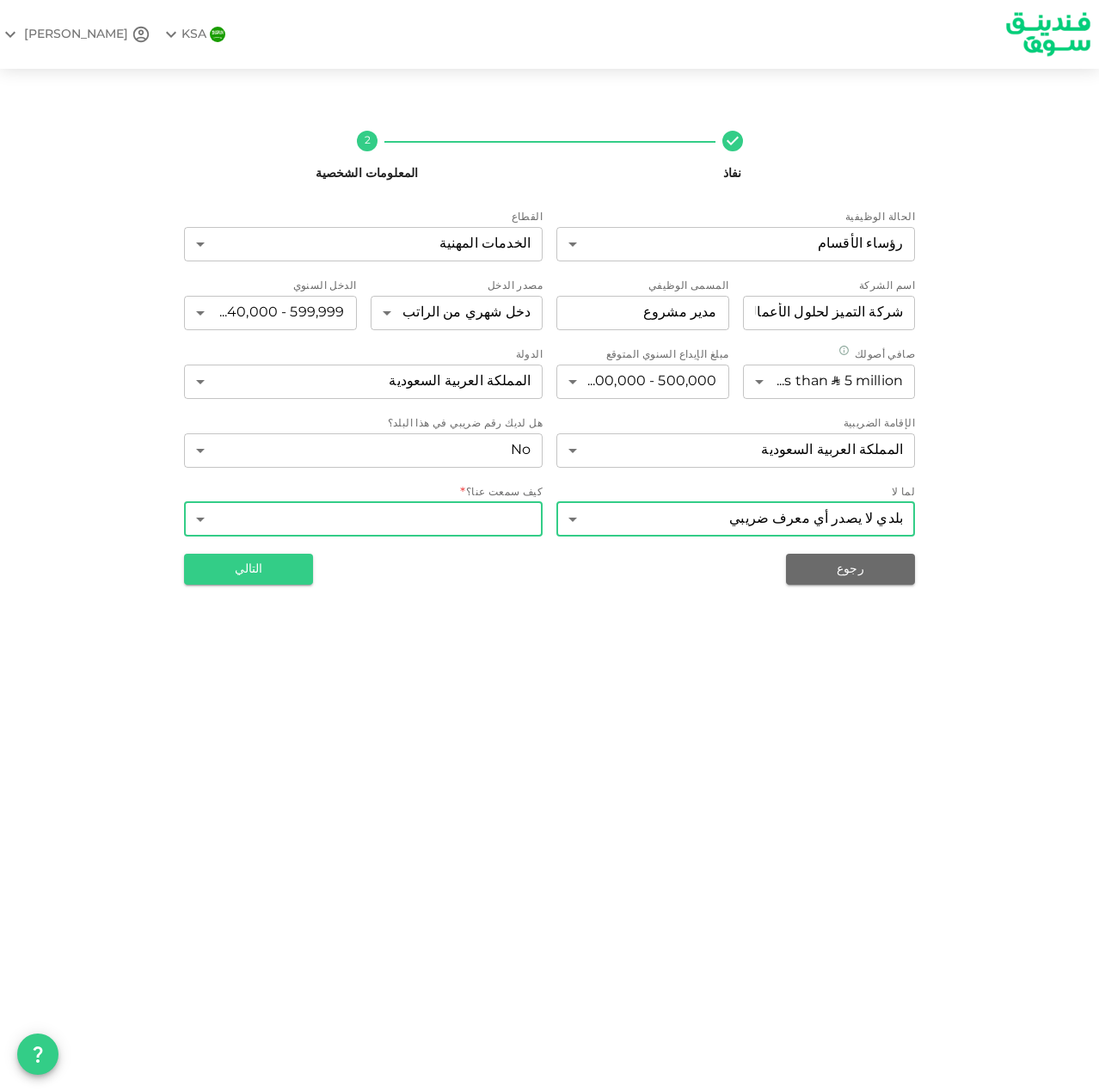
click at [362, 524] on body "KSA NASSER نفاذ 2 المعلومات الشخصية الحالة الوظيفية رؤساء الأقسام 5 ​ القطاع ال…" at bounding box center [550, 546] width 1099 height 1092
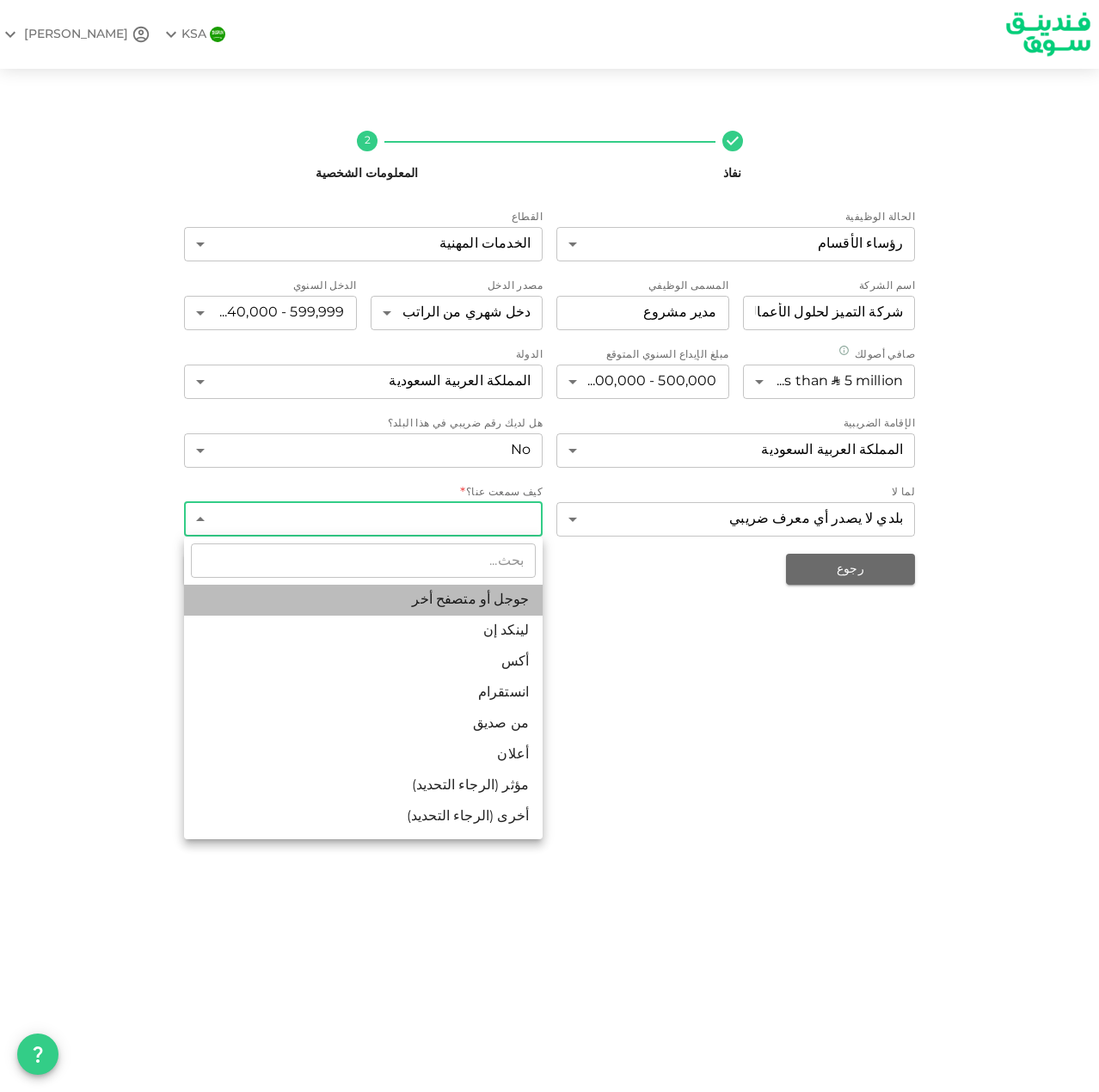
click at [425, 606] on li "جوجل أو متصفح أخر" at bounding box center [363, 600] width 359 height 31
type input "1"
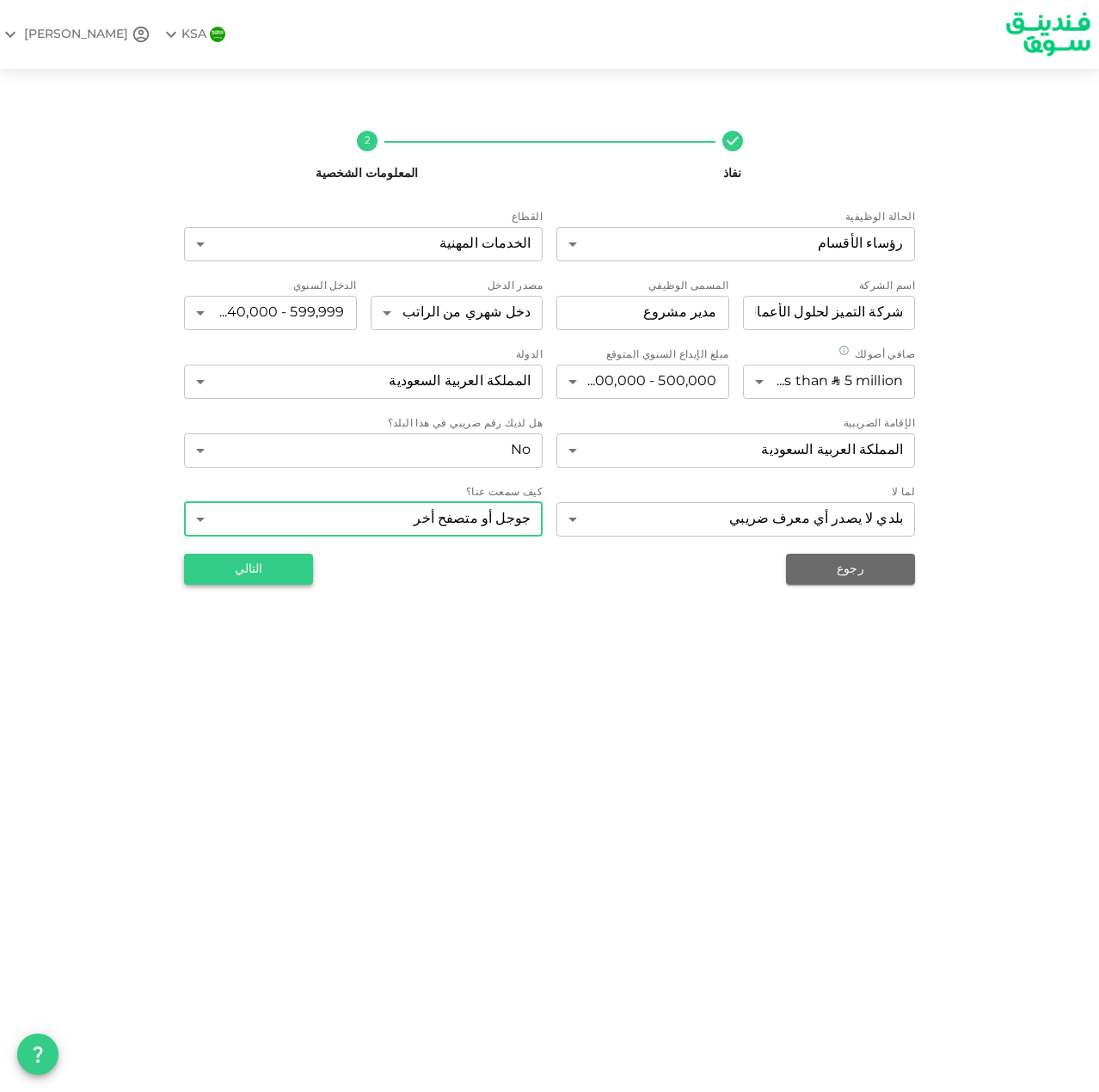
click at [217, 584] on button "التالي" at bounding box center [248, 569] width 129 height 31
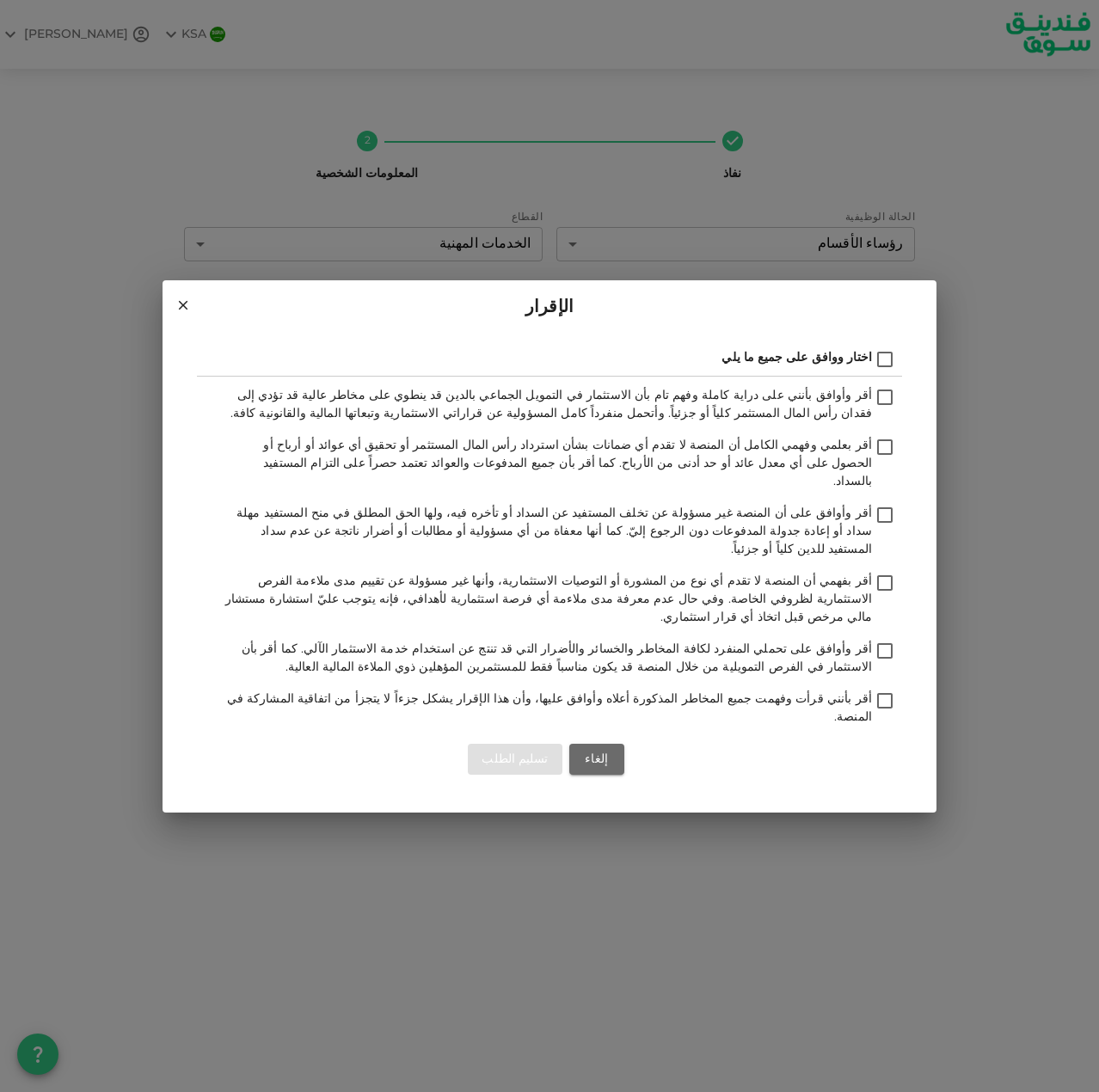
click at [881, 372] on input "اختار ووافق على جميع ما يلي" at bounding box center [885, 361] width 26 height 24
checkbox input "true"
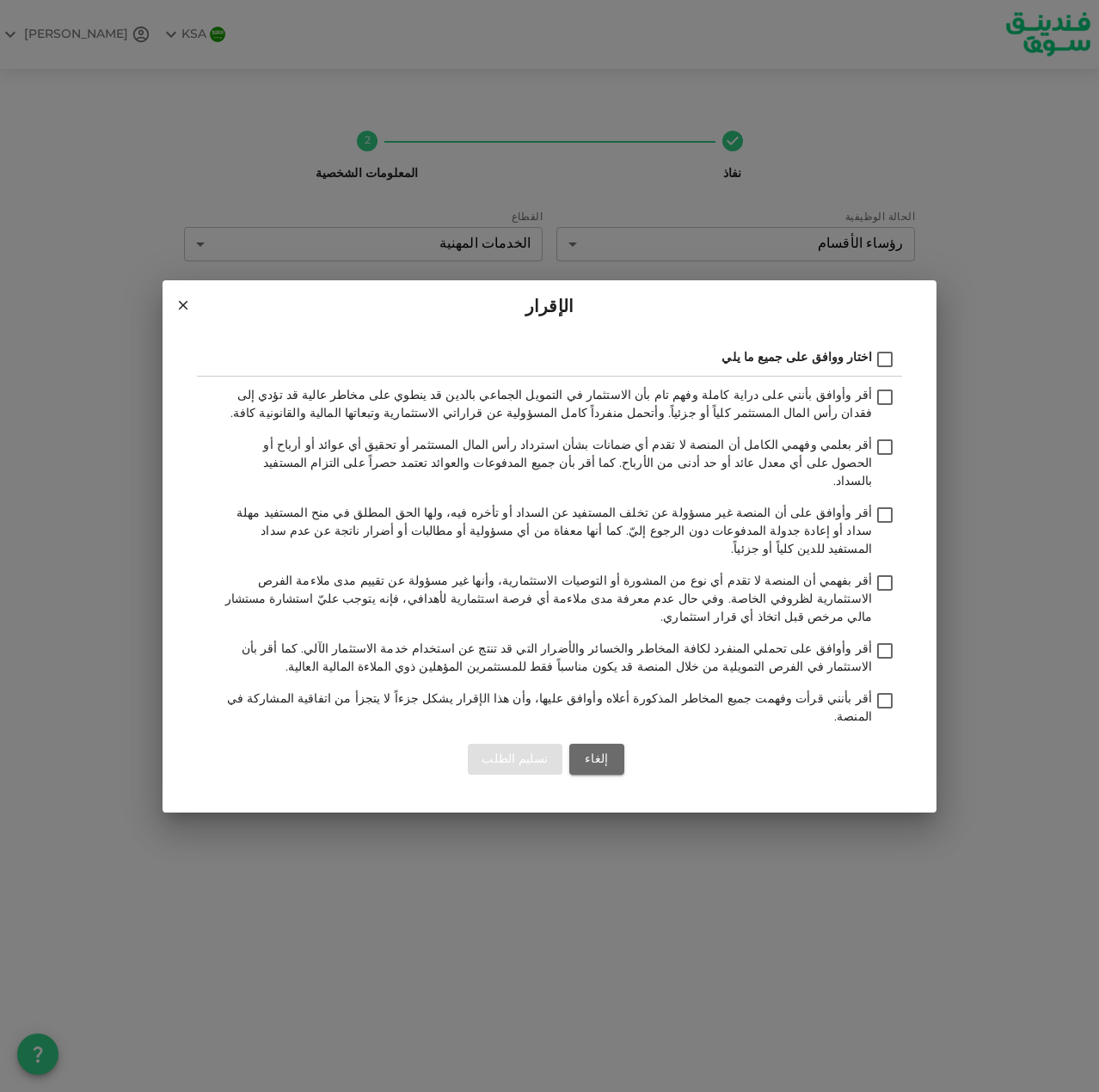
checkbox input "true"
click at [523, 743] on button "تسليم الطلب" at bounding box center [514, 759] width 94 height 31
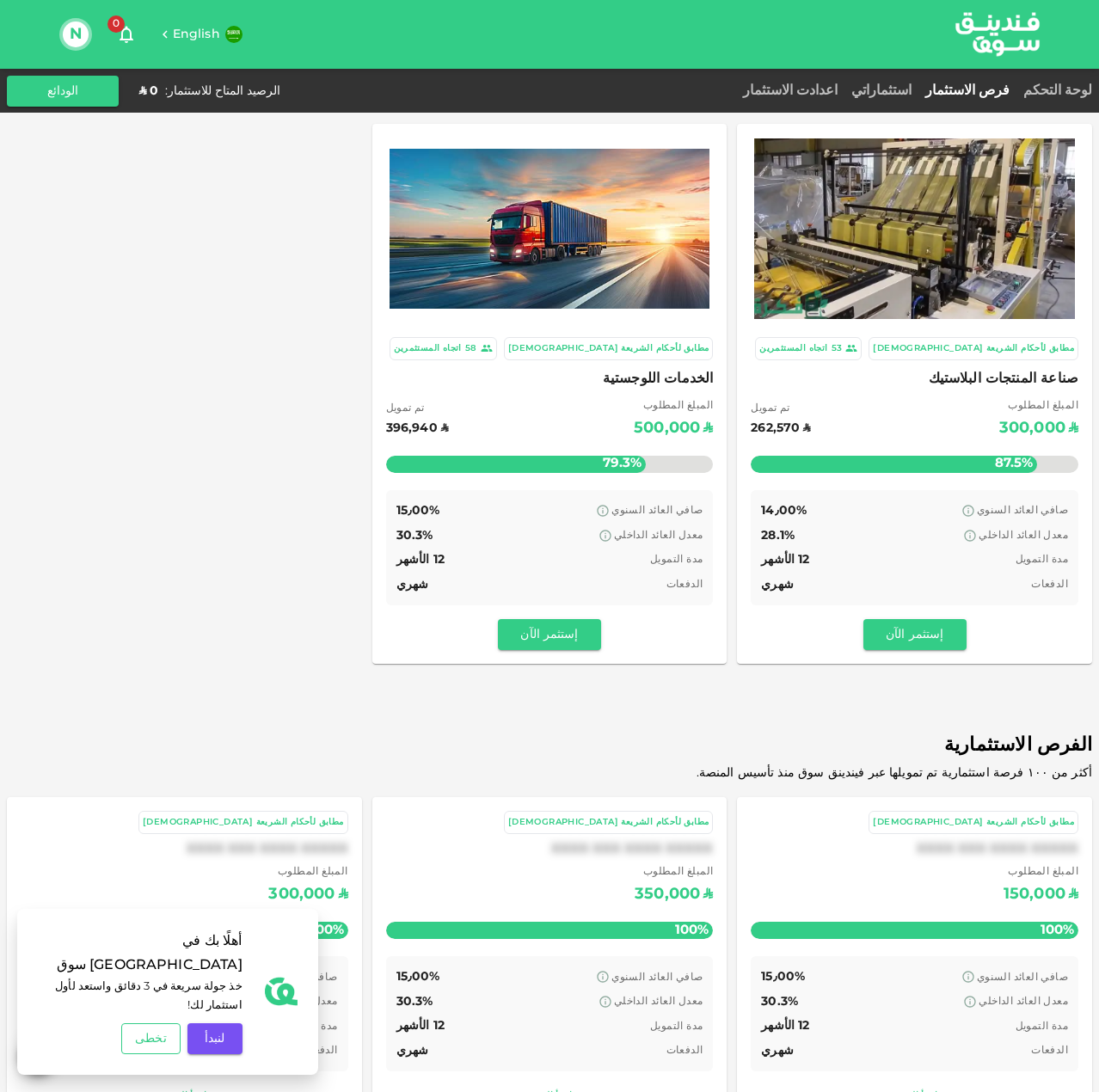
click at [145, 1034] on button "تخطى" at bounding box center [151, 1038] width 59 height 31
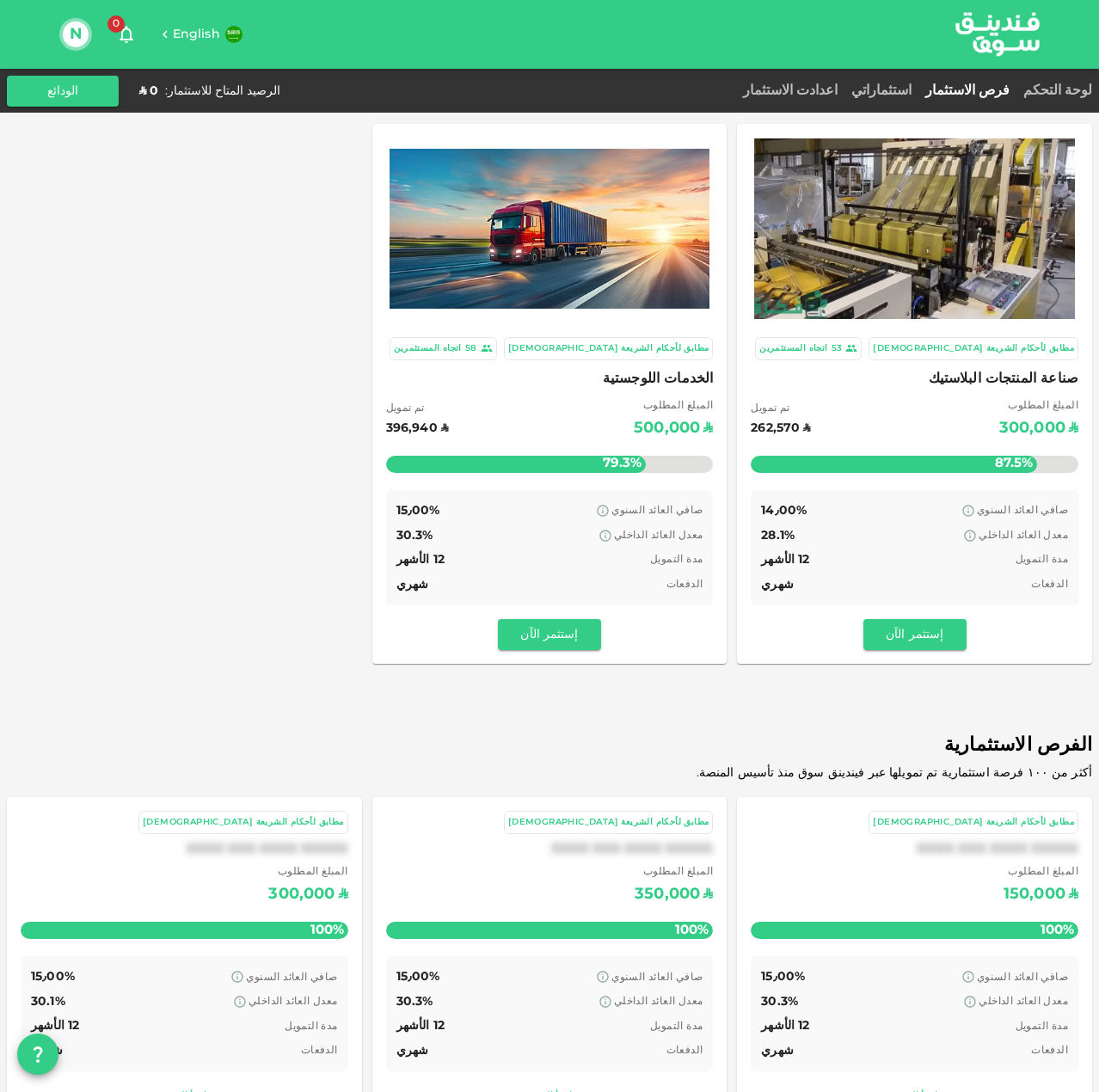
click at [86, 35] on button "N" at bounding box center [75, 34] width 26 height 26
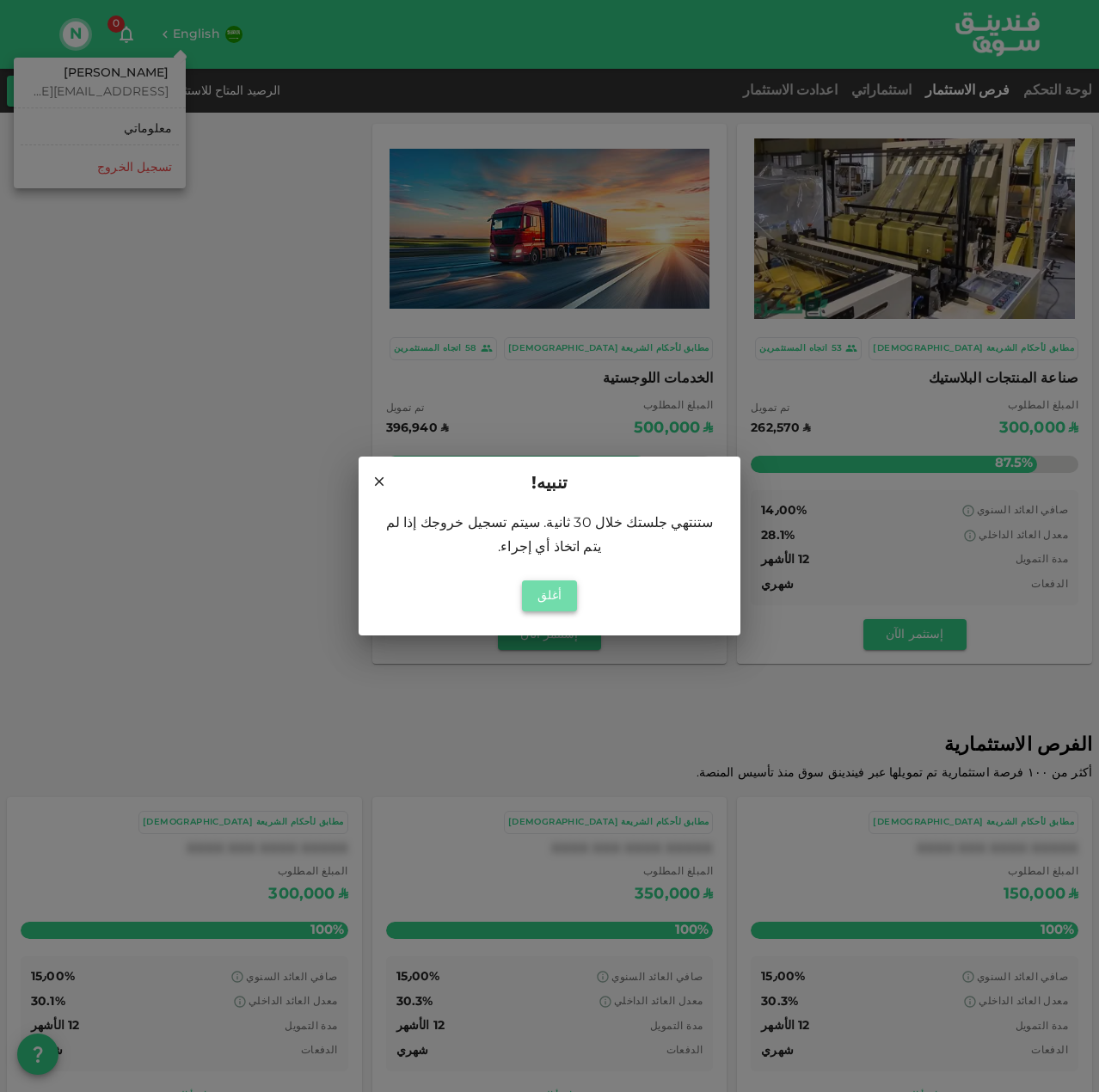
click at [564, 581] on button "أغلق" at bounding box center [550, 596] width 55 height 31
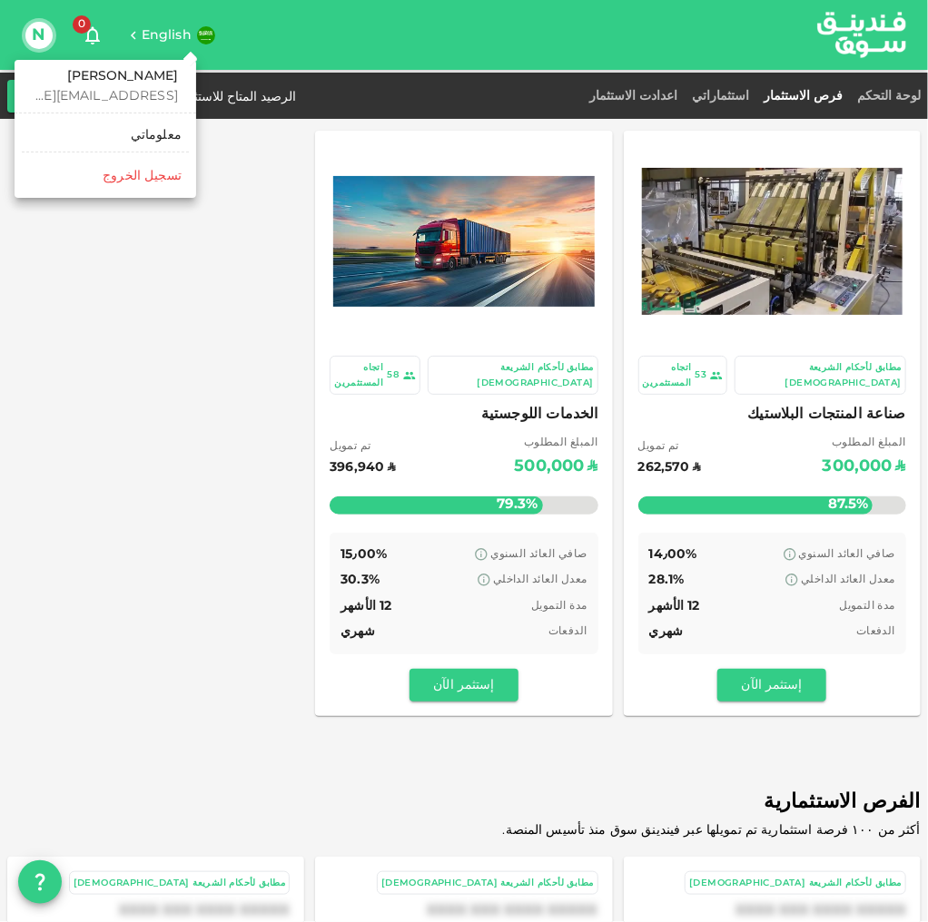
drag, startPoint x: 138, startPoint y: 336, endPoint x: 153, endPoint y: 335, distance: 15.5
click at [143, 333] on div at bounding box center [464, 461] width 928 height 922
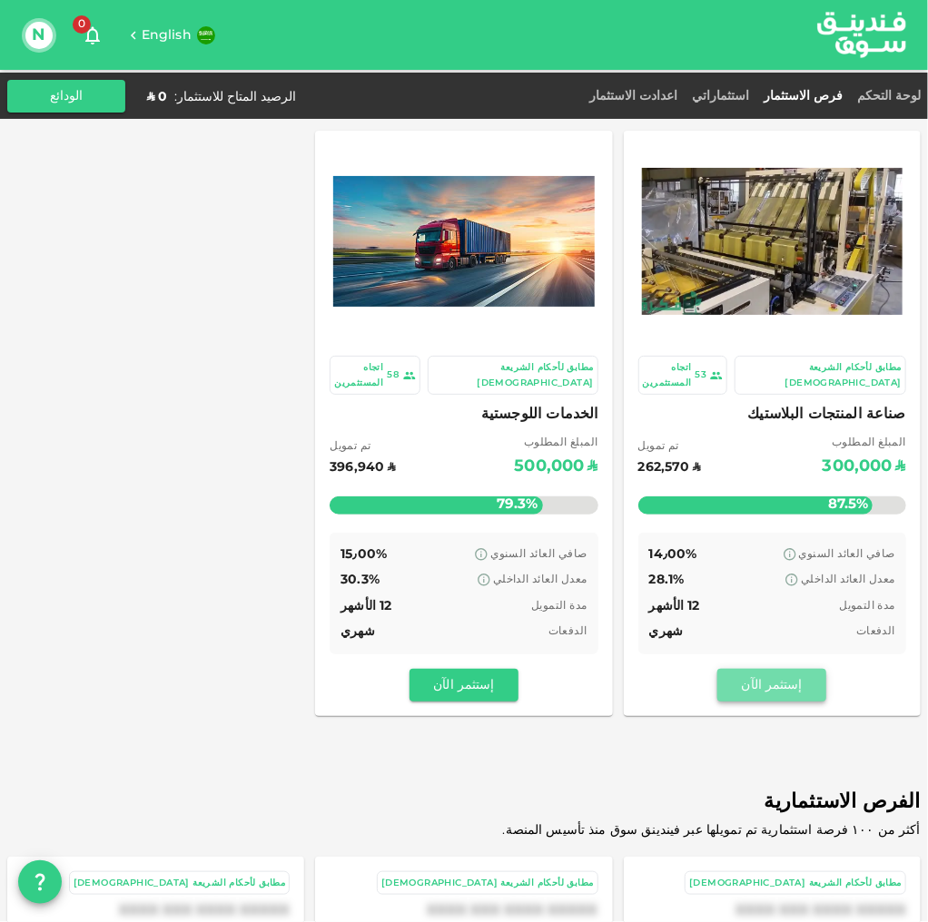
click at [782, 669] on button "إستثمر الآن" at bounding box center [771, 685] width 109 height 33
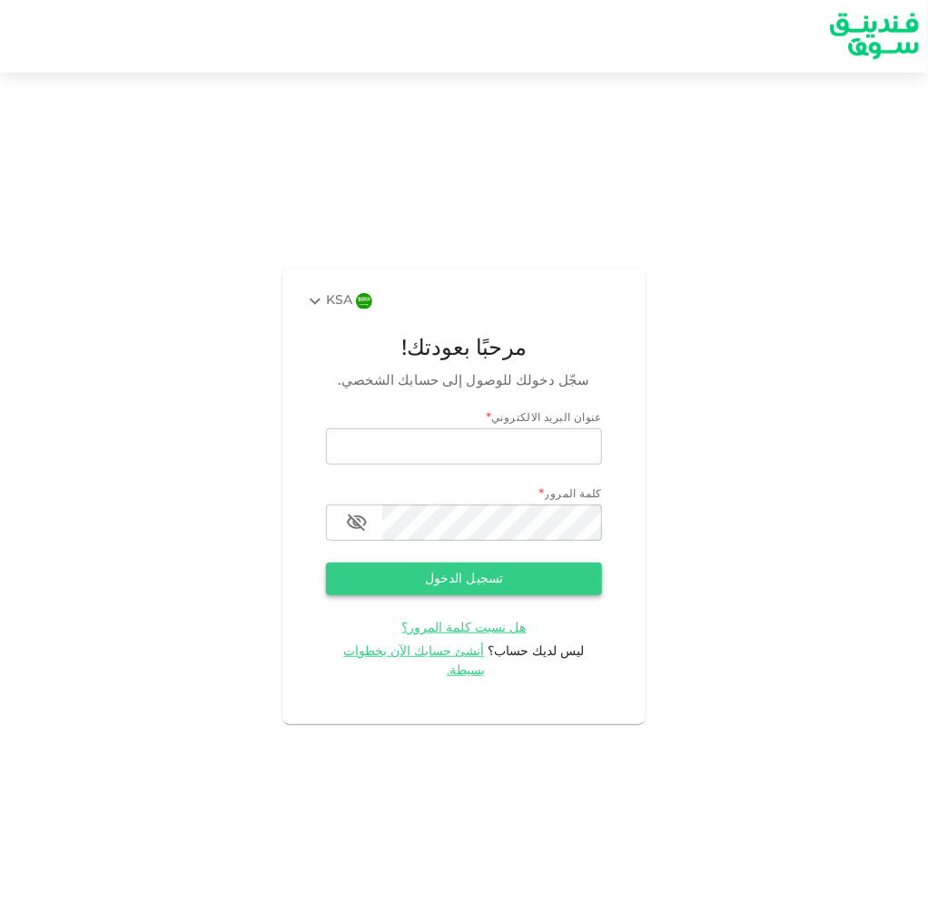
type input "[EMAIL_ADDRESS][DOMAIN_NAME]"
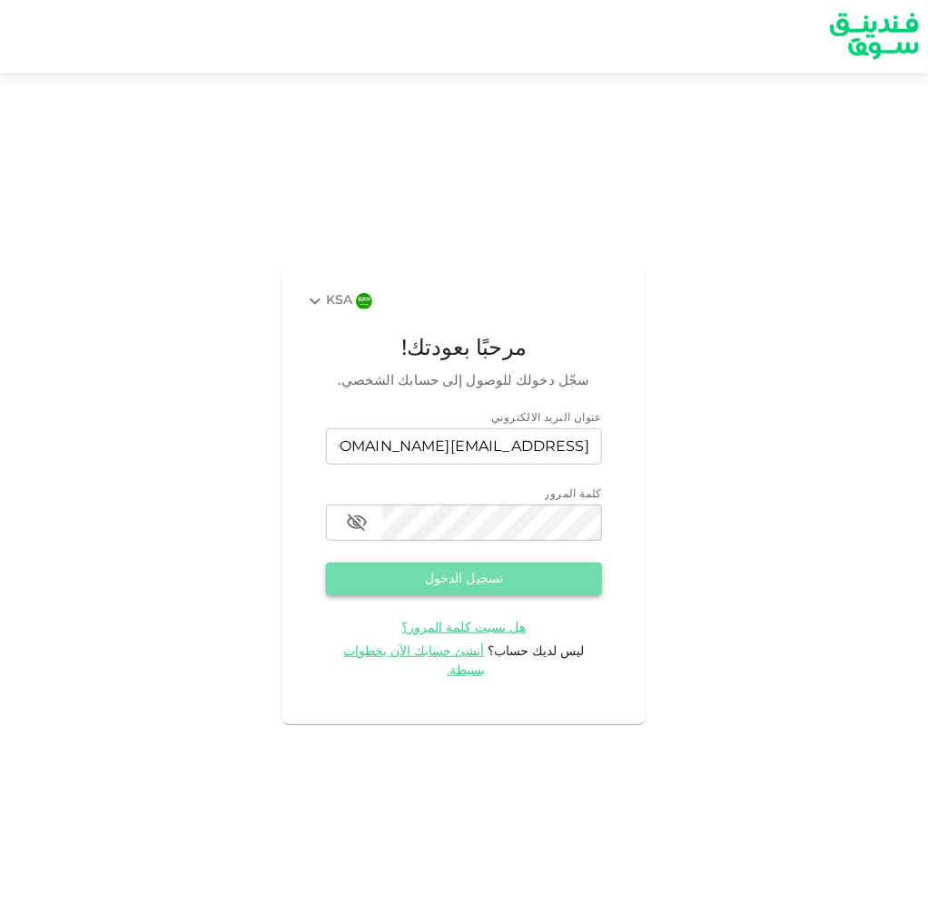
click at [384, 588] on button "تسجيل الدخول" at bounding box center [464, 579] width 276 height 33
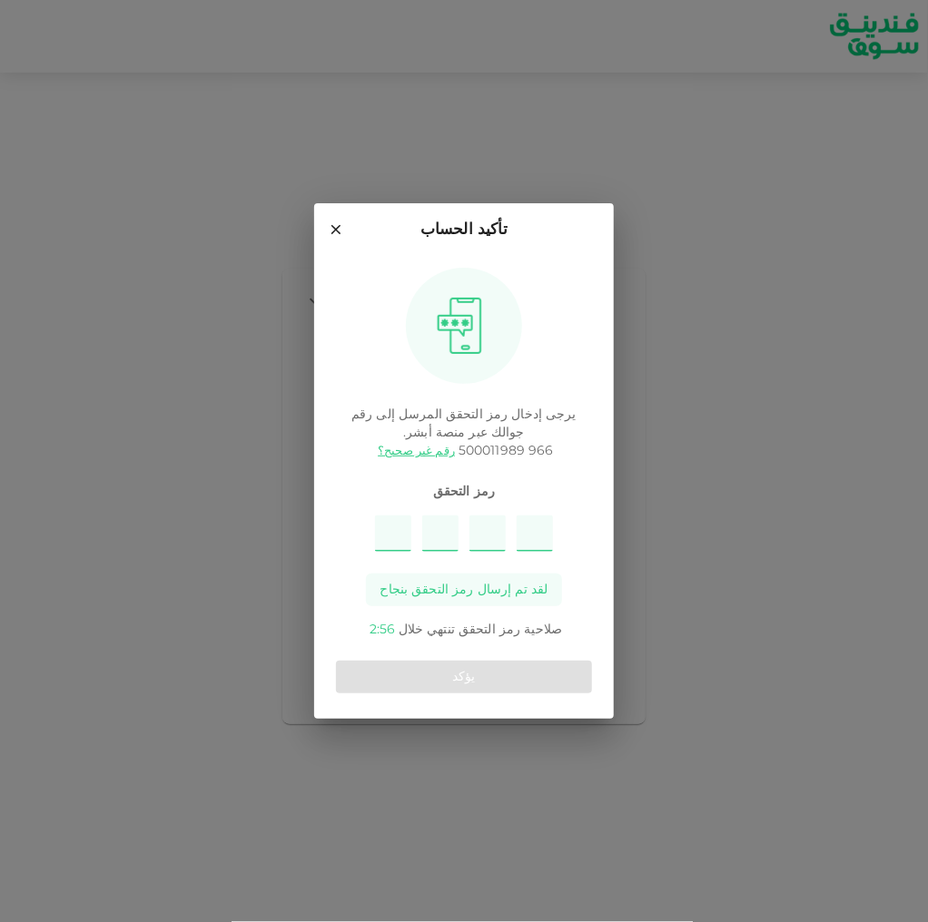
type input "3"
type input "1"
type input "6"
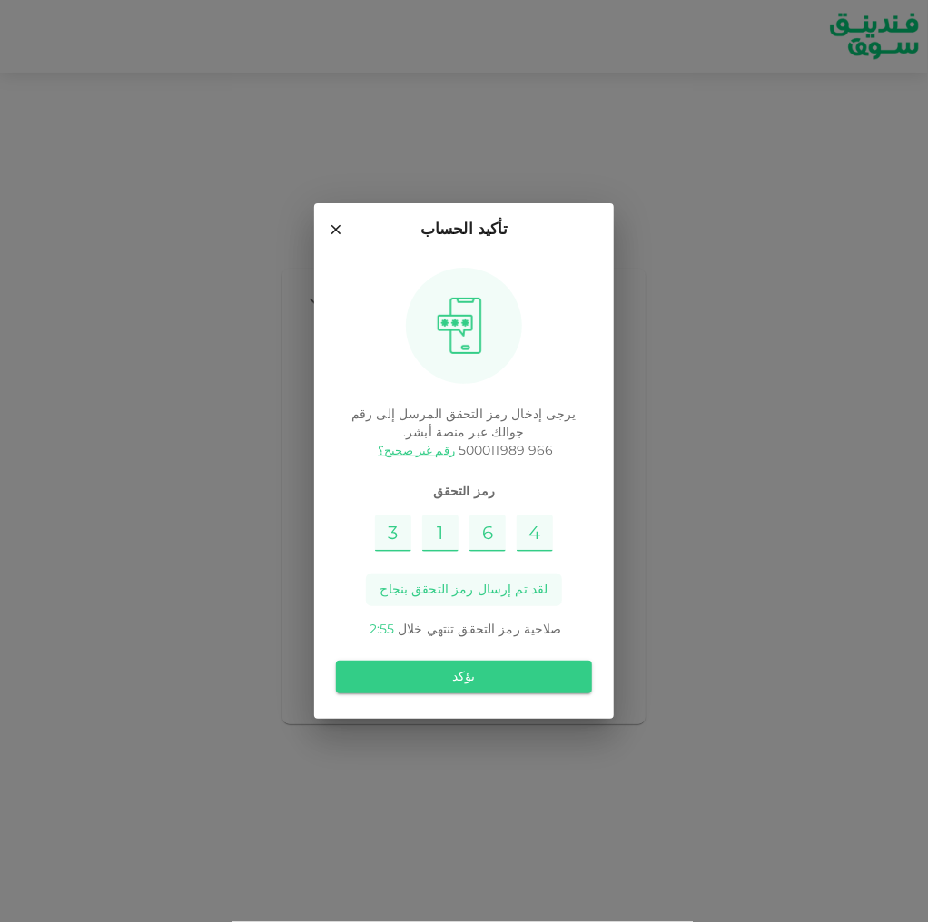
type input "4"
drag, startPoint x: 493, startPoint y: 706, endPoint x: 498, endPoint y: 687, distance: 19.8
click at [494, 702] on div "يرجى إدخال رمز التحقق المرسل إلى رقم جوالك عبر منصة أبشر. 966 500011989 رقم غير…" at bounding box center [464, 487] width 300 height 461
click at [498, 687] on button "يؤكد" at bounding box center [464, 677] width 256 height 33
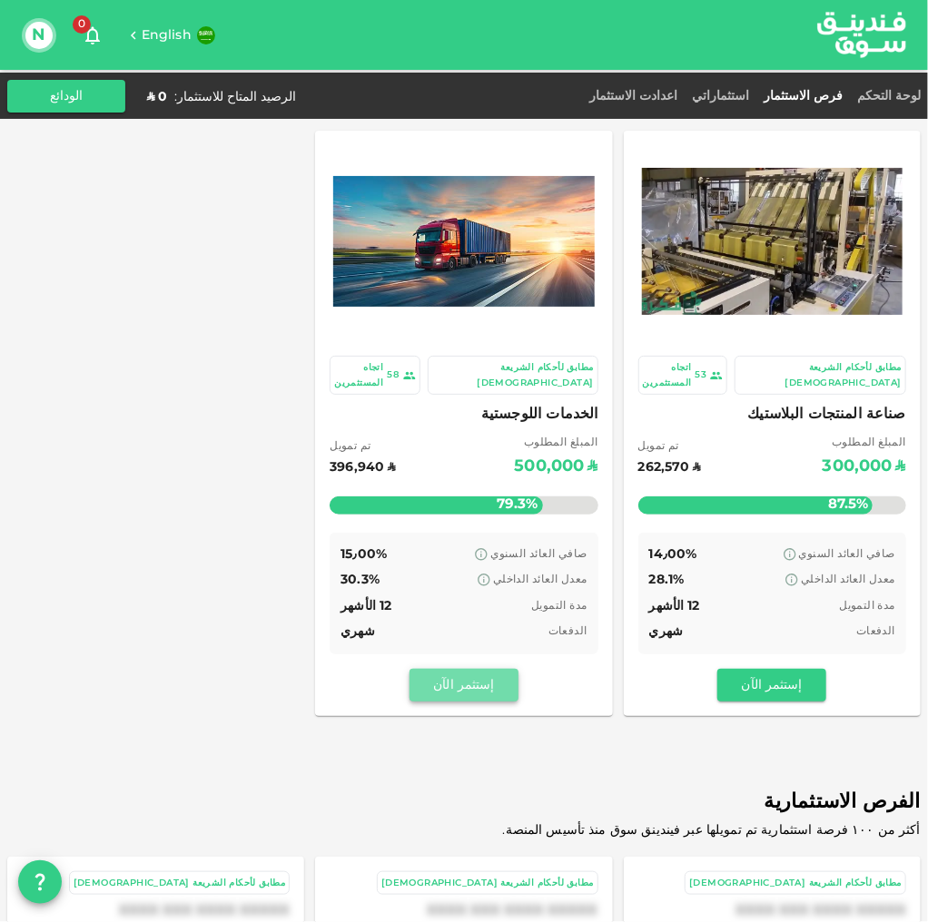
click at [499, 669] on button "إستثمر الآن" at bounding box center [463, 685] width 109 height 33
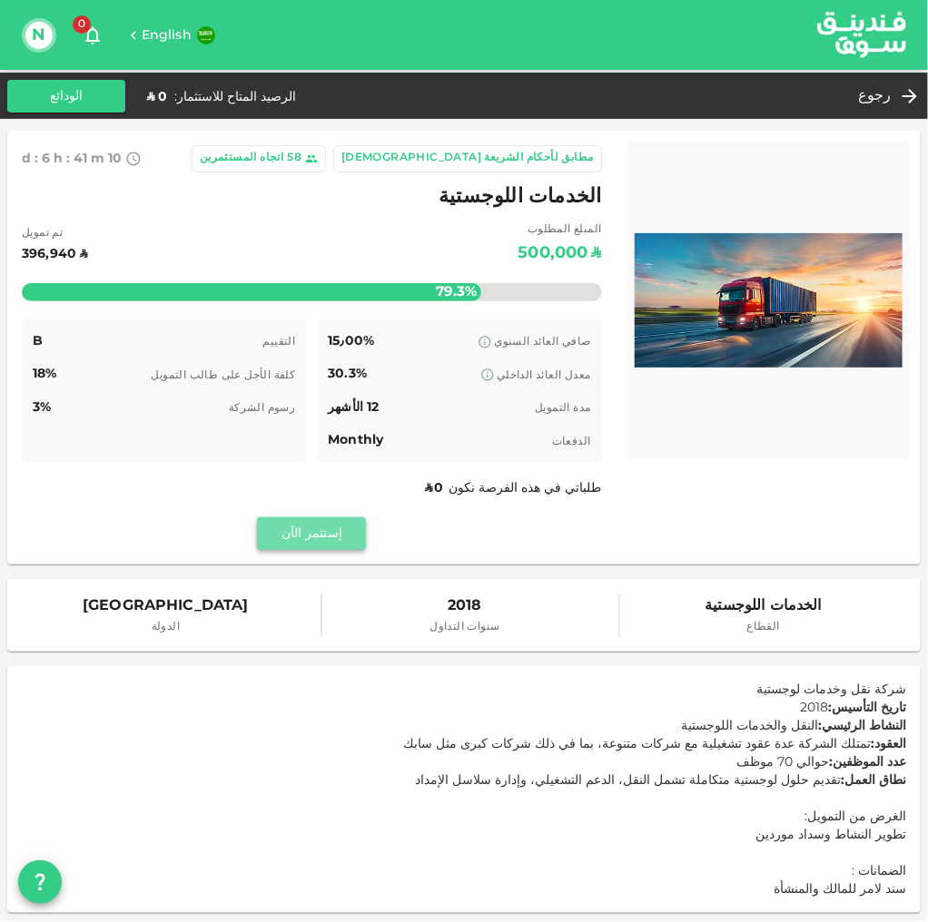
click at [354, 541] on button "إستثمر الآن" at bounding box center [311, 534] width 109 height 33
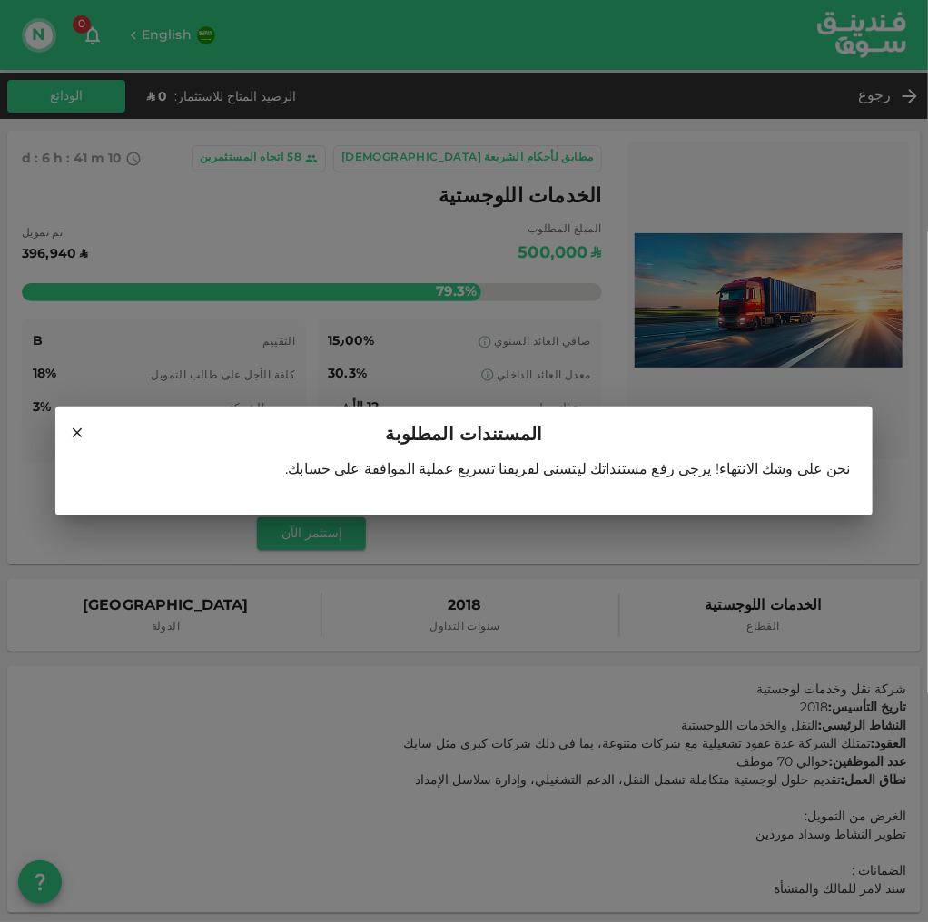
click at [78, 438] on icon at bounding box center [77, 433] width 16 height 16
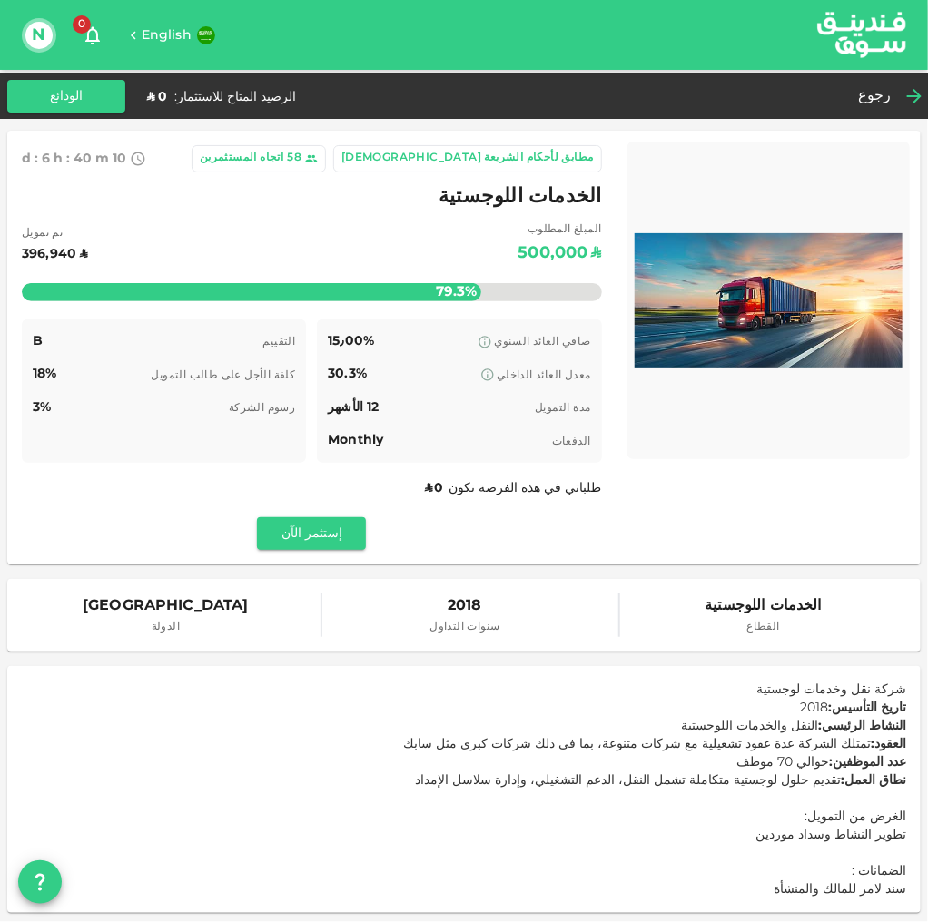
click at [911, 101] on icon at bounding box center [914, 96] width 22 height 22
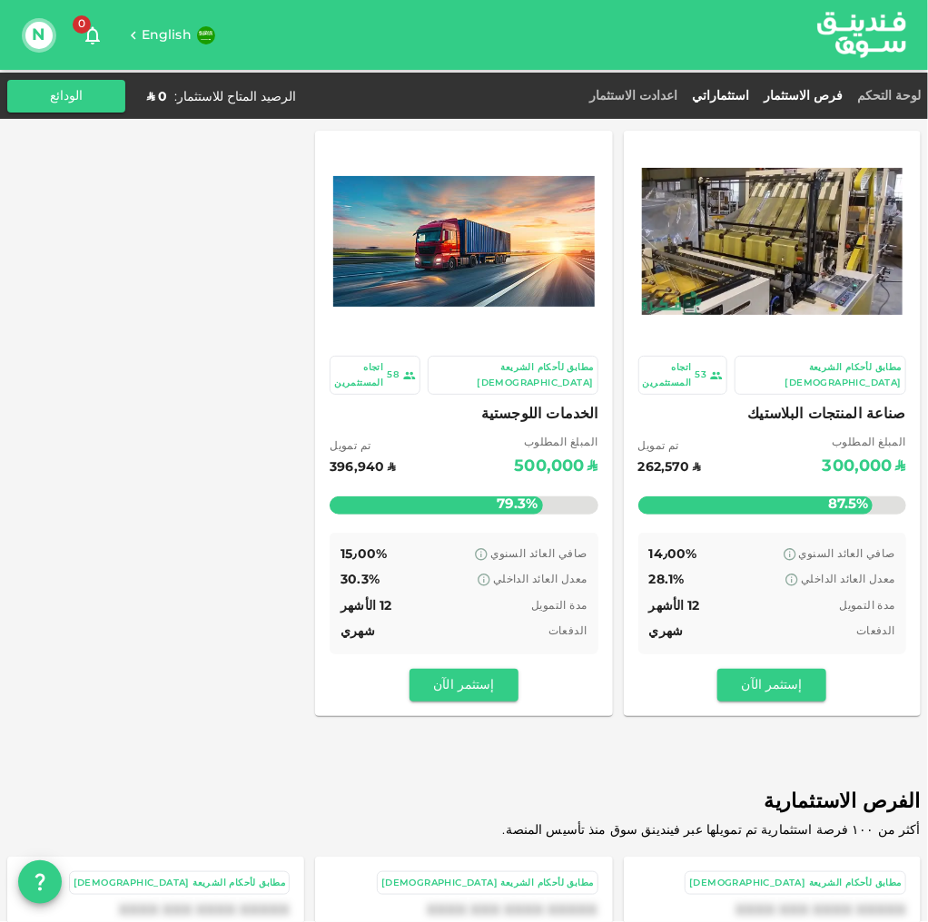
click at [749, 96] on link "استثماراتي" at bounding box center [721, 96] width 72 height 13
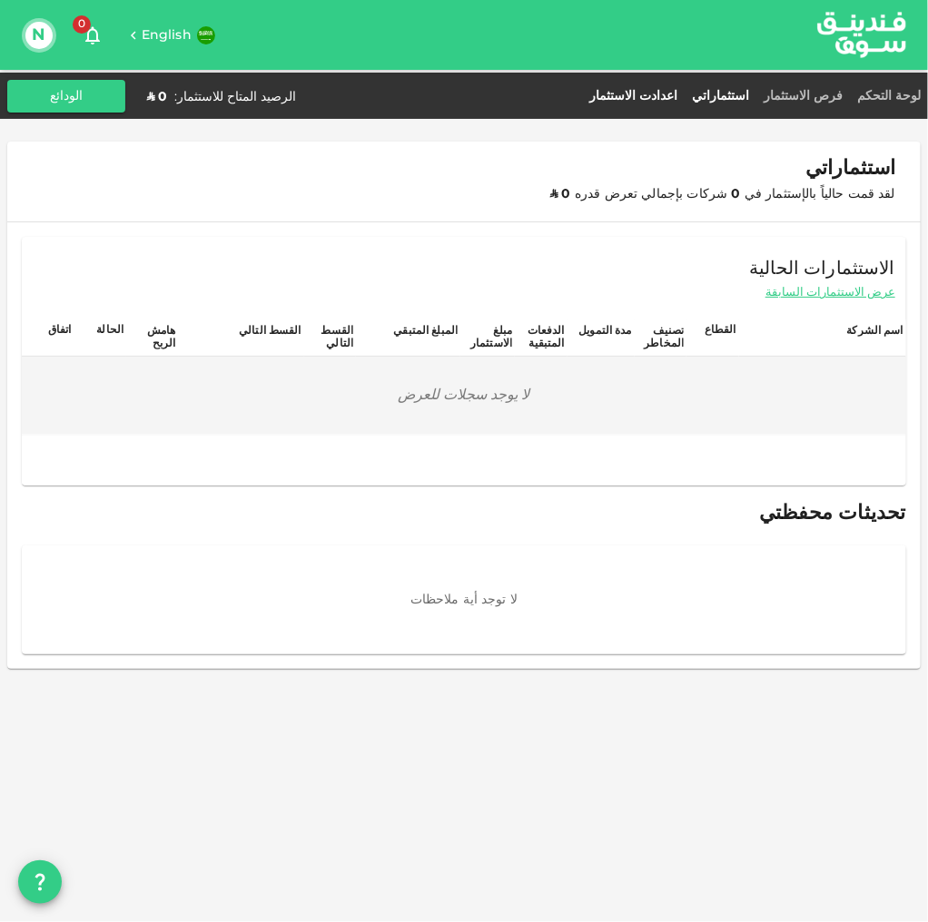
click at [685, 96] on link "اعدادت الاستثمار" at bounding box center [633, 96] width 103 height 13
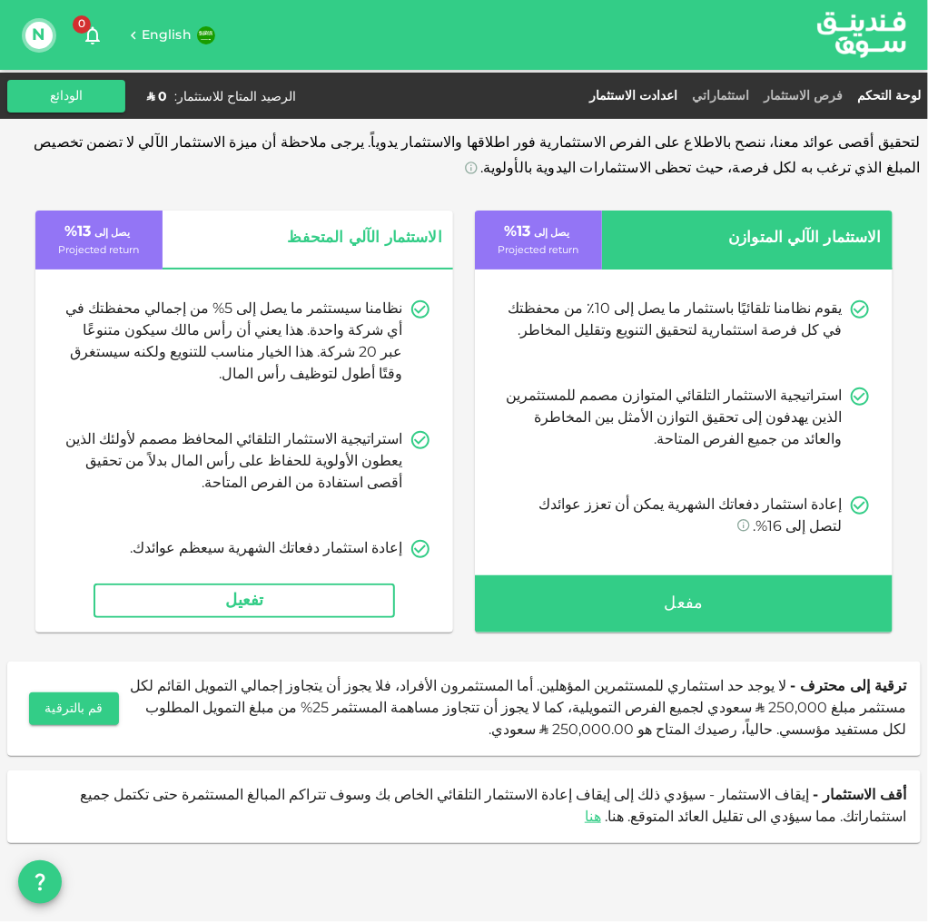
click at [897, 98] on link "لوحة التحكم" at bounding box center [885, 96] width 71 height 13
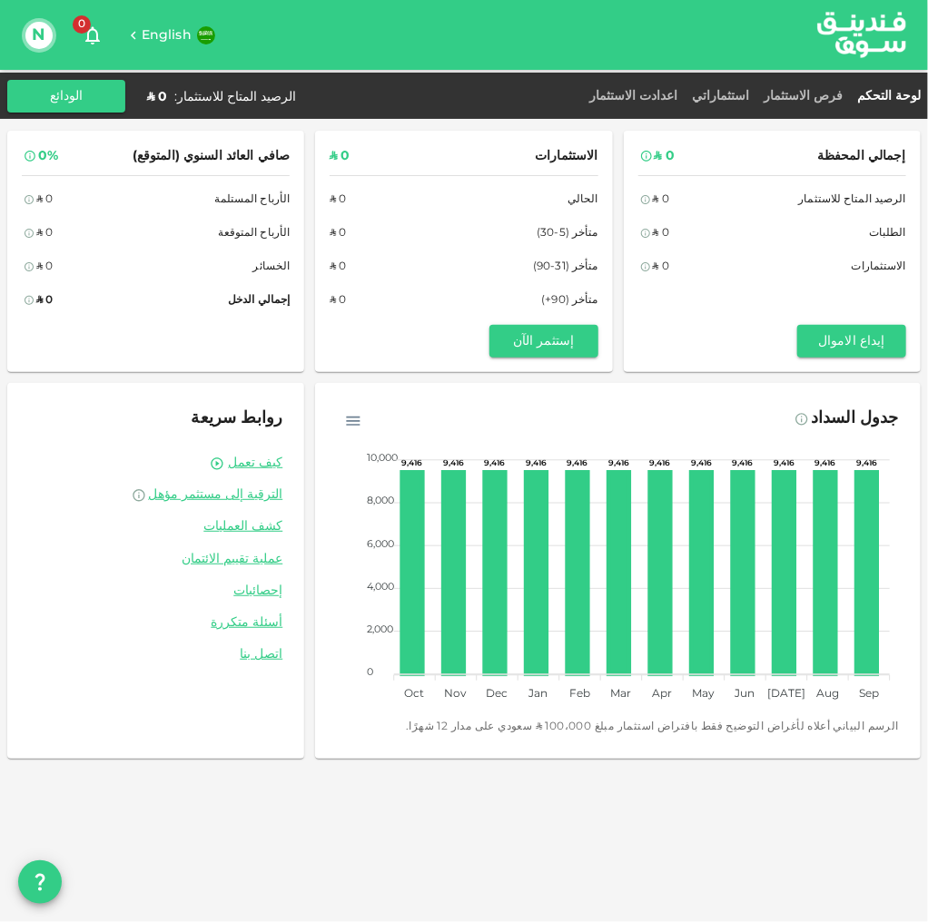
click at [829, 22] on img at bounding box center [862, 35] width 136 height 70
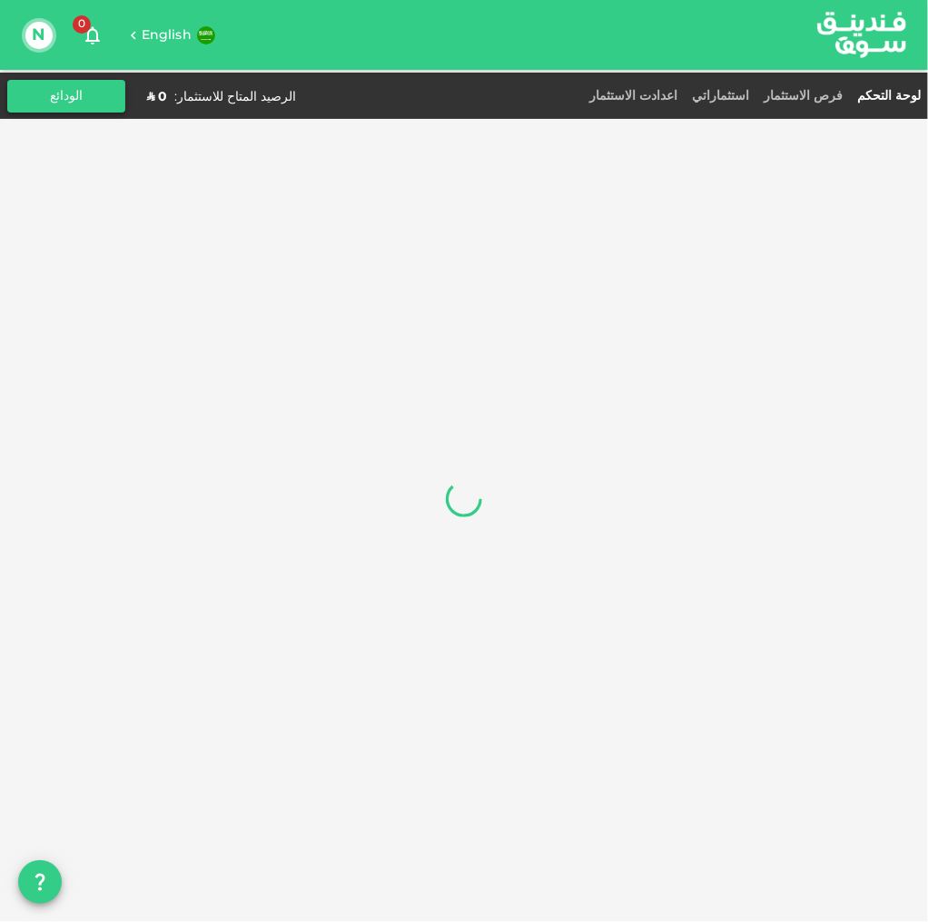
click at [36, 94] on button "الودائع" at bounding box center [66, 96] width 118 height 33
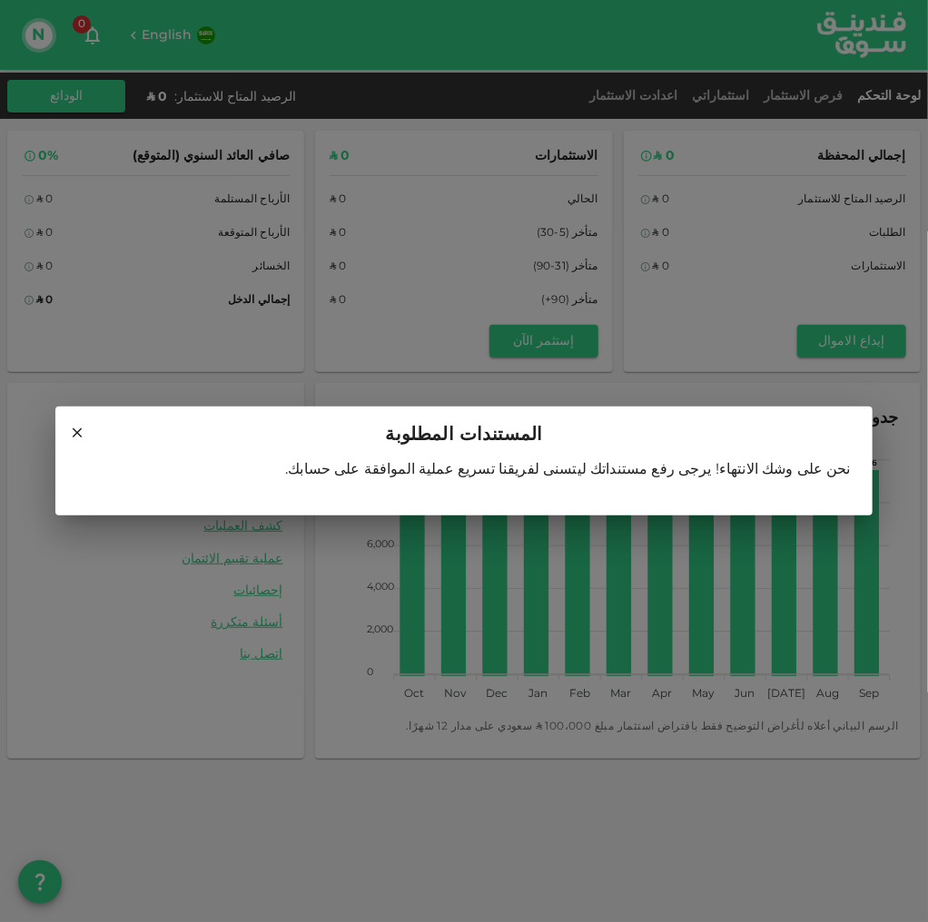
click at [84, 429] on icon at bounding box center [77, 433] width 16 height 16
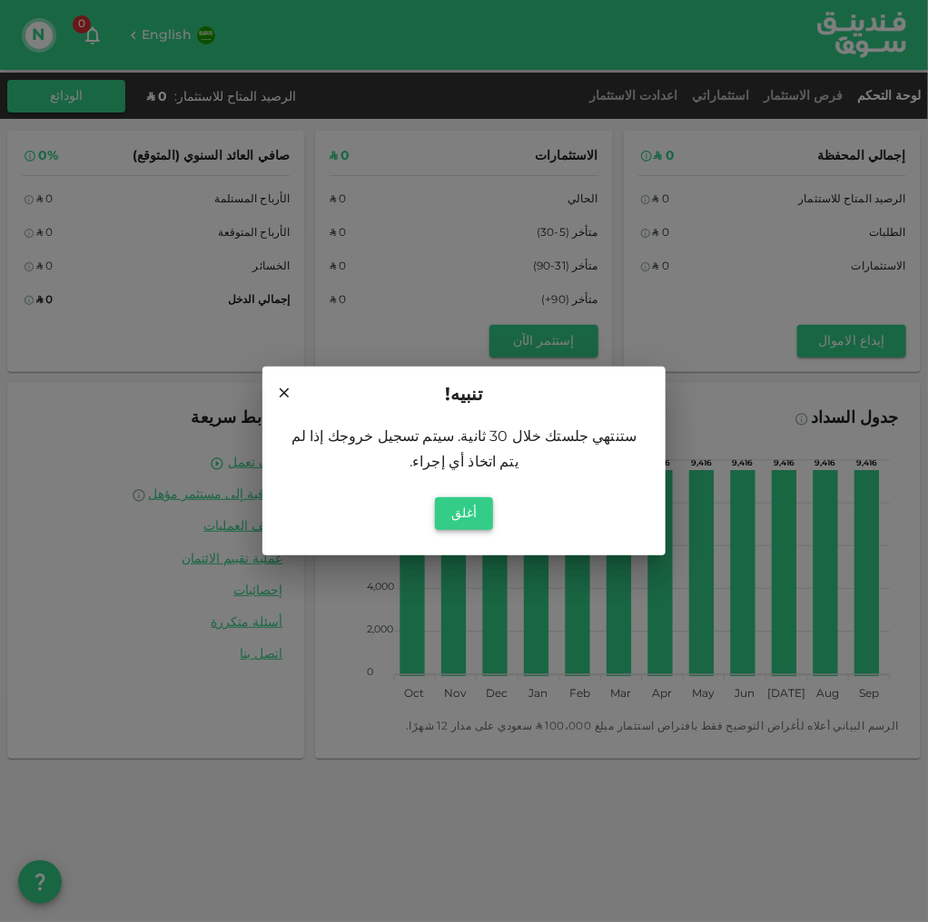
click at [451, 501] on button "أغلق" at bounding box center [464, 514] width 58 height 33
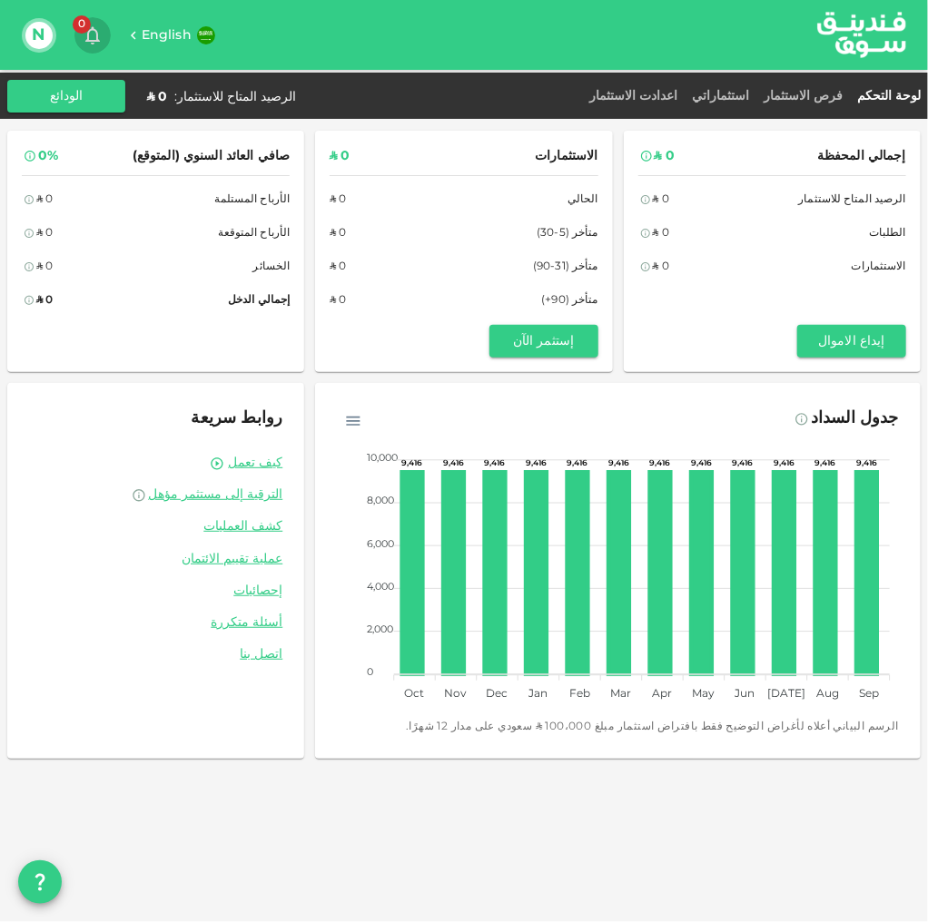
click at [88, 20] on span "0" at bounding box center [82, 24] width 18 height 18
